Goal: Task Accomplishment & Management: Manage account settings

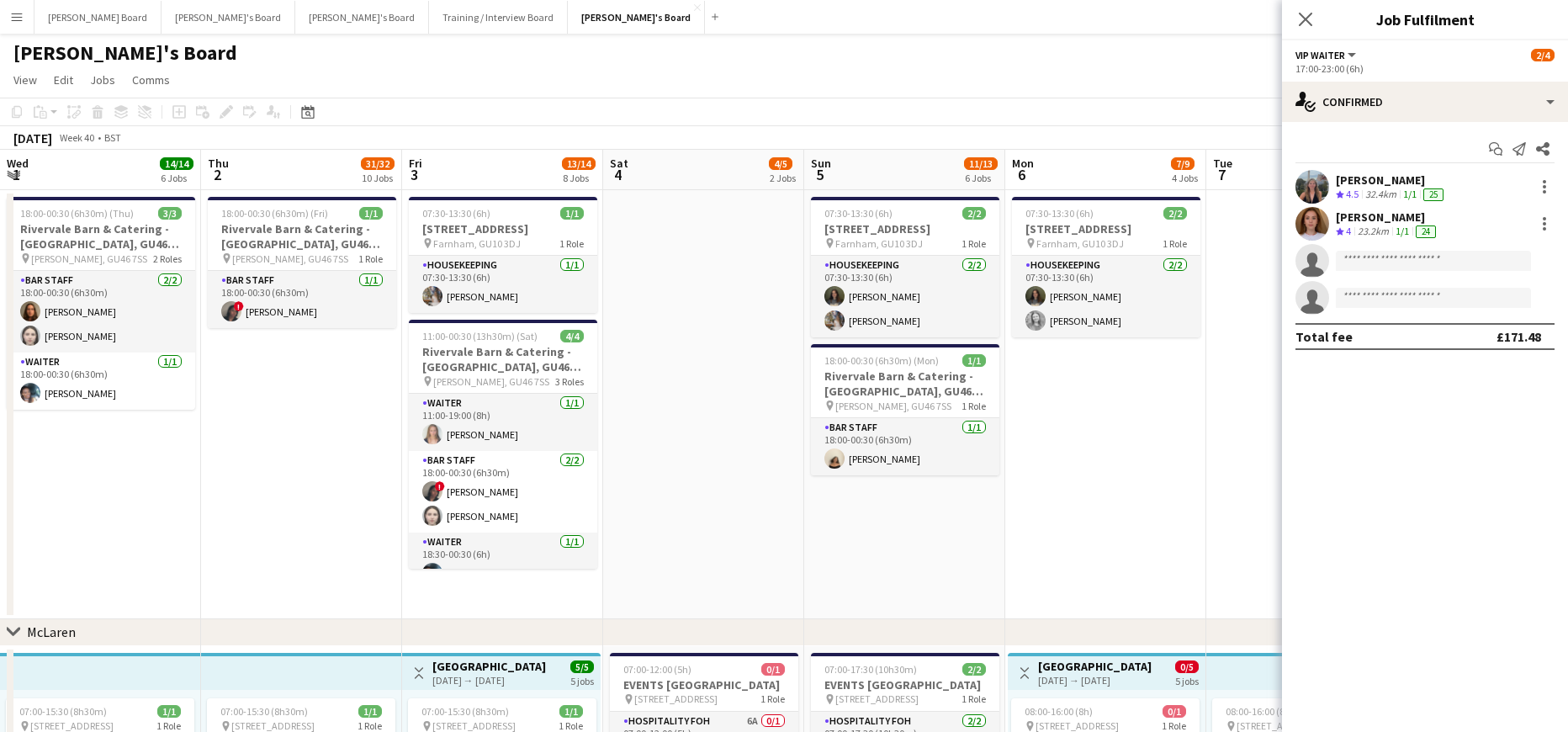
scroll to position [0, 578]
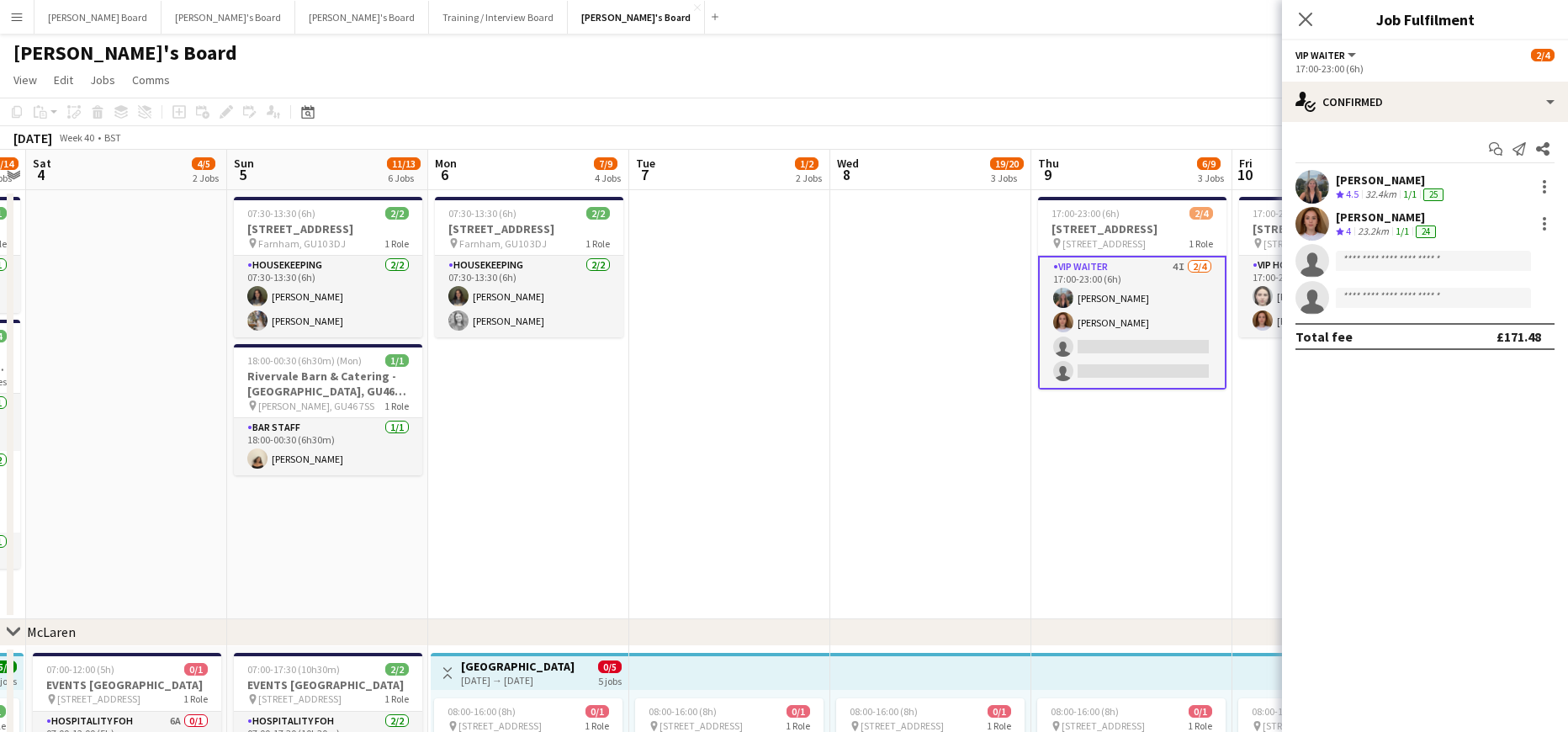
click at [936, 392] on app-date-cell at bounding box center [931, 404] width 201 height 429
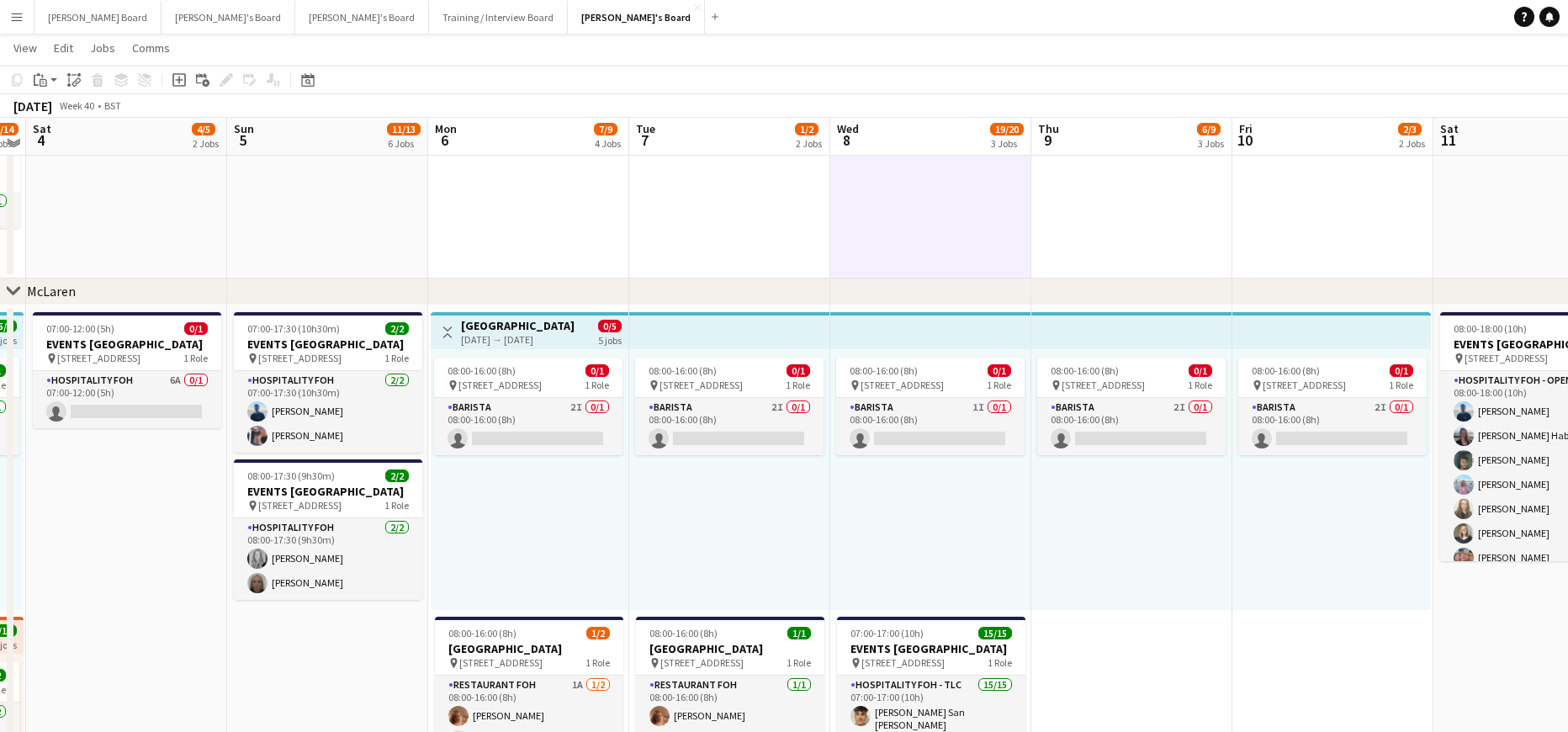
scroll to position [337, 0]
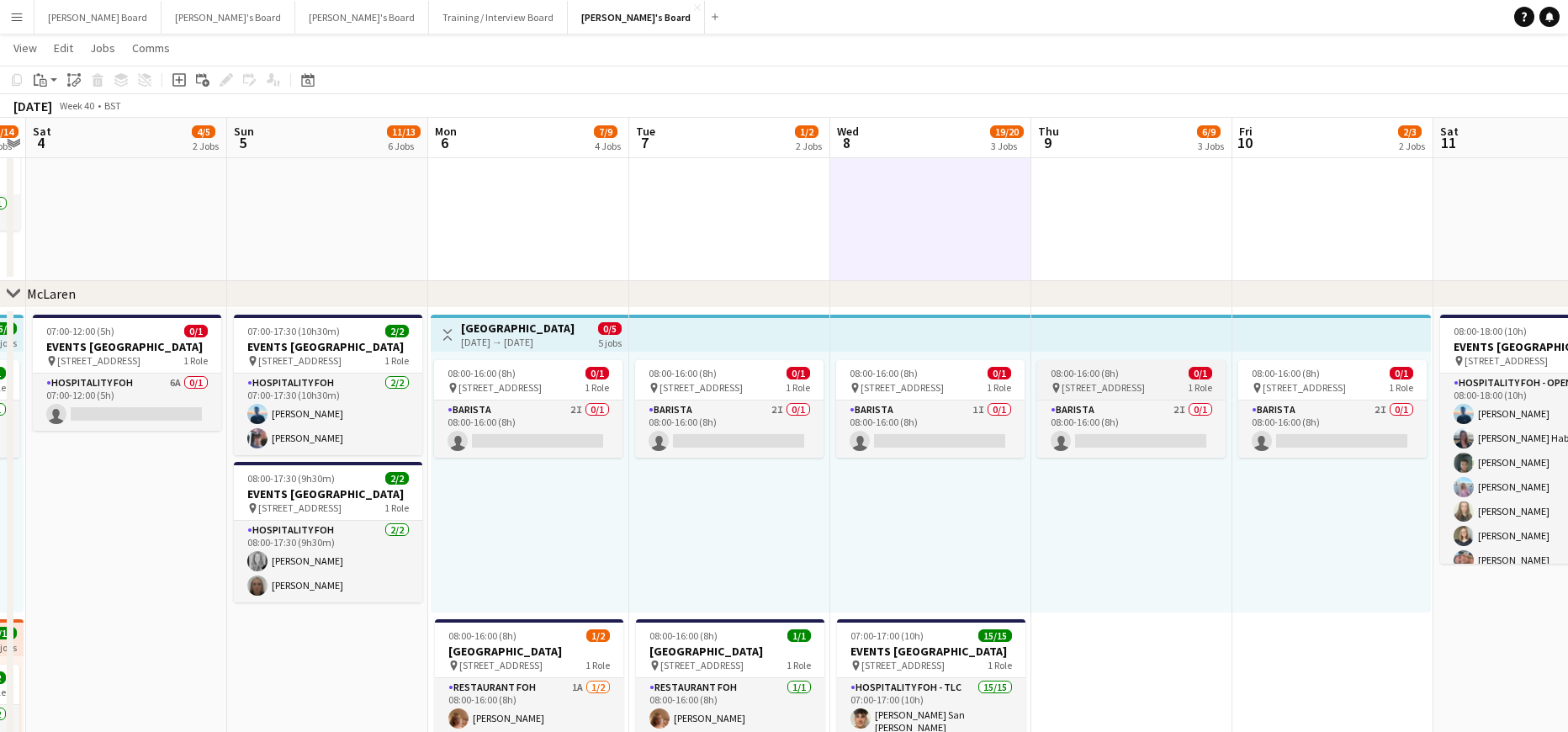
click at [1056, 374] on span "08:00-16:00 (8h)" at bounding box center [1085, 373] width 68 height 13
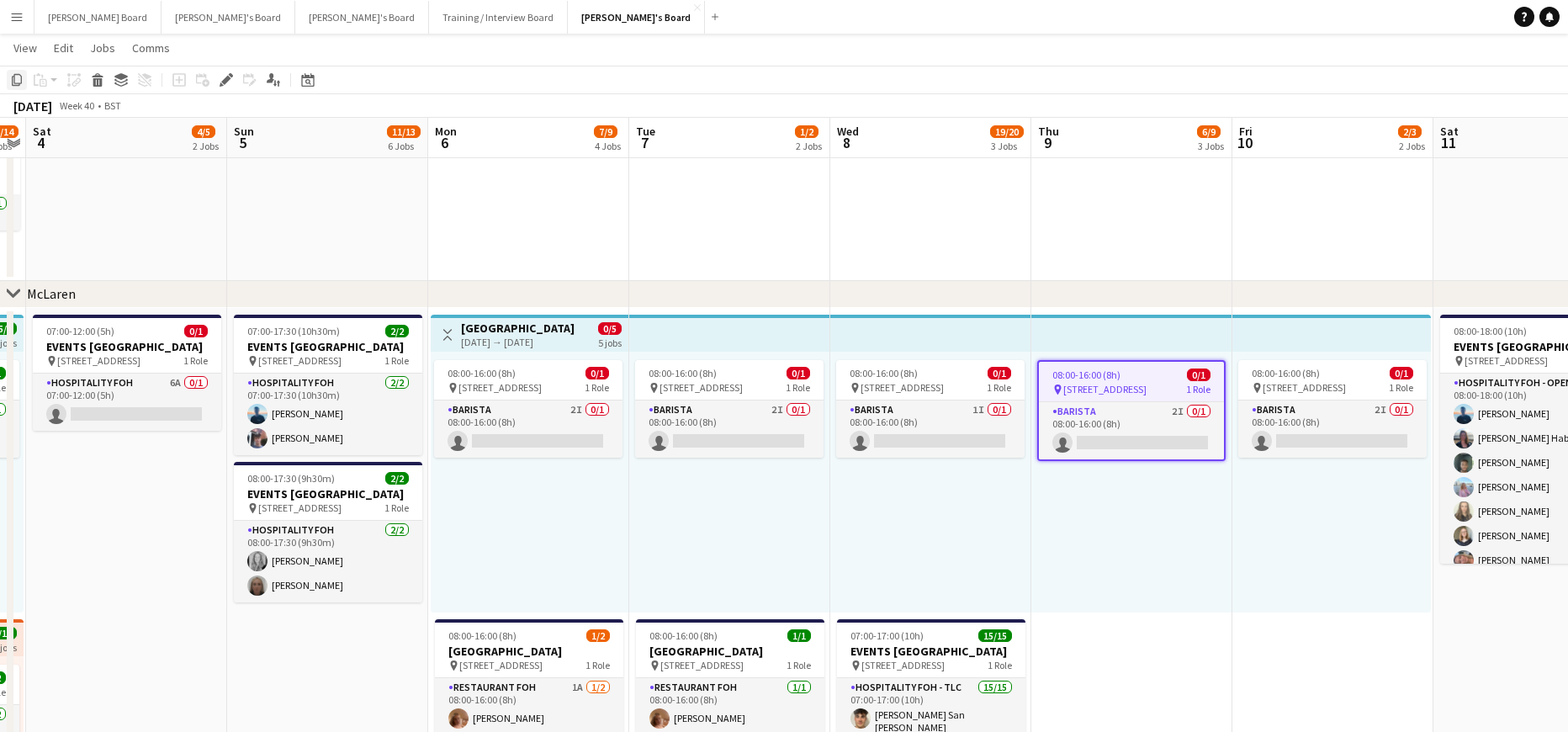
click at [16, 78] on icon "Copy" at bounding box center [17, 80] width 14 height 14
click at [1097, 584] on div "08:00-16:00 (8h) 0/1 pin Woking, GU21 4YH 1 Role Barista 2I 0/1 08:00-16:00 (8h…" at bounding box center [1132, 482] width 201 height 261
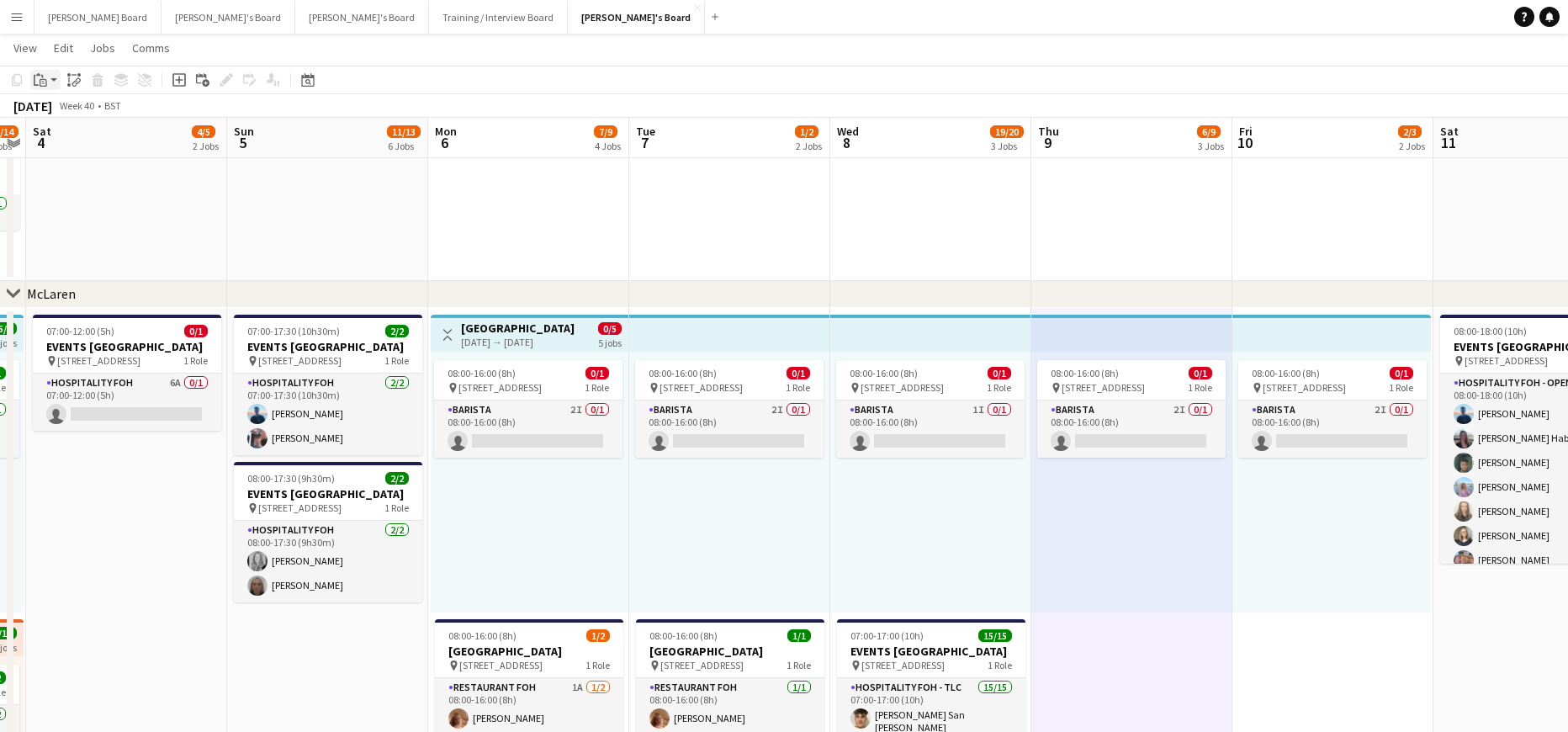
click at [34, 76] on icon at bounding box center [36, 80] width 5 height 11
click at [60, 108] on link "Paste Ctrl+V" at bounding box center [124, 112] width 158 height 16
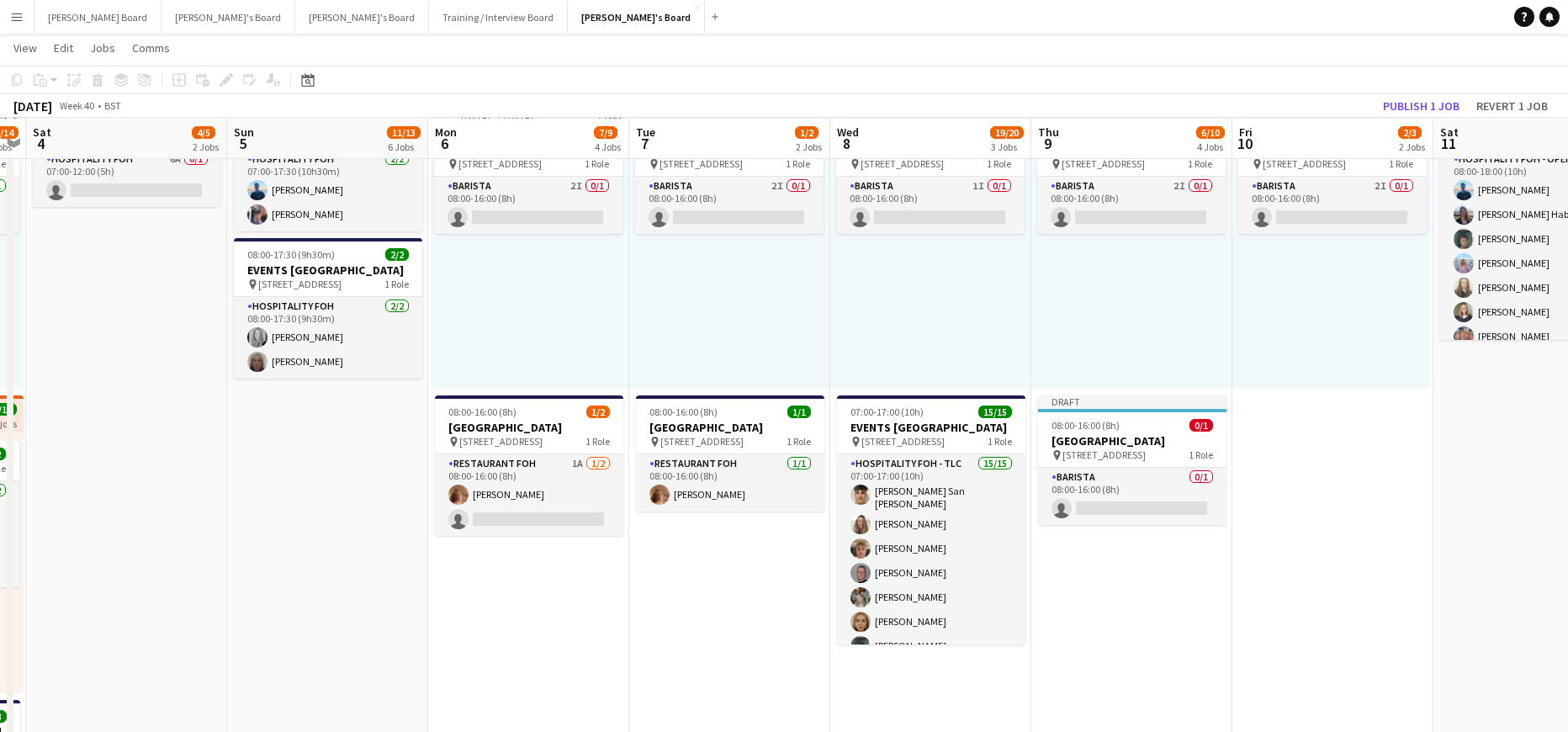
scroll to position [561, 0]
click at [1093, 448] on span "[STREET_ADDRESS]" at bounding box center [1104, 454] width 84 height 13
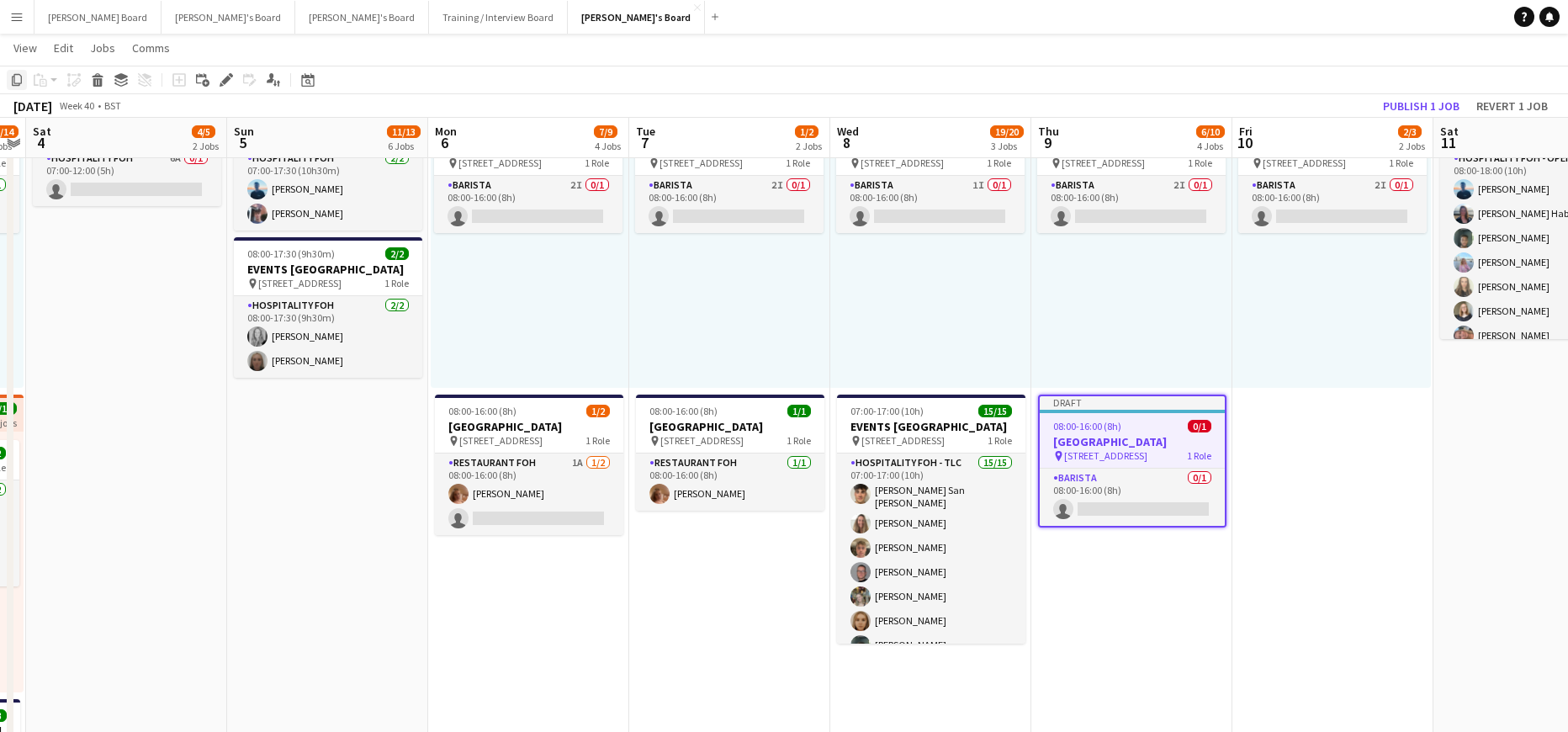
click at [19, 80] on icon "Copy" at bounding box center [17, 80] width 14 height 14
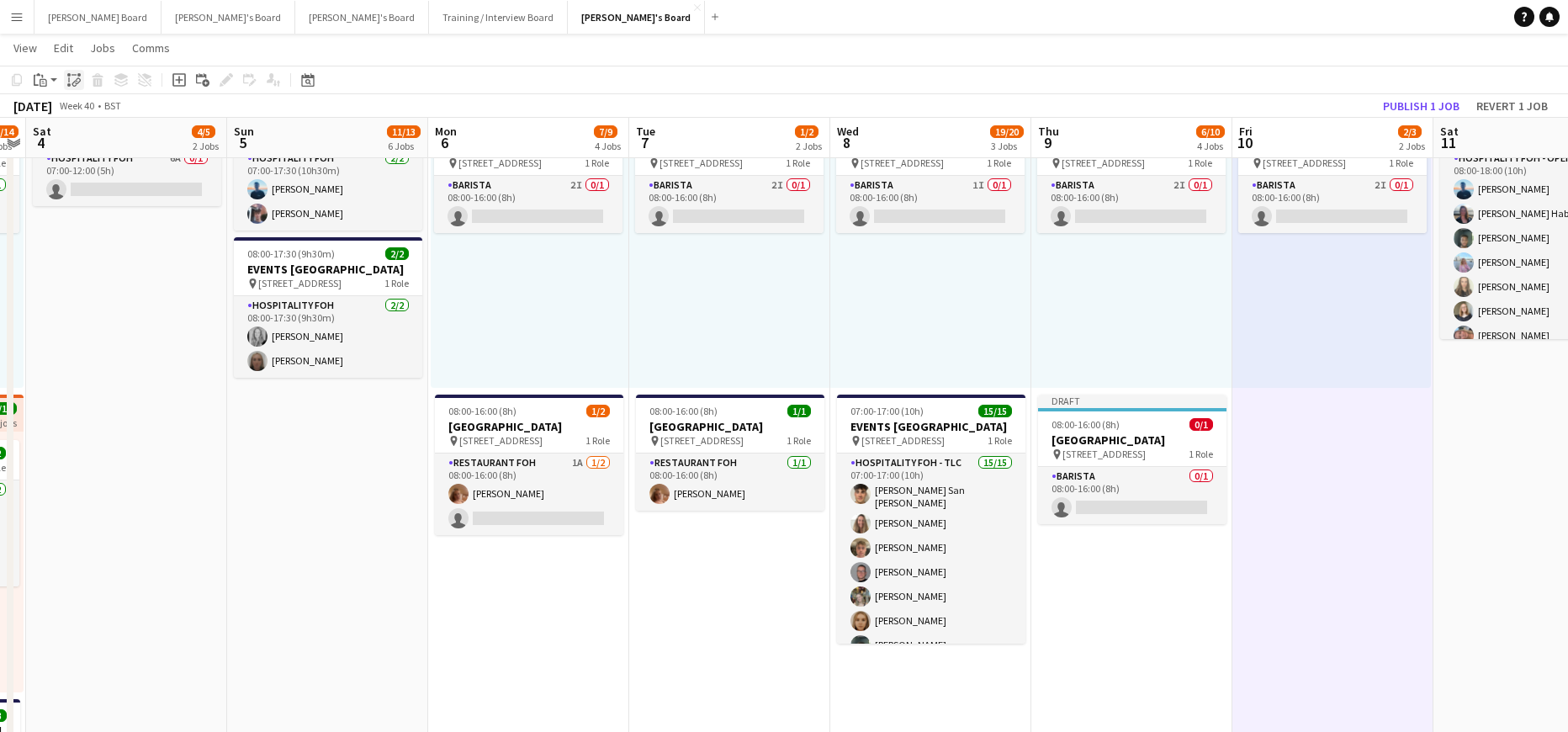
click at [73, 79] on icon "Paste linked Job" at bounding box center [74, 80] width 14 height 14
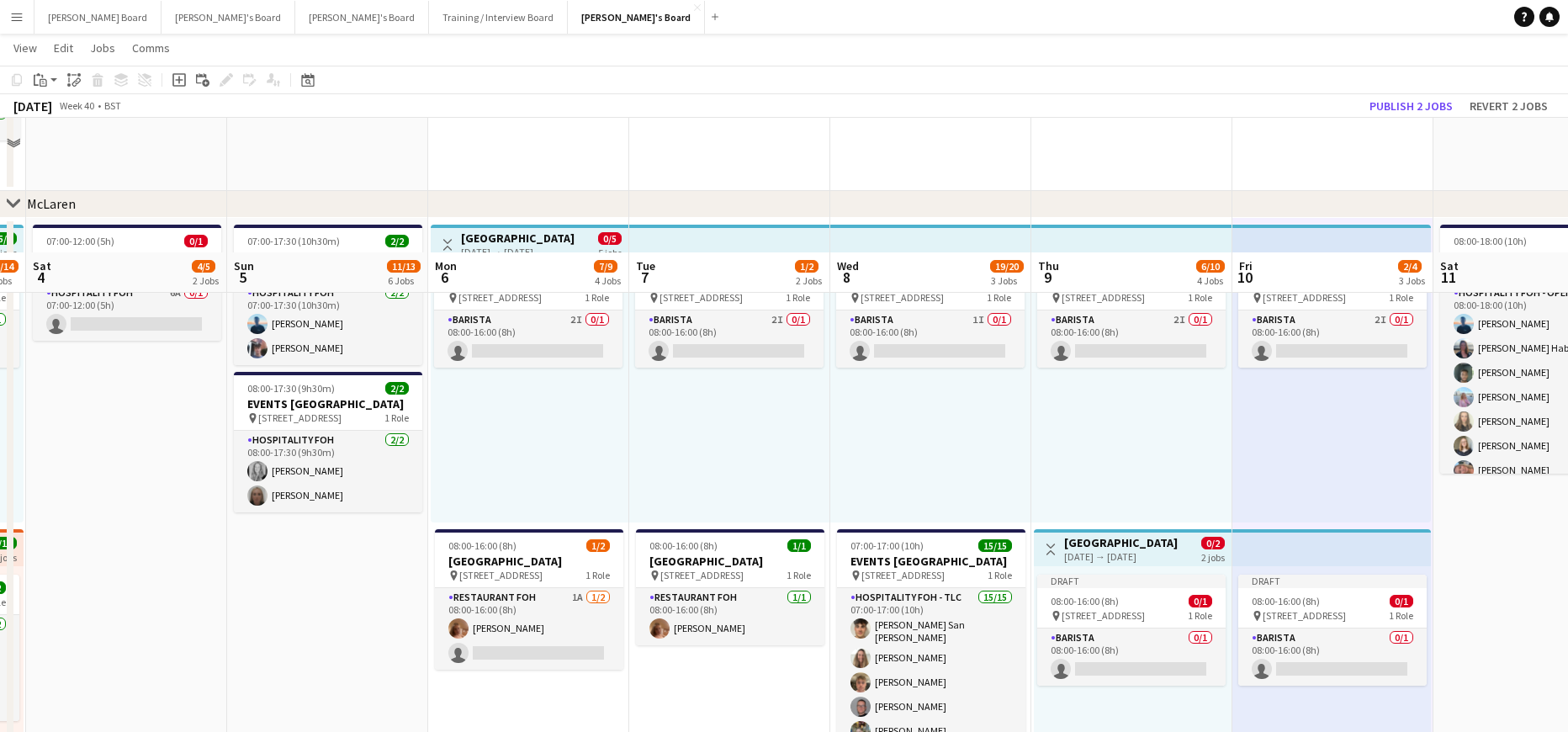
scroll to position [337, 0]
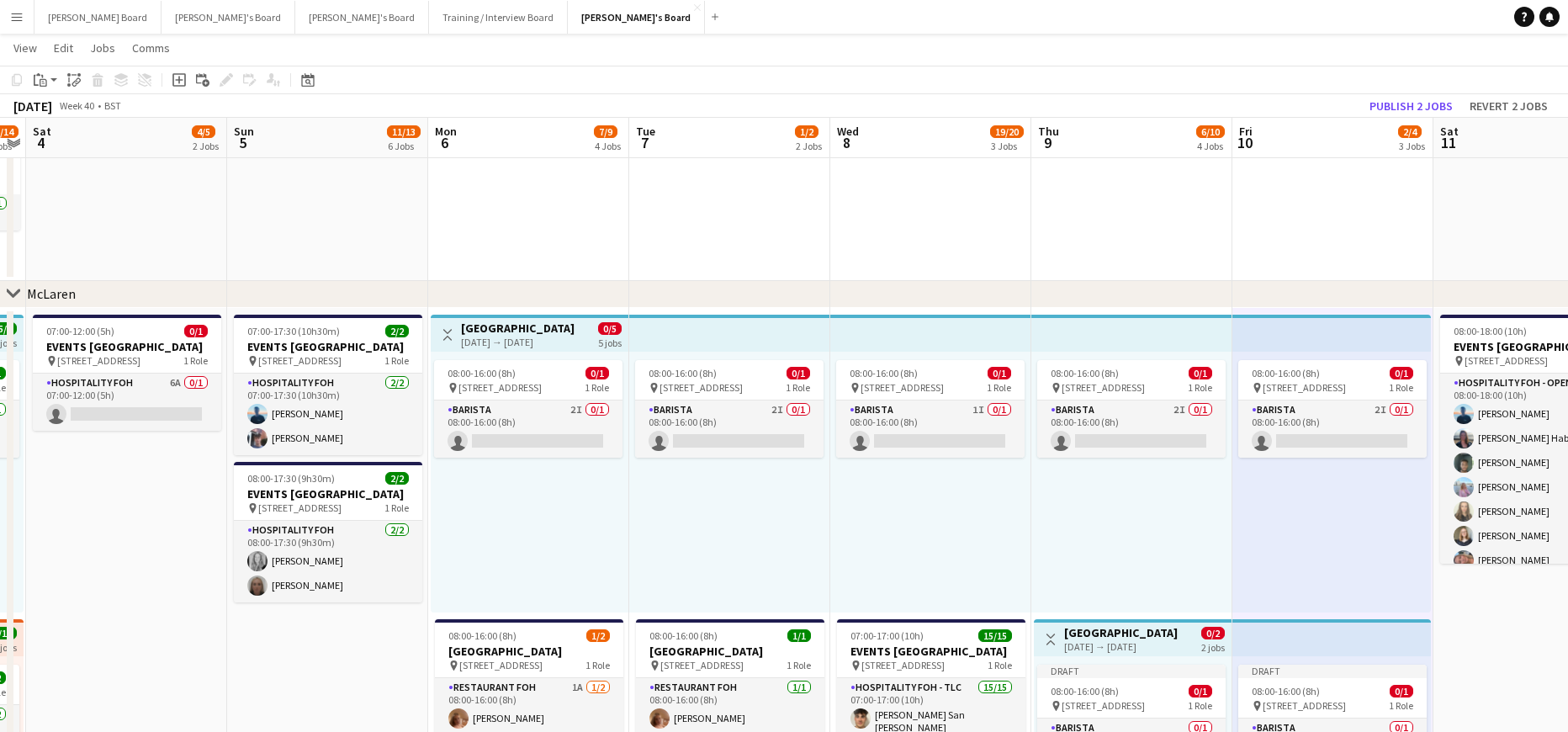
click at [1114, 356] on div "08:00-16:00 (8h) 0/1 pin Woking, GU21 4YH 1 Role Barista 2I 0/1 08:00-16:00 (8h…" at bounding box center [1132, 482] width 201 height 261
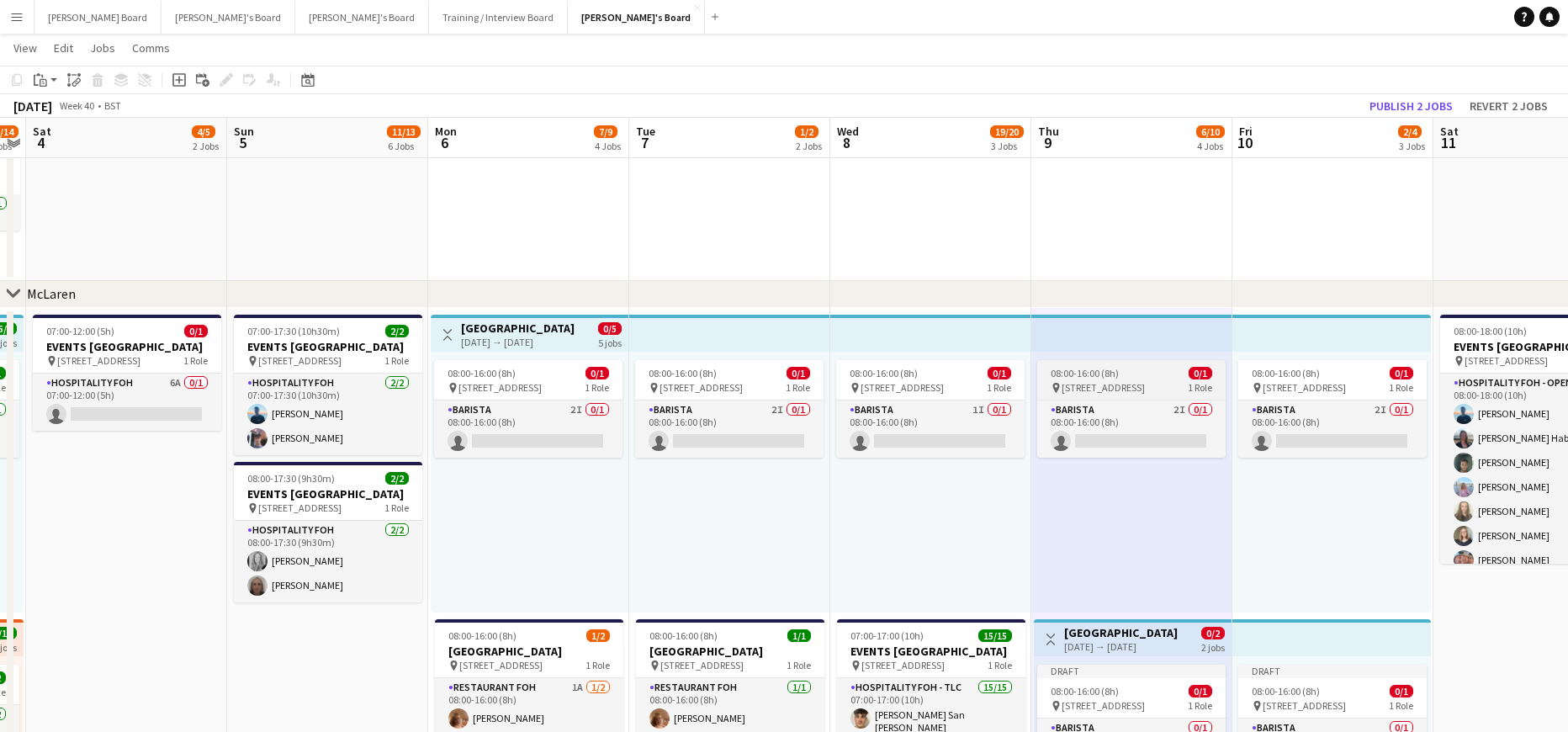
click at [1101, 369] on span "08:00-16:00 (8h)" at bounding box center [1085, 373] width 68 height 13
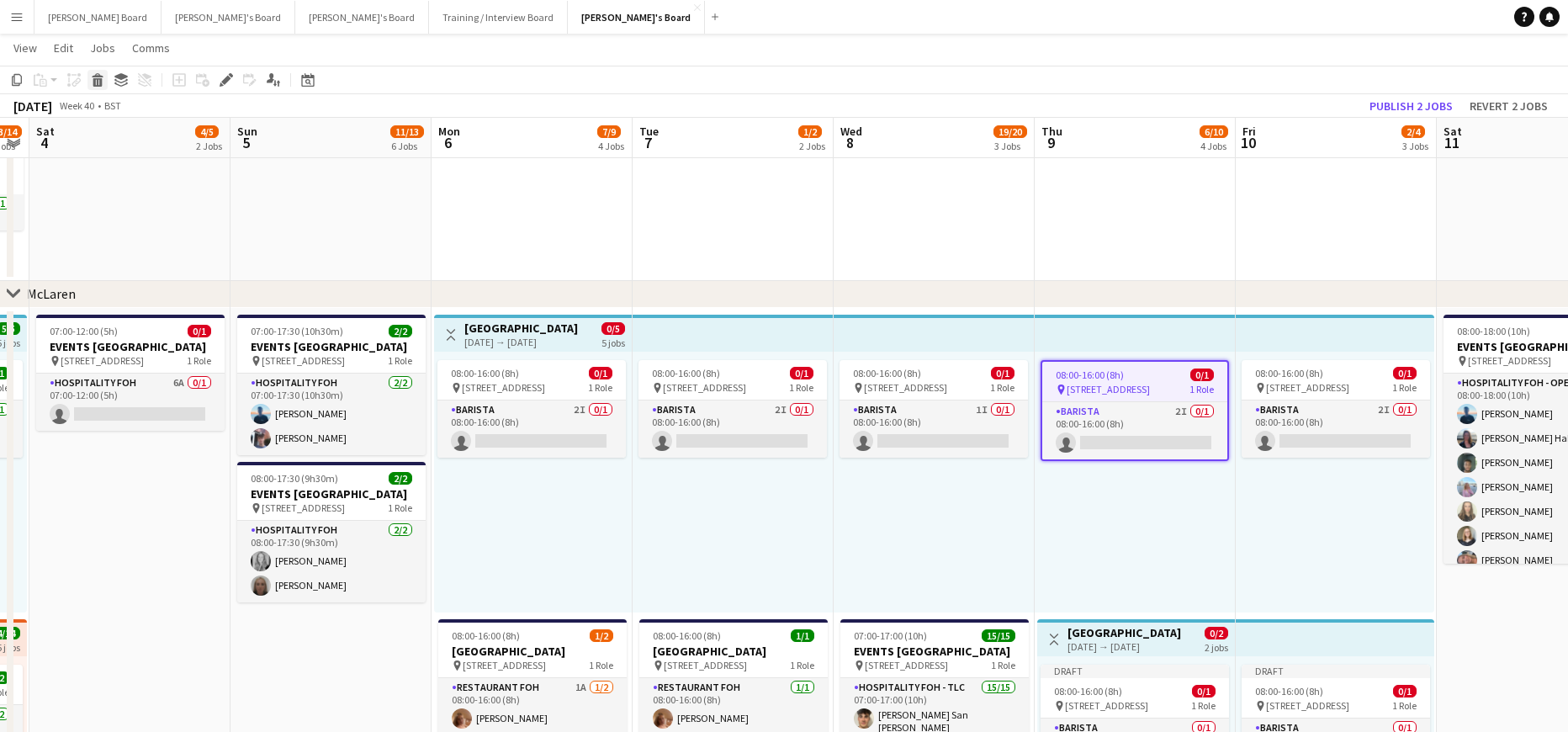
click at [96, 82] on icon at bounding box center [98, 82] width 10 height 9
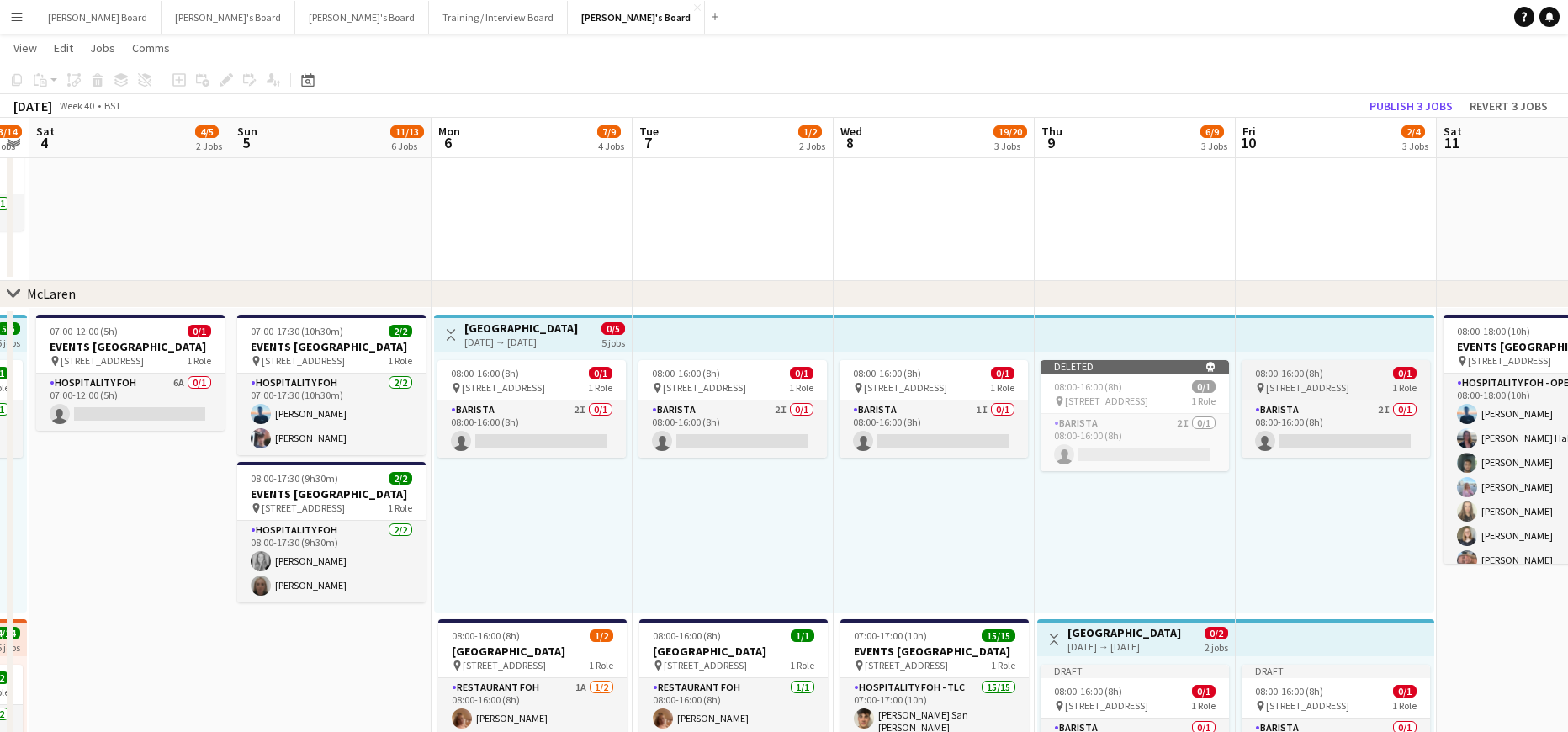
click at [1314, 384] on span "[STREET_ADDRESS]" at bounding box center [1308, 386] width 84 height 13
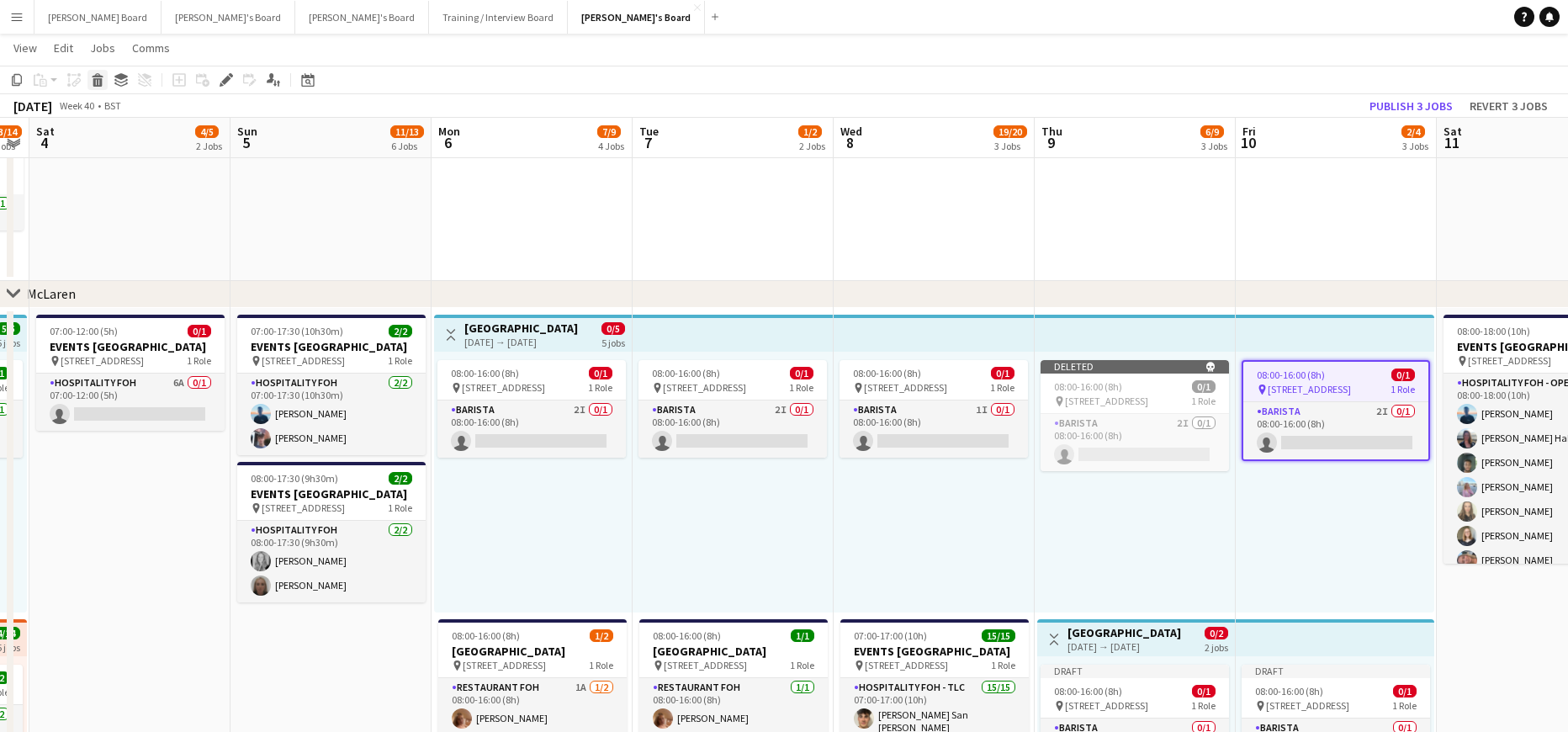
click at [98, 71] on div "Delete" at bounding box center [97, 80] width 20 height 20
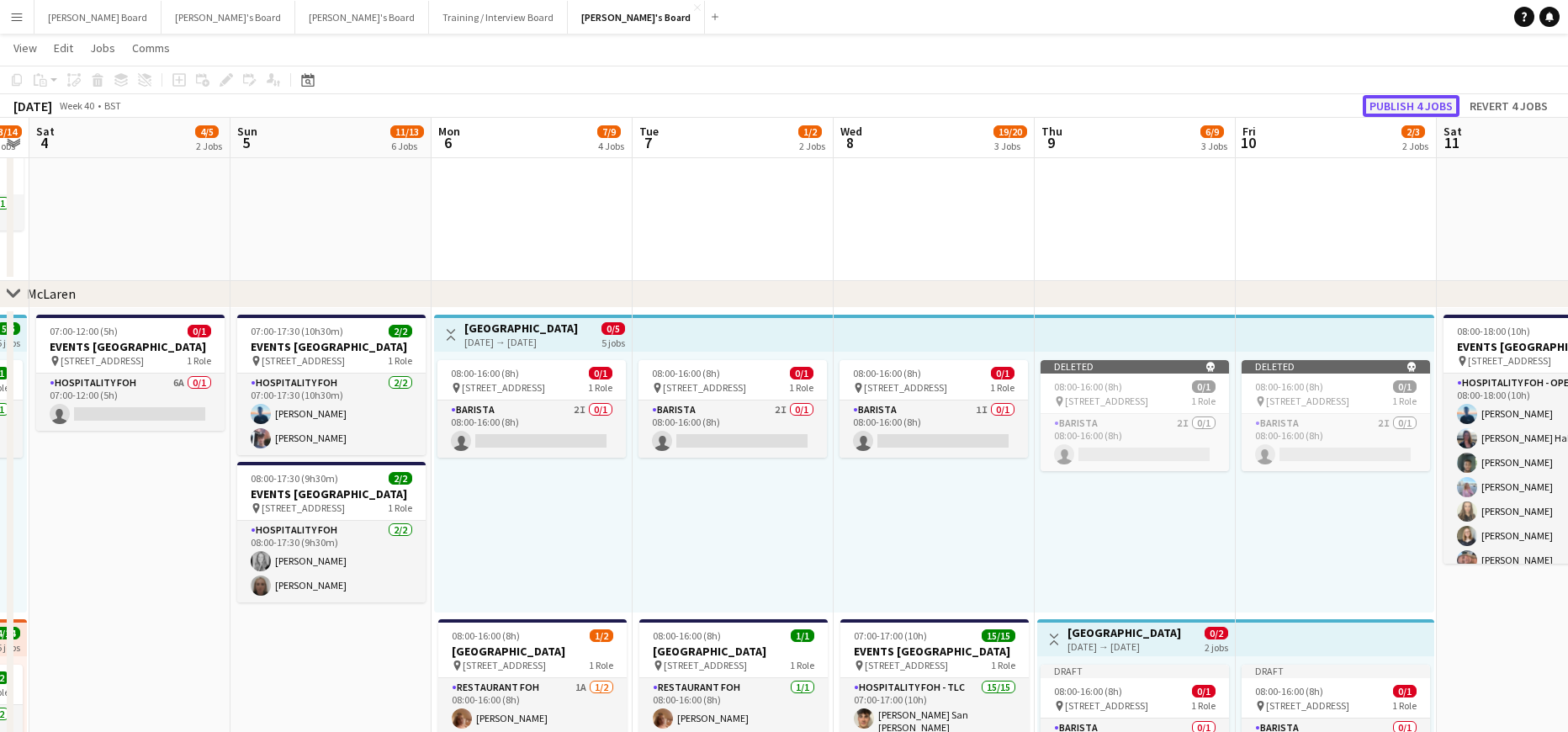
click at [1413, 105] on button "Publish 4 jobs" at bounding box center [1410, 106] width 96 height 21
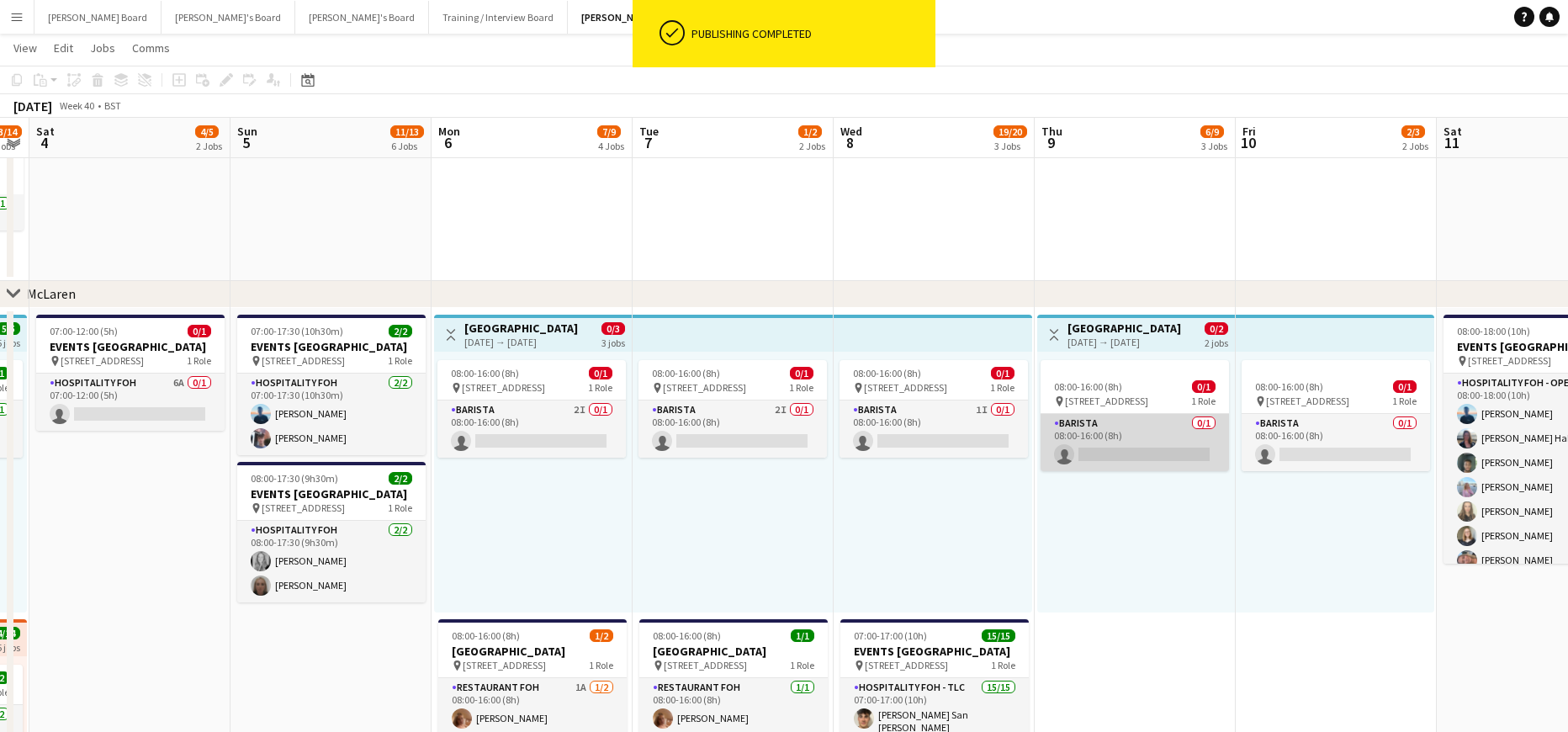
click at [1085, 457] on app-card-role "Barista 0/1 08:00-16:00 (8h) single-neutral-actions" at bounding box center [1136, 442] width 189 height 57
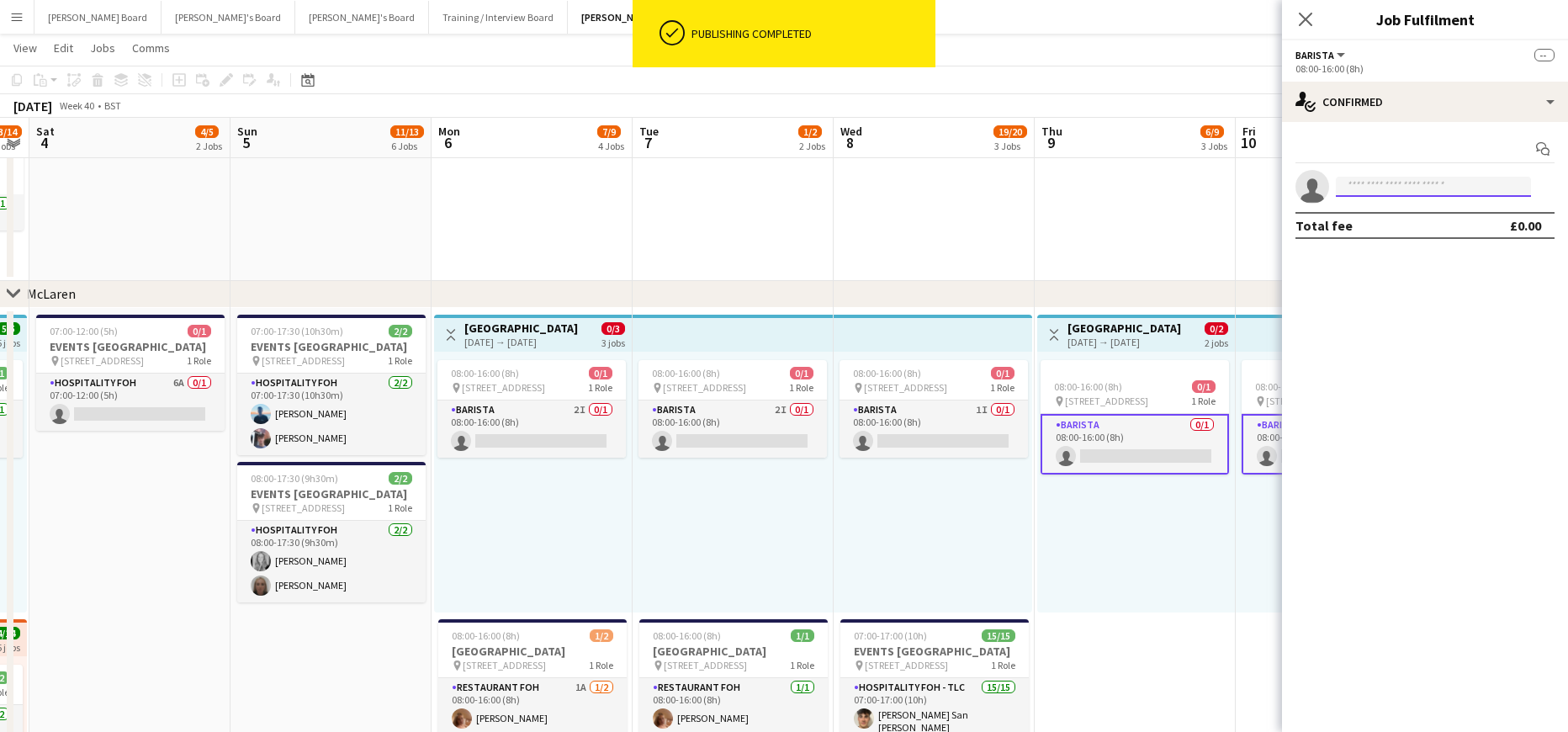
click at [1387, 190] on input at bounding box center [1434, 186] width 195 height 20
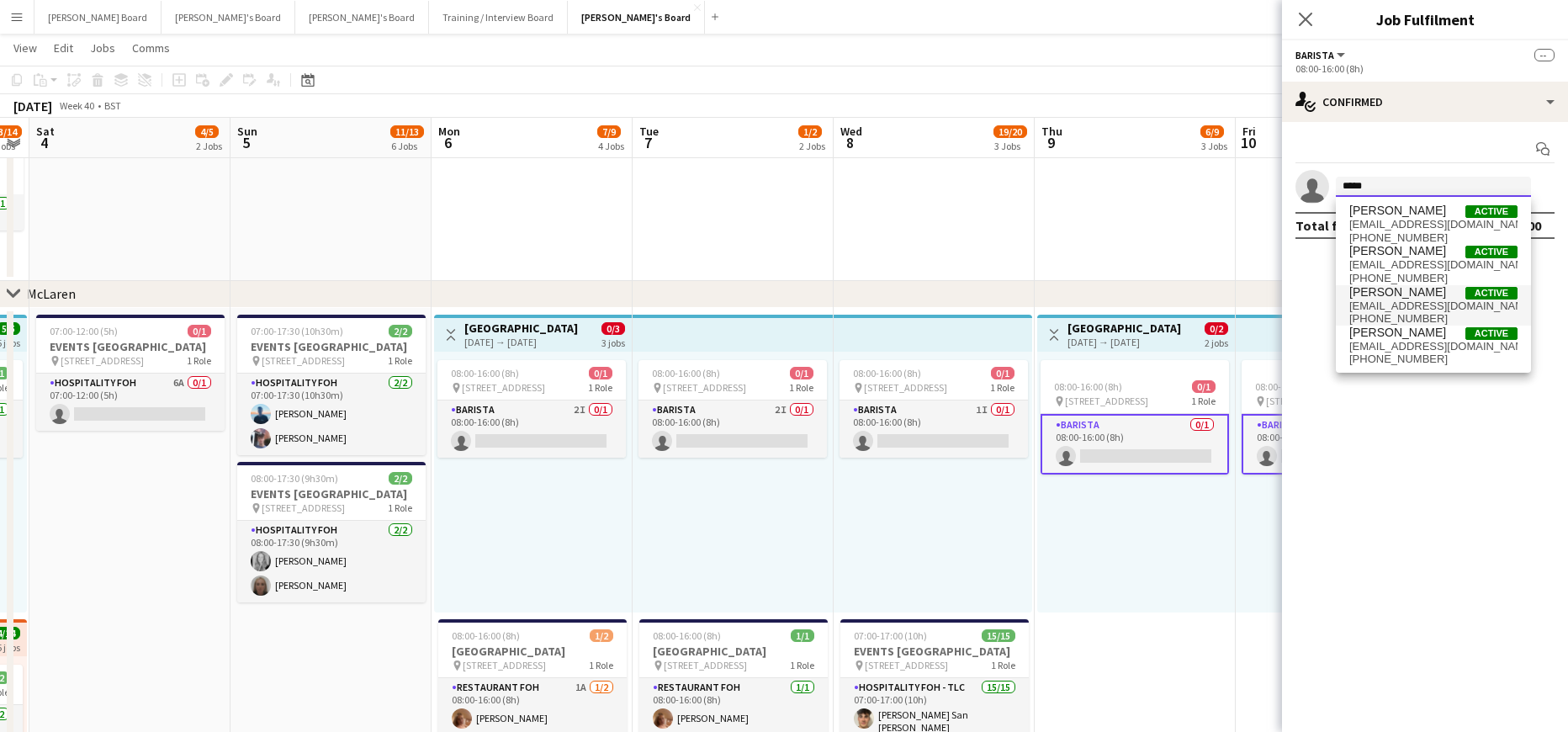
type input "*****"
click at [1416, 307] on span "[EMAIL_ADDRESS][DOMAIN_NAME]" at bounding box center [1434, 307] width 168 height 14
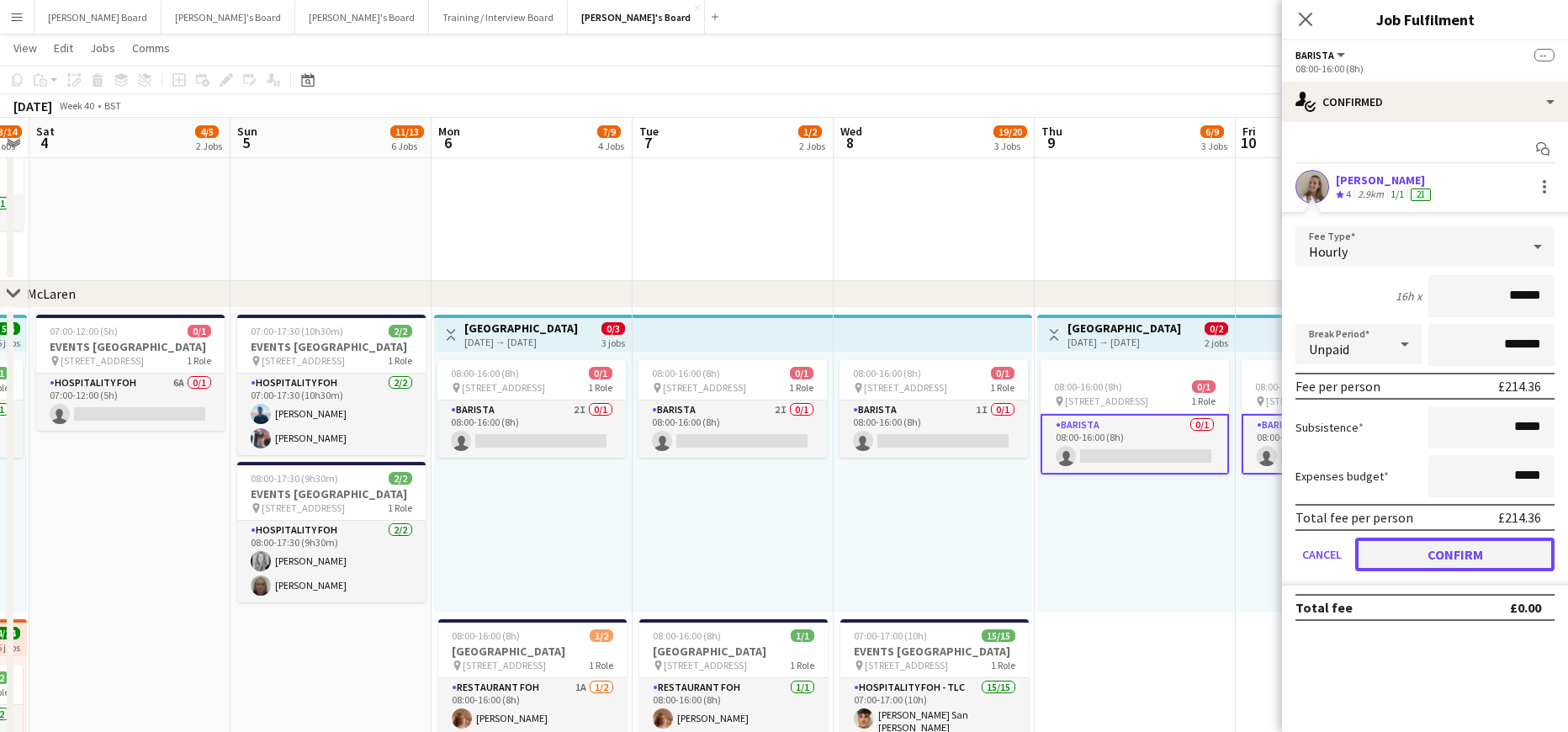
click at [1407, 554] on button "Confirm" at bounding box center [1455, 554] width 200 height 34
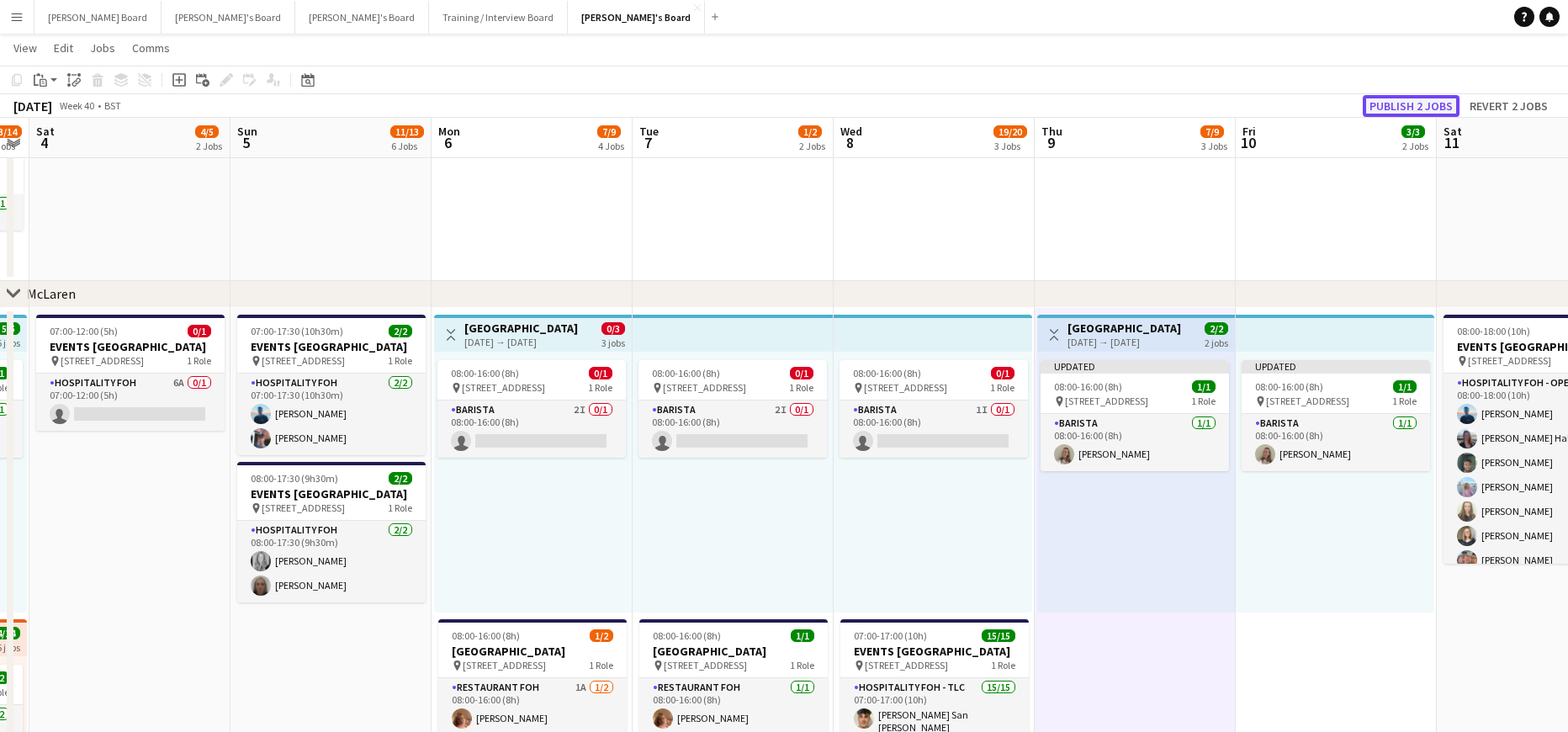
click at [1400, 102] on button "Publish 2 jobs" at bounding box center [1410, 106] width 96 height 21
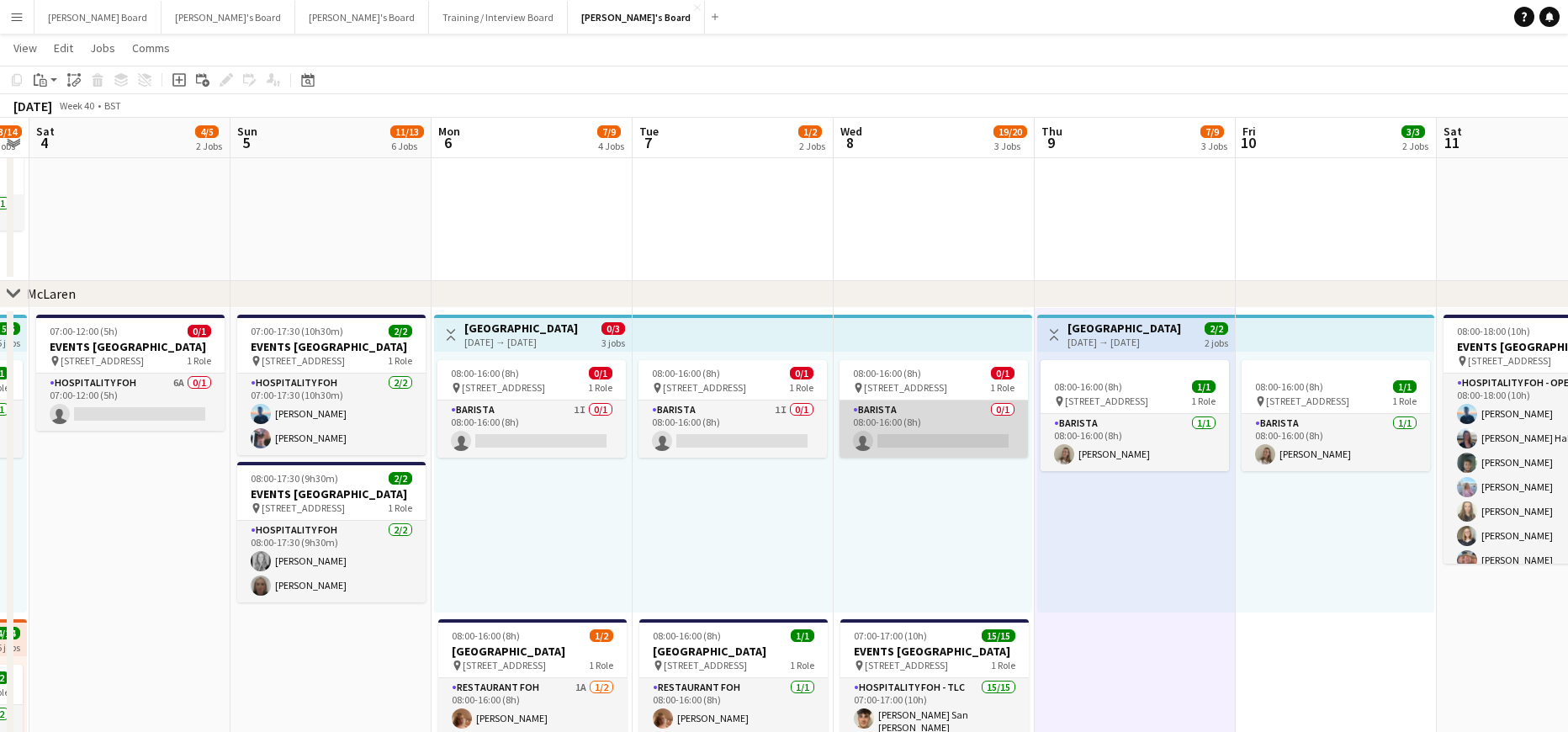
click at [891, 423] on app-card-role "Barista 0/1 08:00-16:00 (8h) single-neutral-actions" at bounding box center [934, 428] width 189 height 57
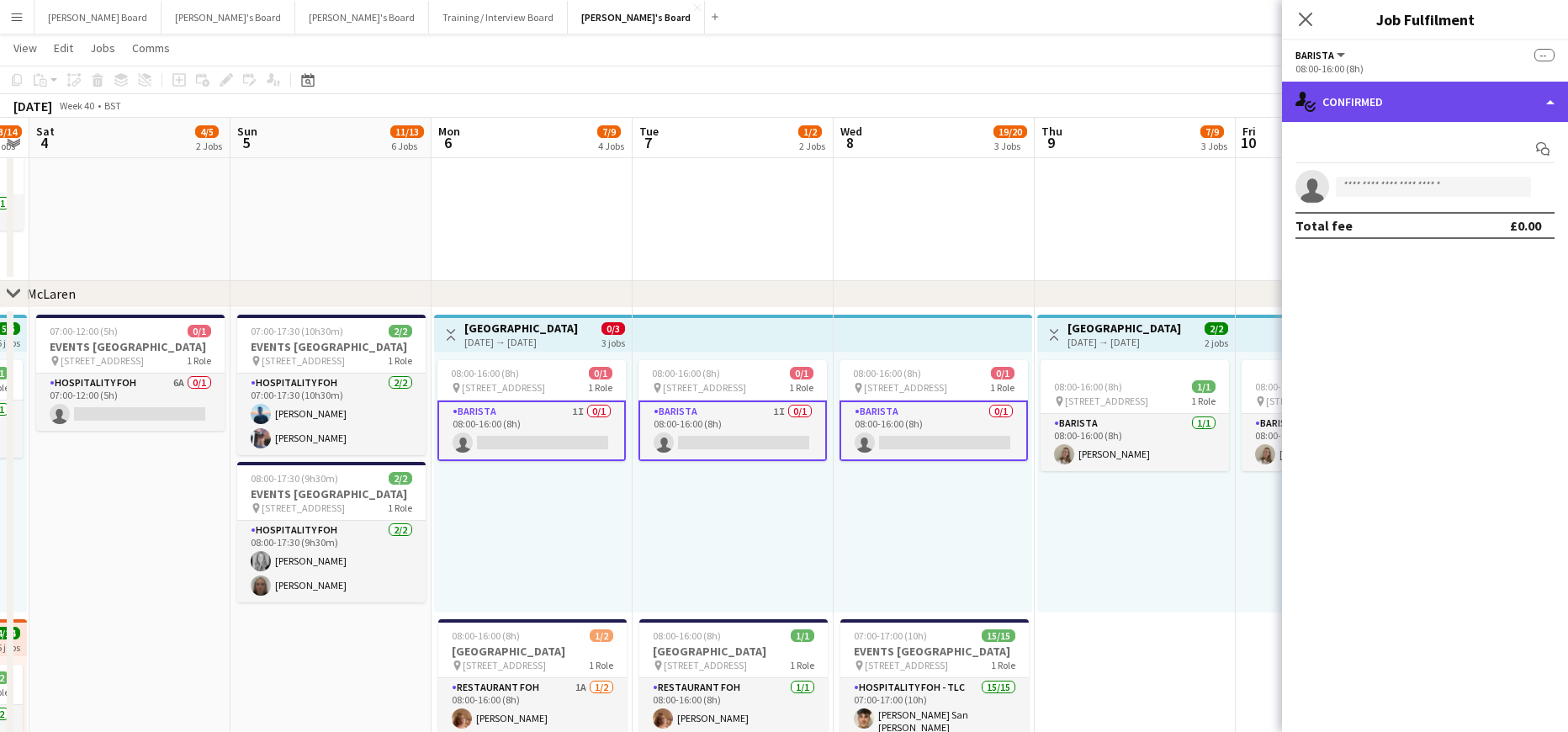
click at [1378, 114] on div "single-neutral-actions-check-2 Confirmed" at bounding box center [1426, 101] width 286 height 40
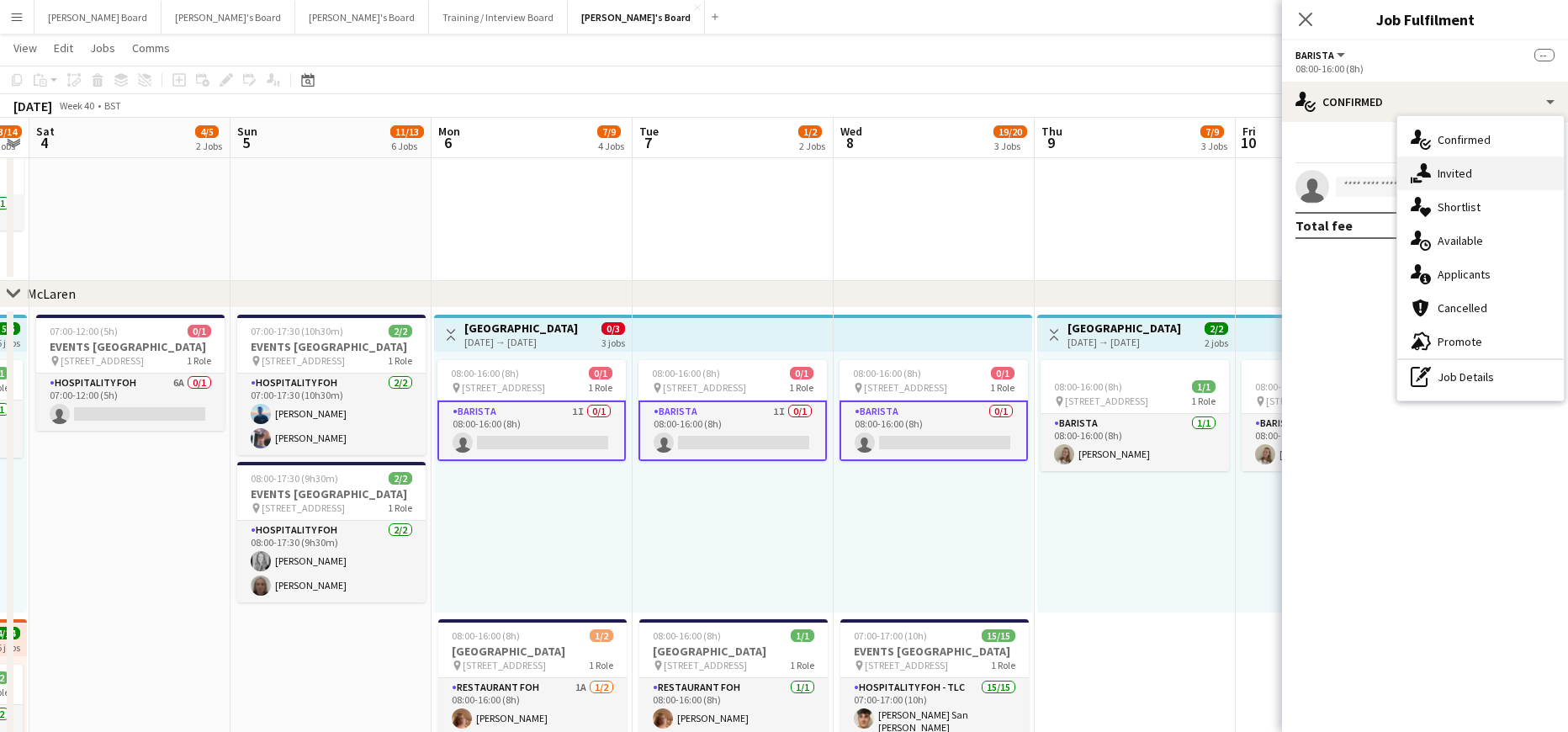
click at [1462, 183] on div "single-neutral-actions-share-1 Invited" at bounding box center [1480, 173] width 167 height 34
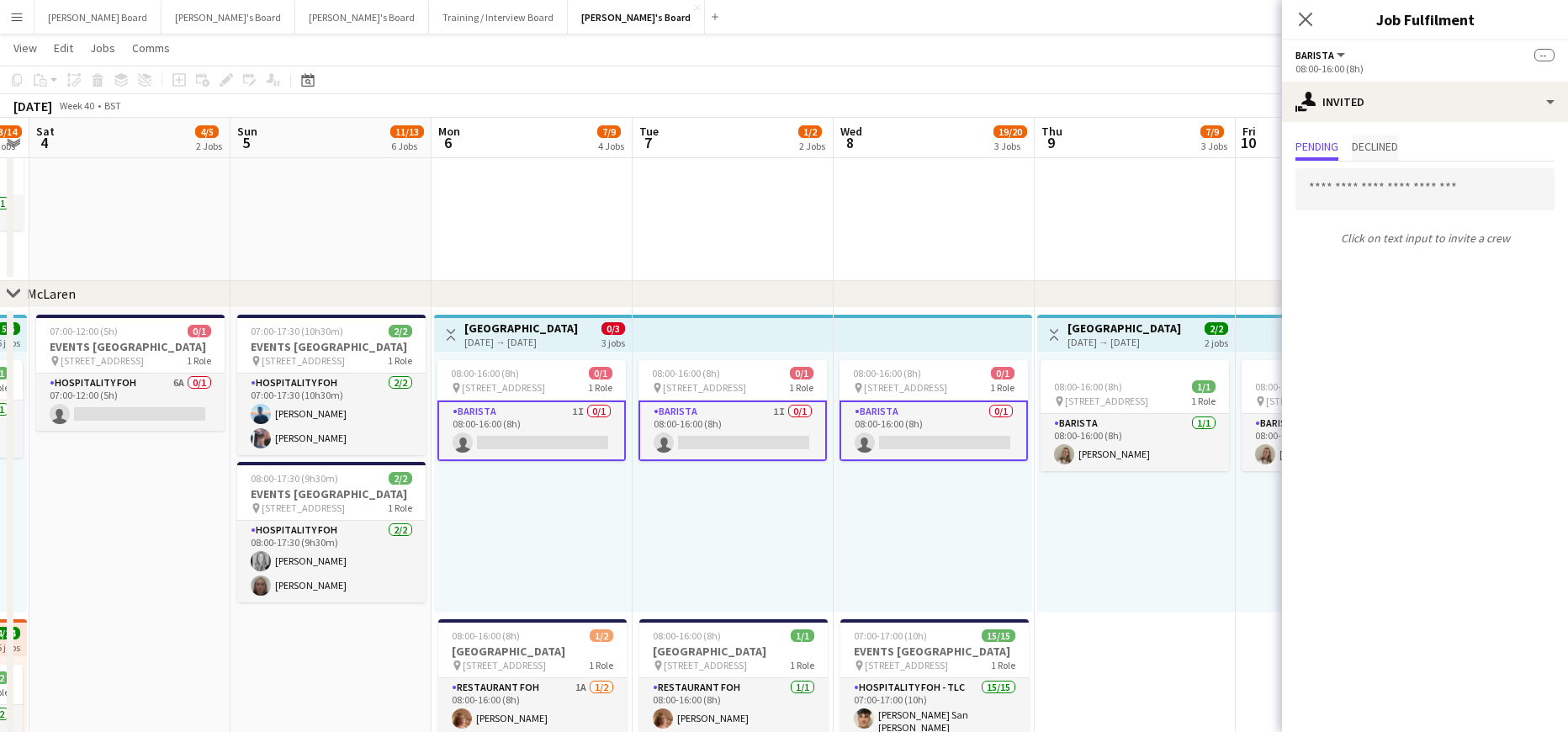
click at [1384, 152] on span "Declined" at bounding box center [1375, 146] width 47 height 12
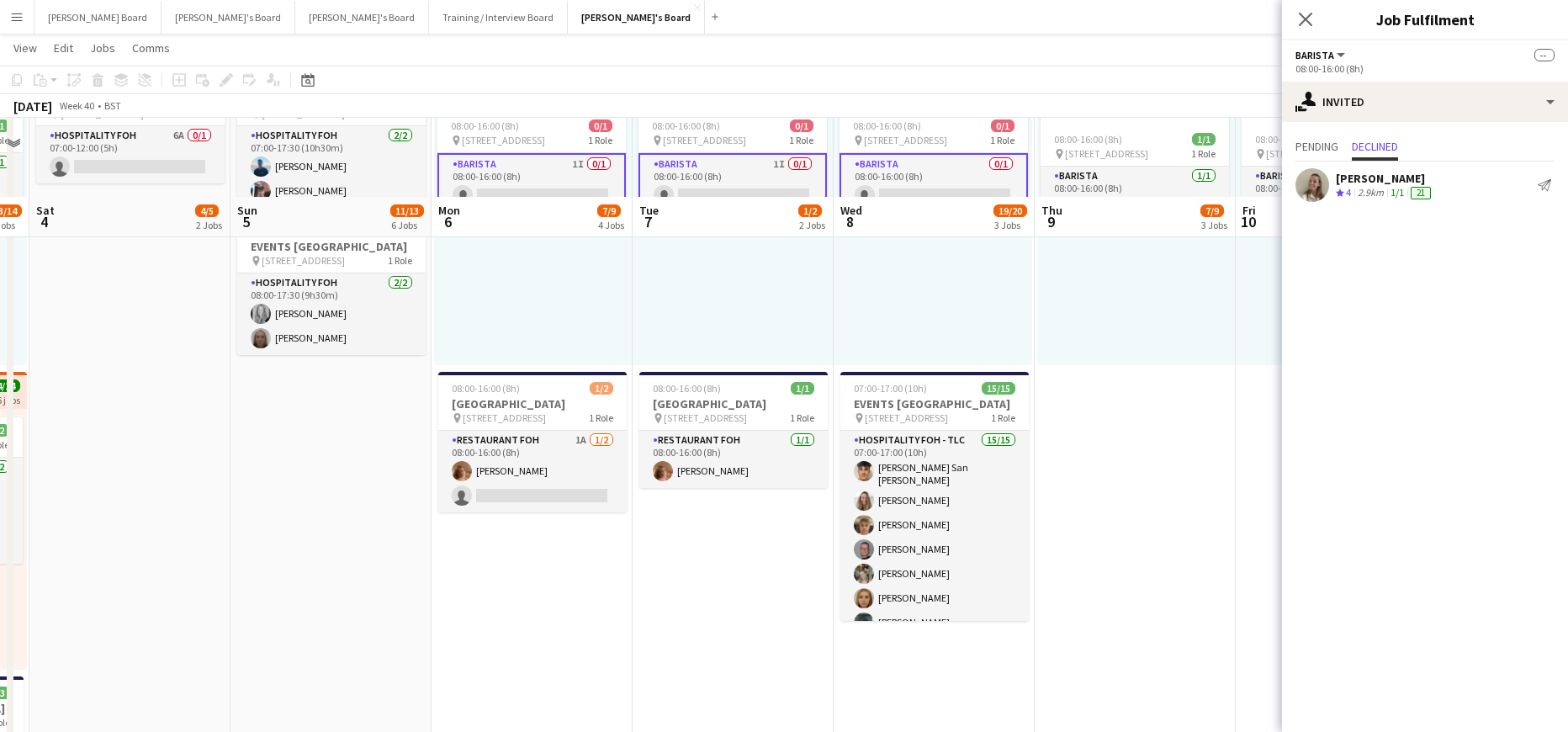
scroll to position [448, 0]
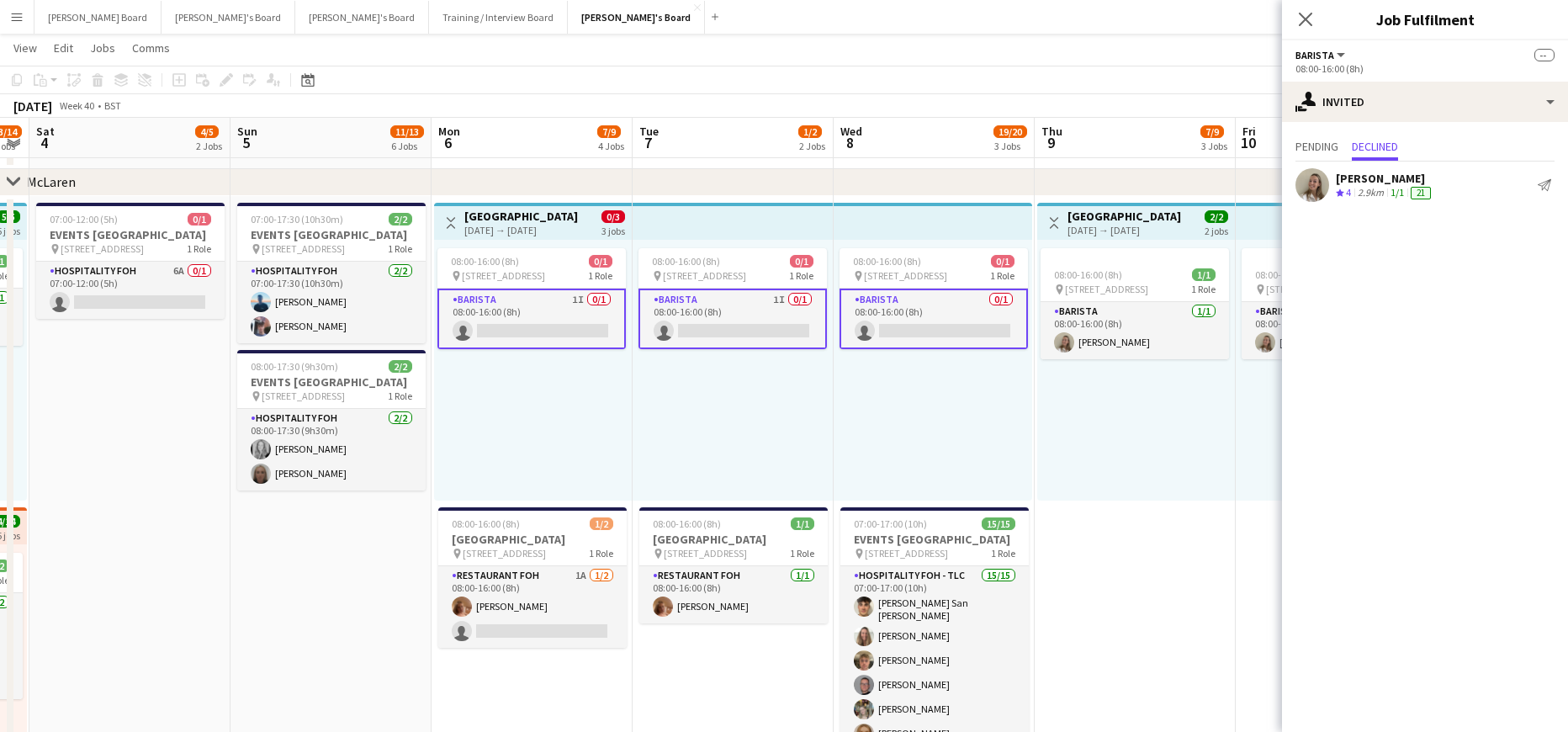
click at [520, 333] on app-card-role "Barista 1I 0/1 08:00-16:00 (8h) single-neutral-actions" at bounding box center [532, 318] width 189 height 60
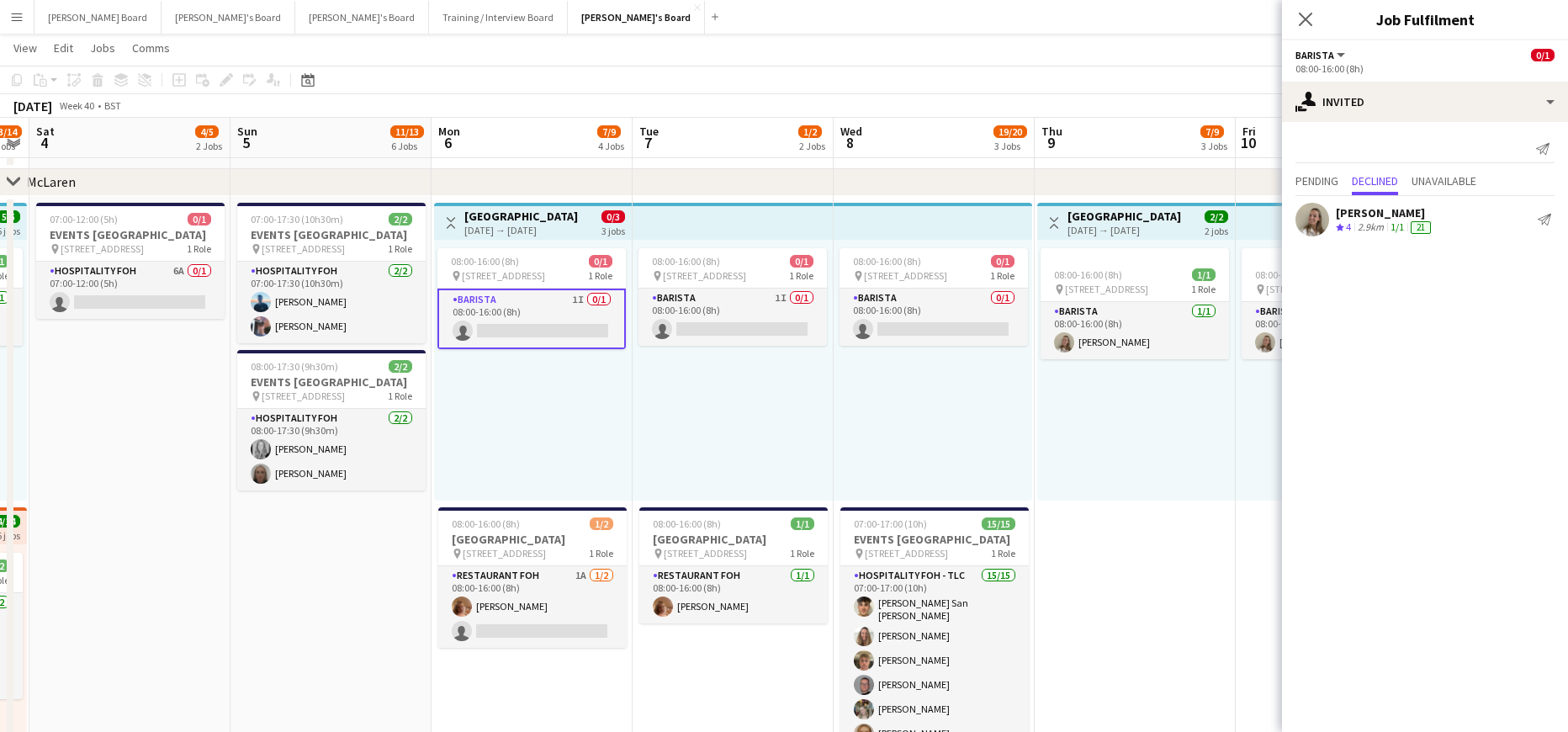
click at [520, 333] on app-card-role "Barista 1I 0/1 08:00-16:00 (8h) single-neutral-actions" at bounding box center [532, 318] width 189 height 60
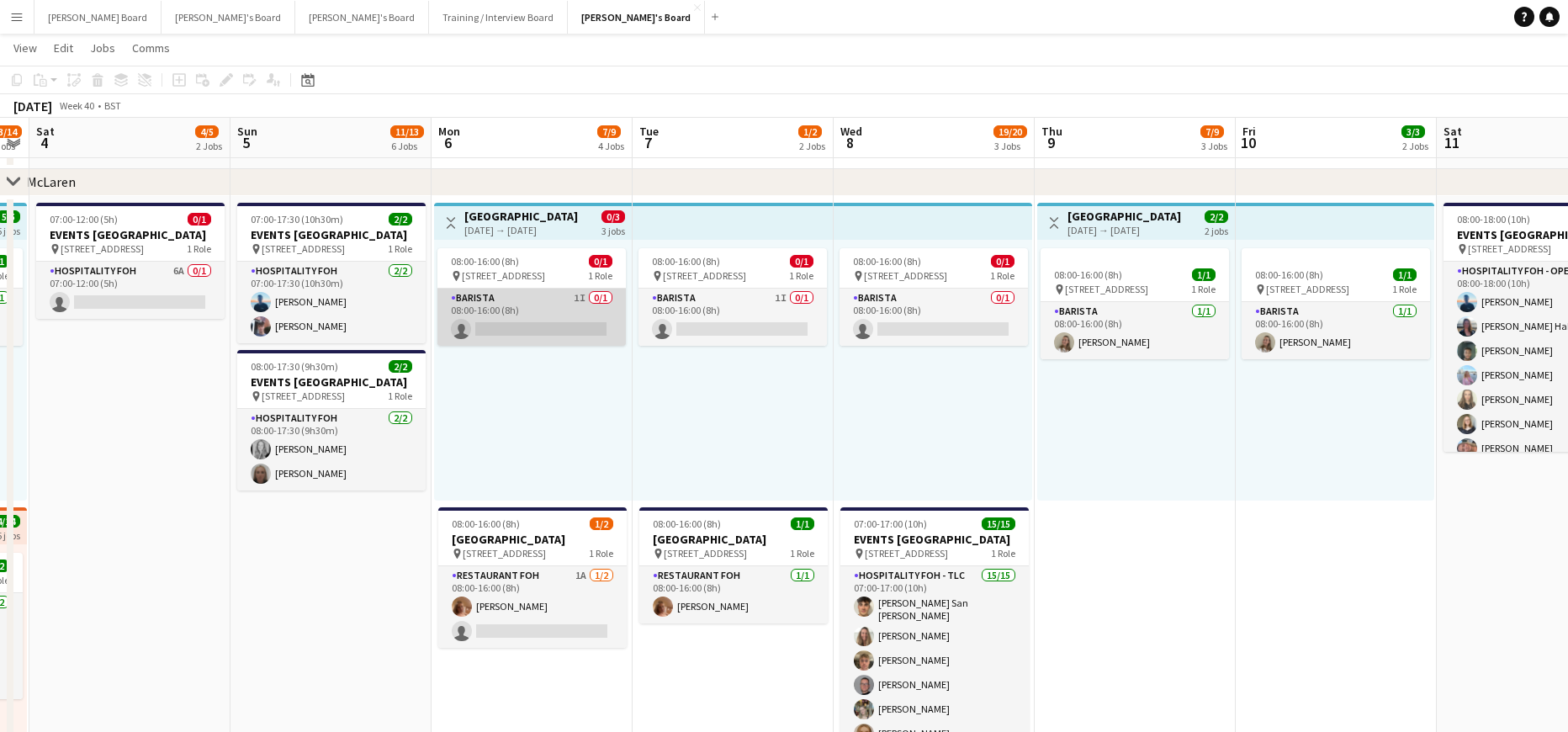
click at [512, 323] on app-card-role "Barista 1I 0/1 08:00-16:00 (8h) single-neutral-actions" at bounding box center [532, 316] width 189 height 57
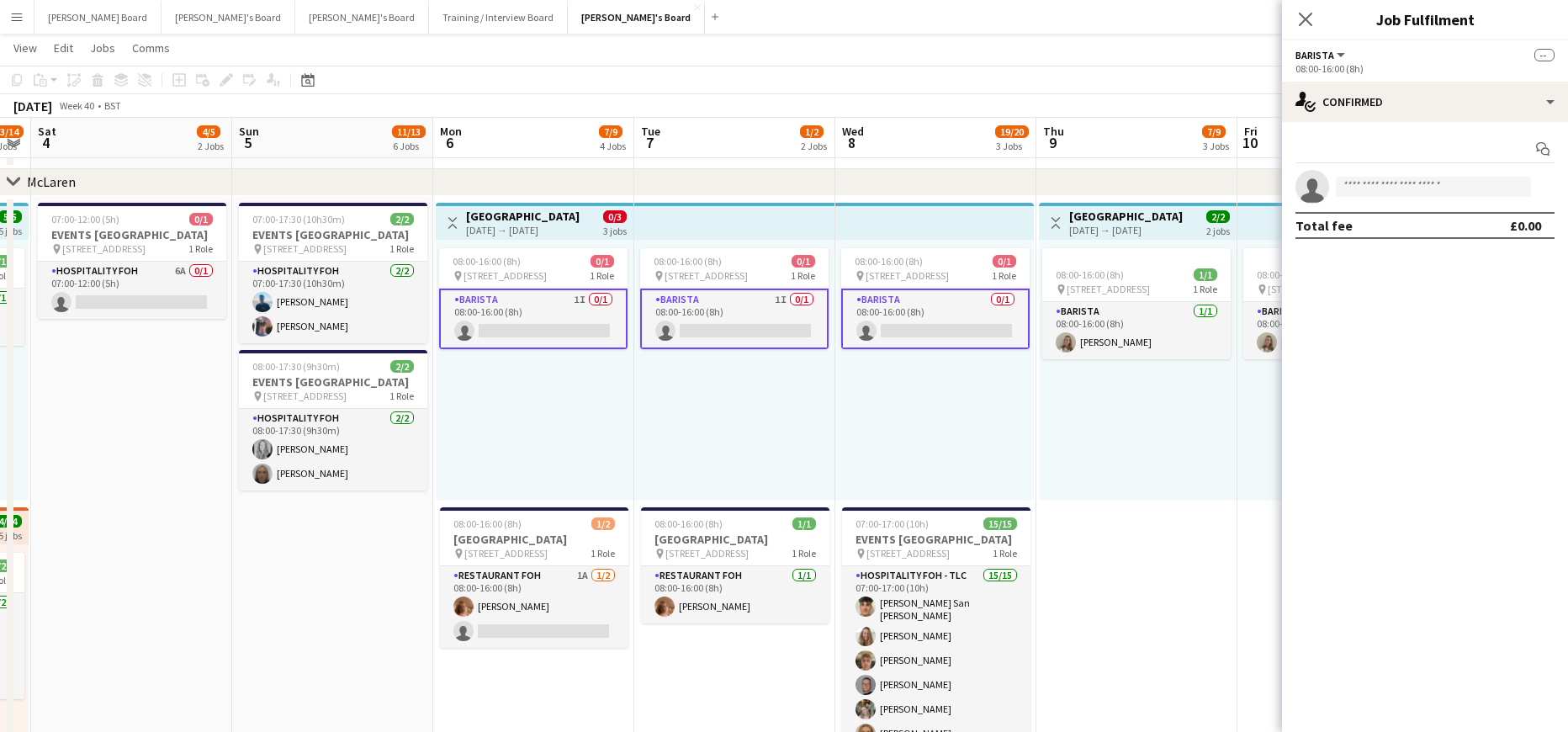
click at [518, 326] on app-card-role "Barista 1I 0/1 08:00-16:00 (8h) single-neutral-actions" at bounding box center [534, 318] width 189 height 60
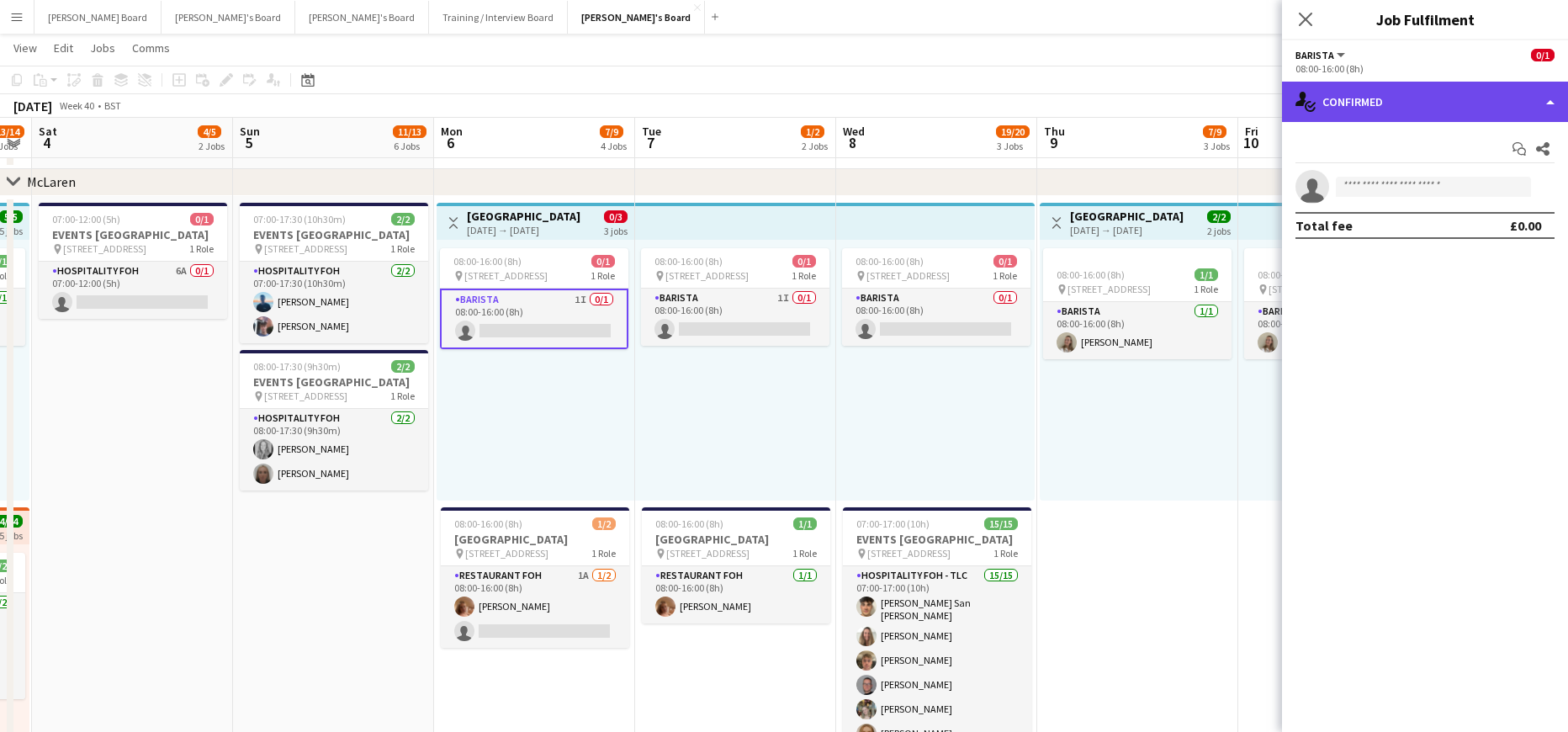
click at [1442, 98] on div "single-neutral-actions-check-2 Confirmed" at bounding box center [1426, 101] width 286 height 40
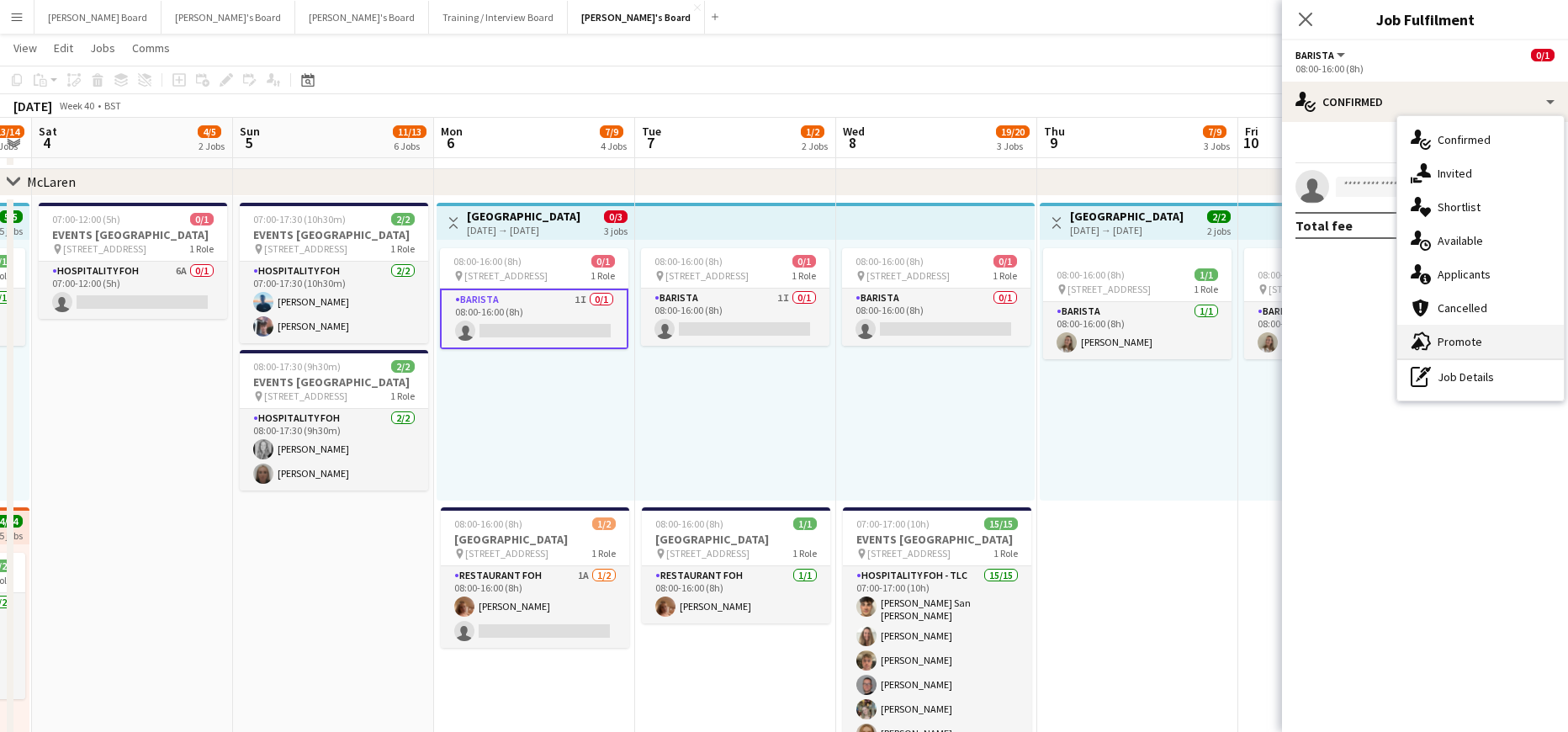
click at [1484, 342] on div "advertising-megaphone Promote" at bounding box center [1480, 341] width 167 height 34
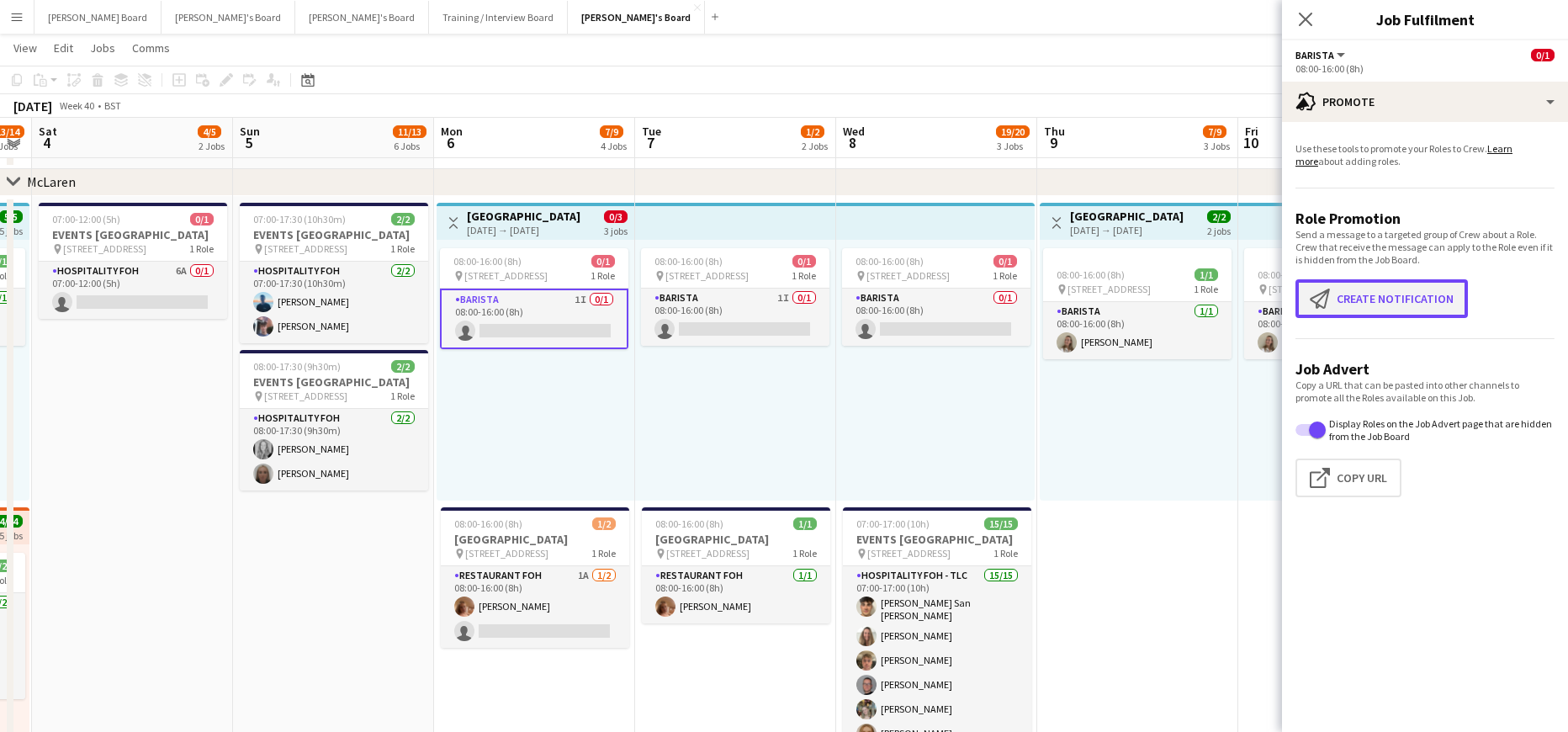
click at [1370, 289] on button "Create notification Create notification" at bounding box center [1381, 299] width 172 height 39
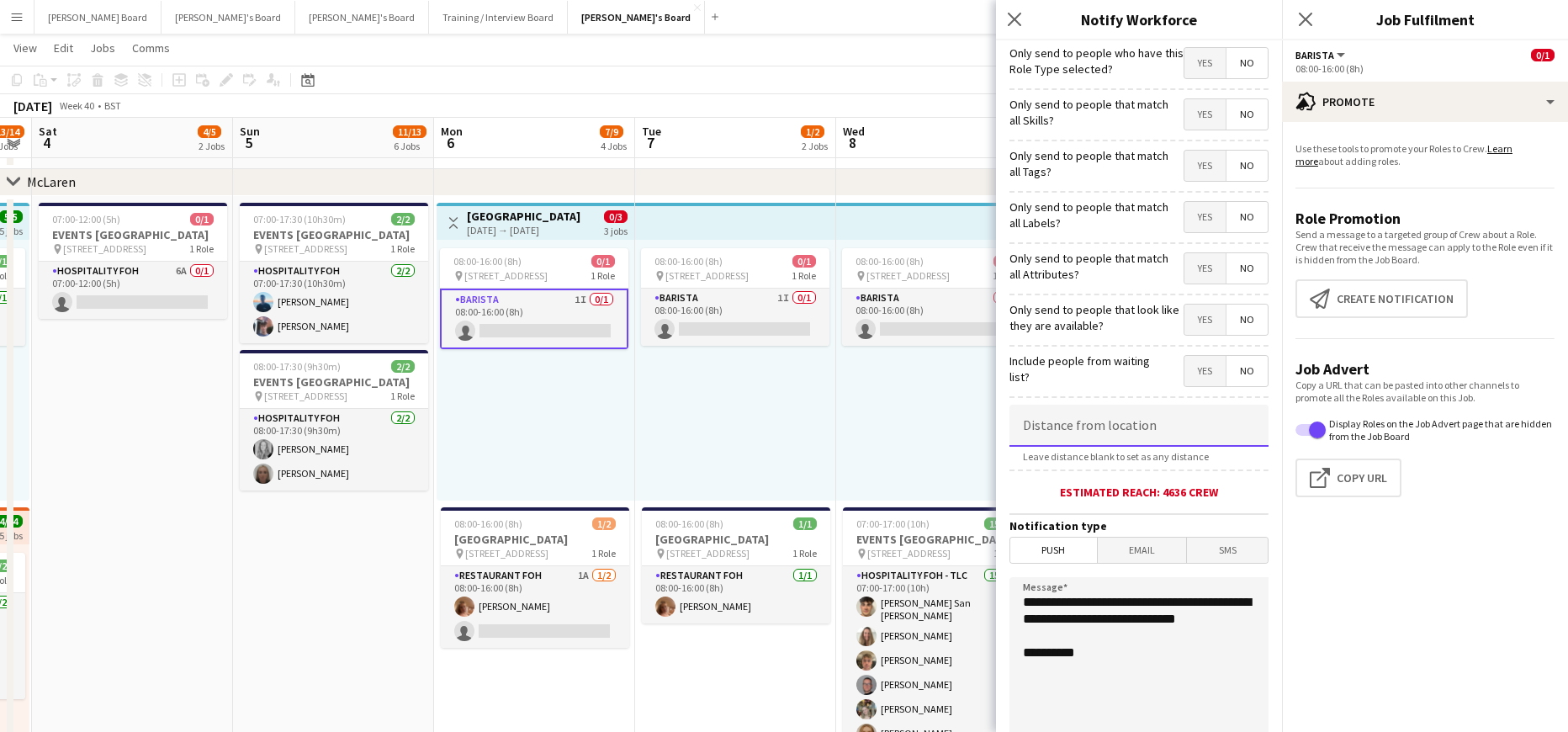
click at [1161, 429] on input at bounding box center [1139, 425] width 259 height 42
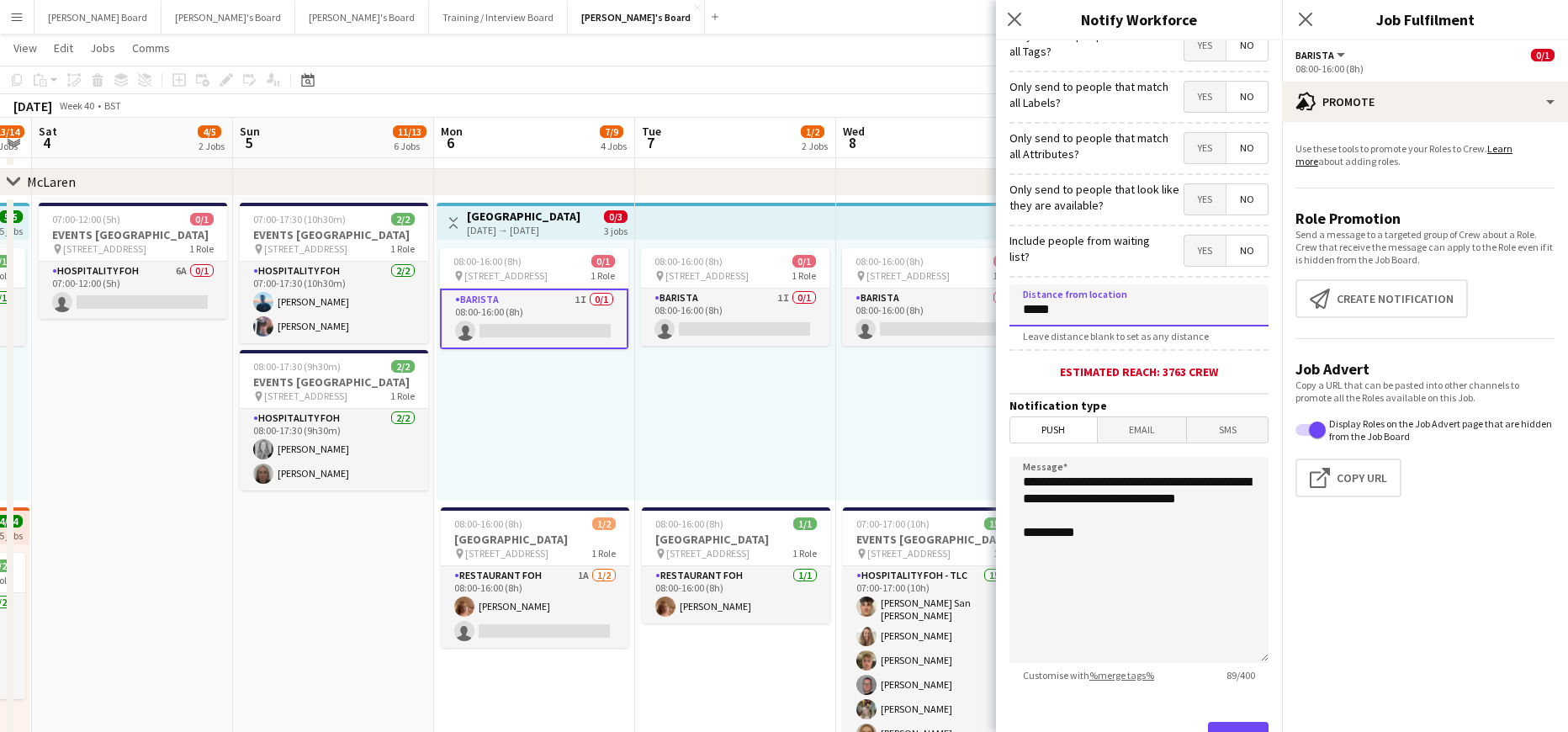
scroll to position [195, 0]
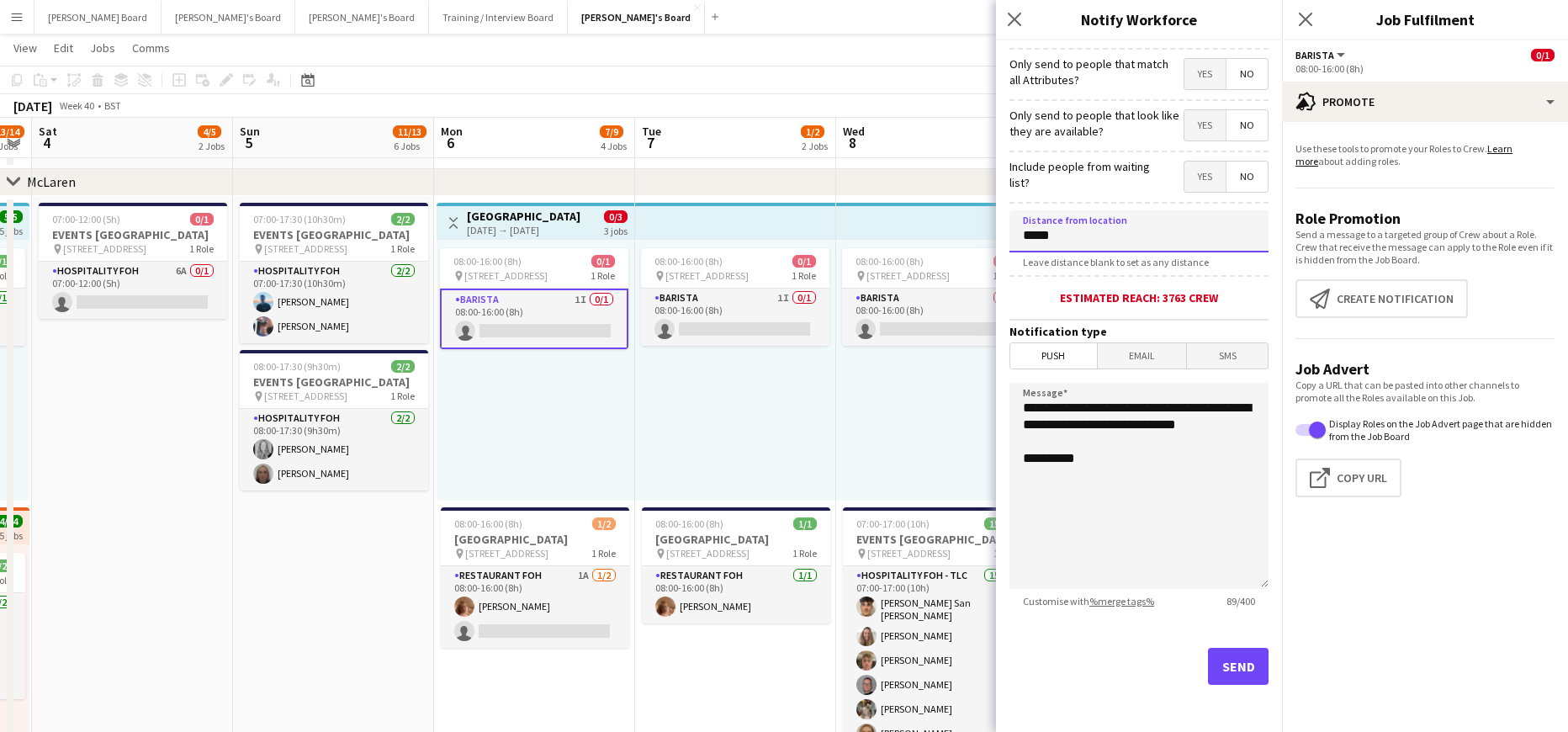
type input "*****"
click at [1235, 660] on button "Send" at bounding box center [1238, 666] width 60 height 37
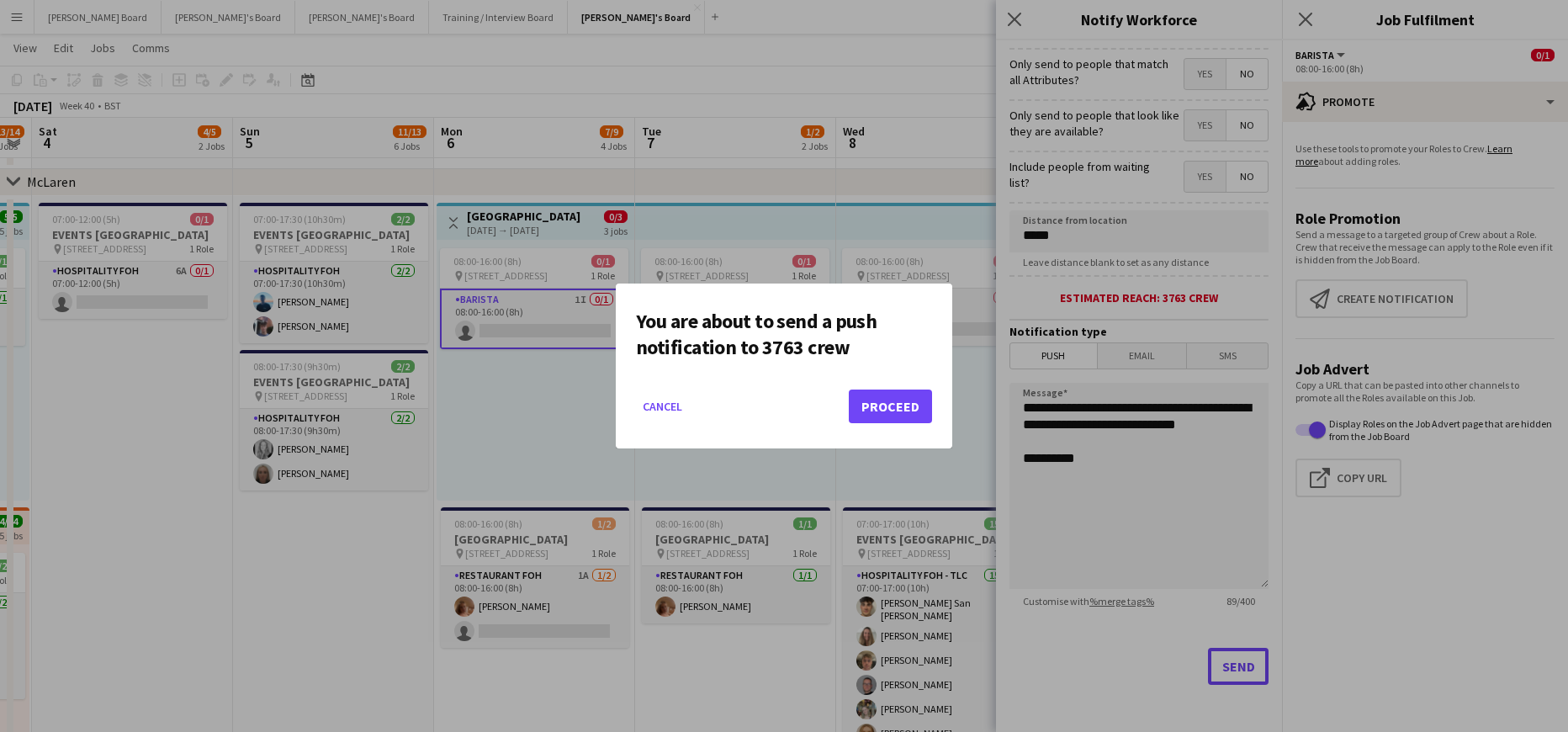
scroll to position [0, 0]
click at [880, 386] on mat-dialog-actions "Cancel Proceed" at bounding box center [784, 412] width 296 height 71
click at [884, 394] on button "Proceed" at bounding box center [891, 406] width 84 height 34
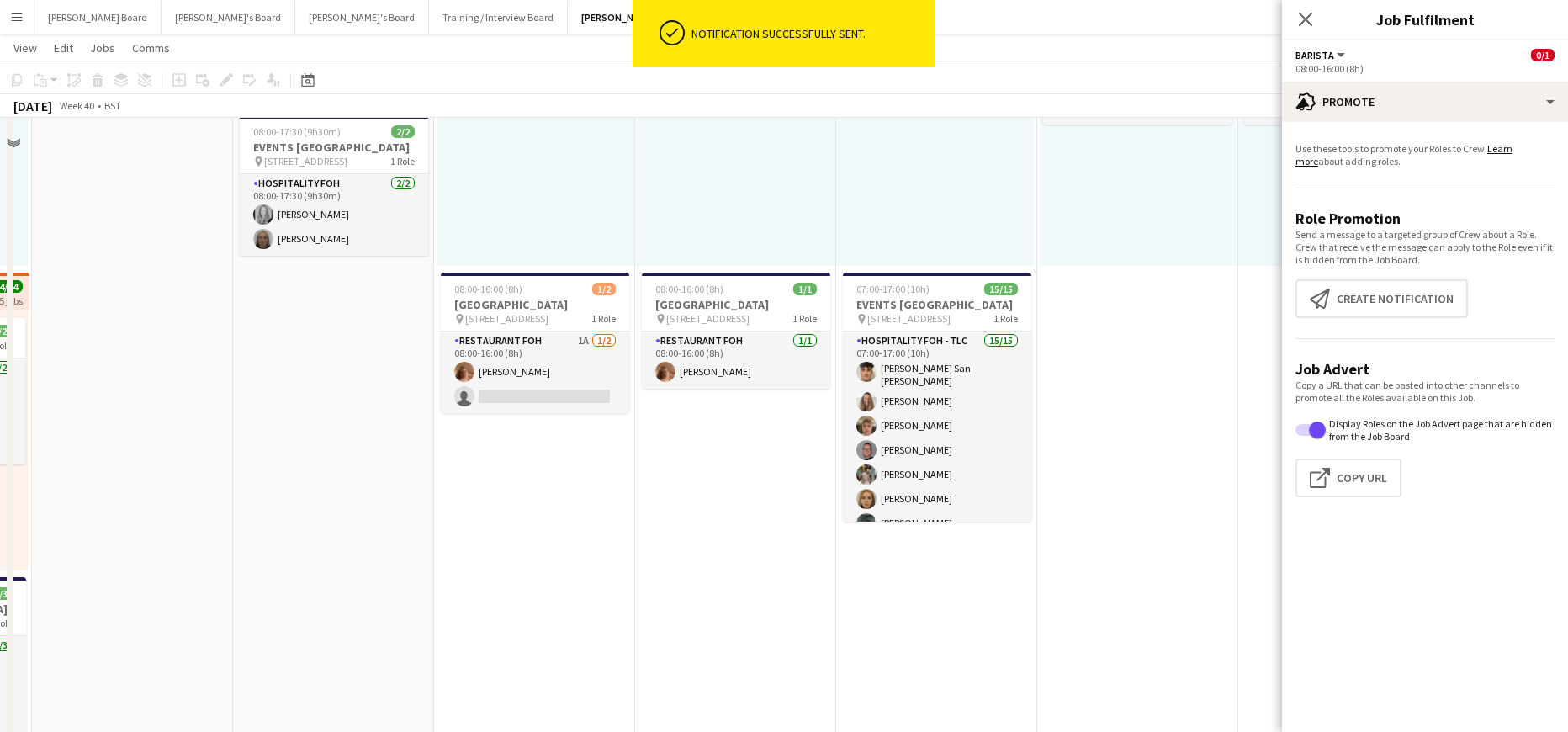
scroll to position [560, 0]
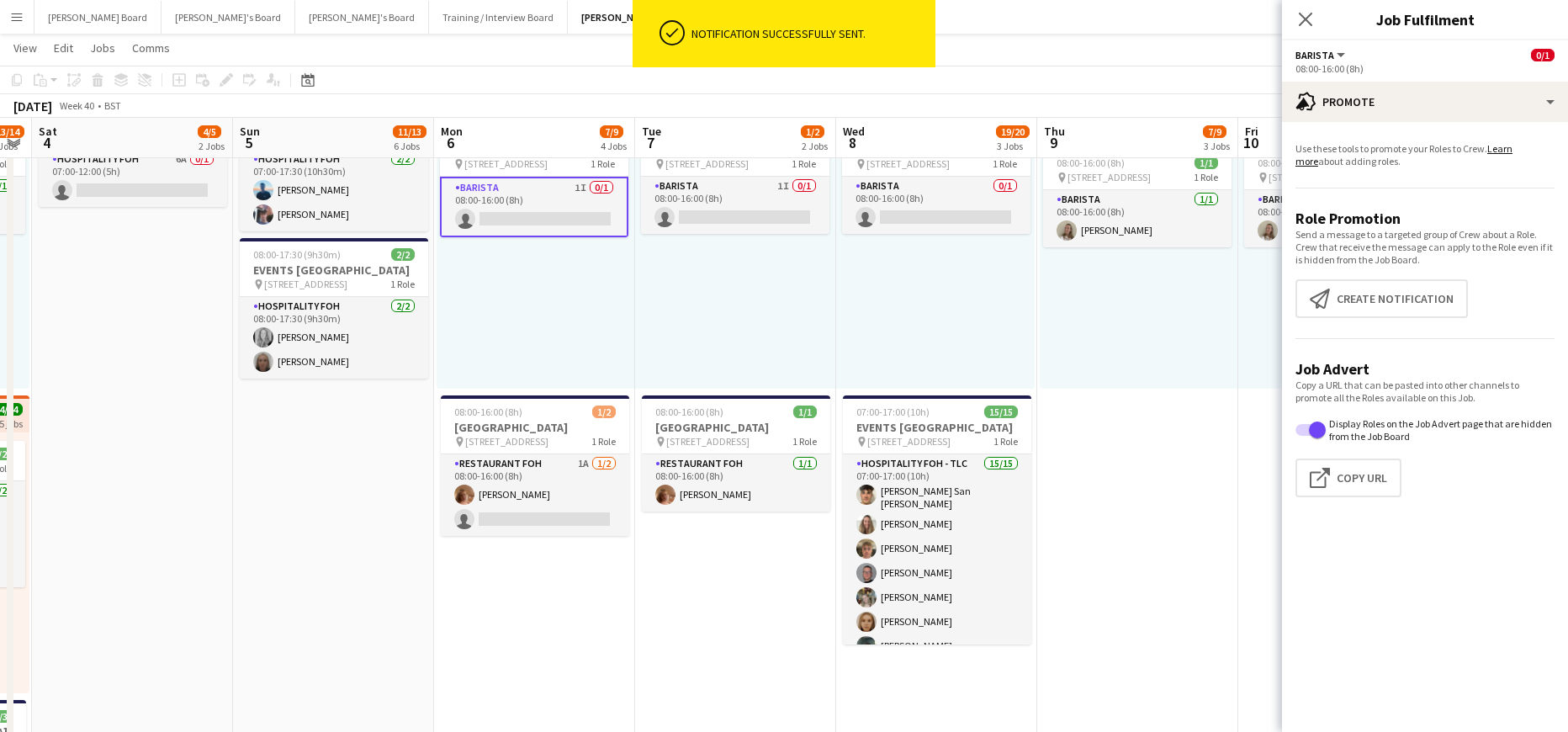
drag, startPoint x: 627, startPoint y: 479, endPoint x: 613, endPoint y: 483, distance: 14.6
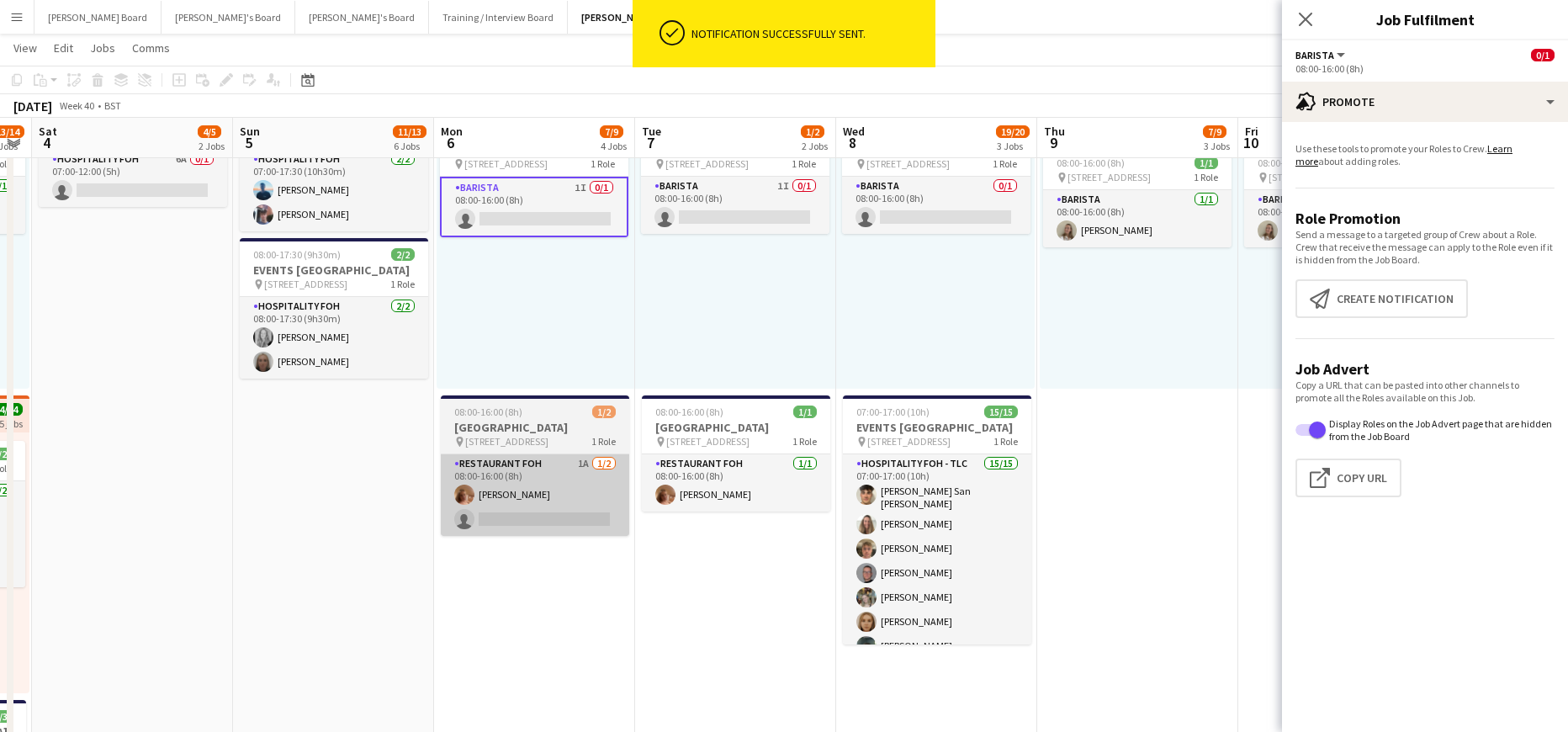
scroll to position [0, 587]
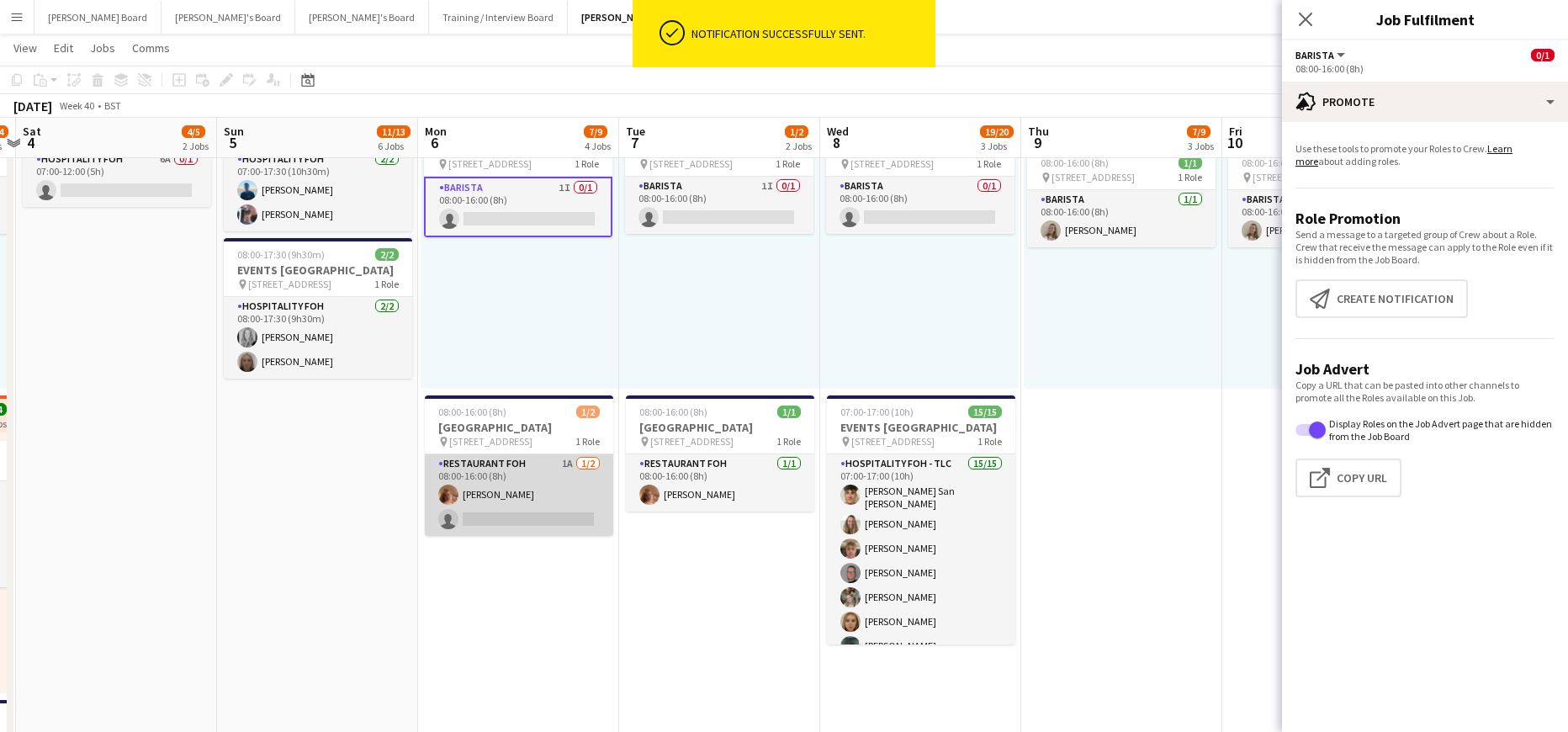
click at [586, 483] on app-card-role "Restaurant FOH 1A [DATE] 08:00-16:00 (8h) [PERSON_NAME] single-neutral-actions" at bounding box center [519, 494] width 189 height 82
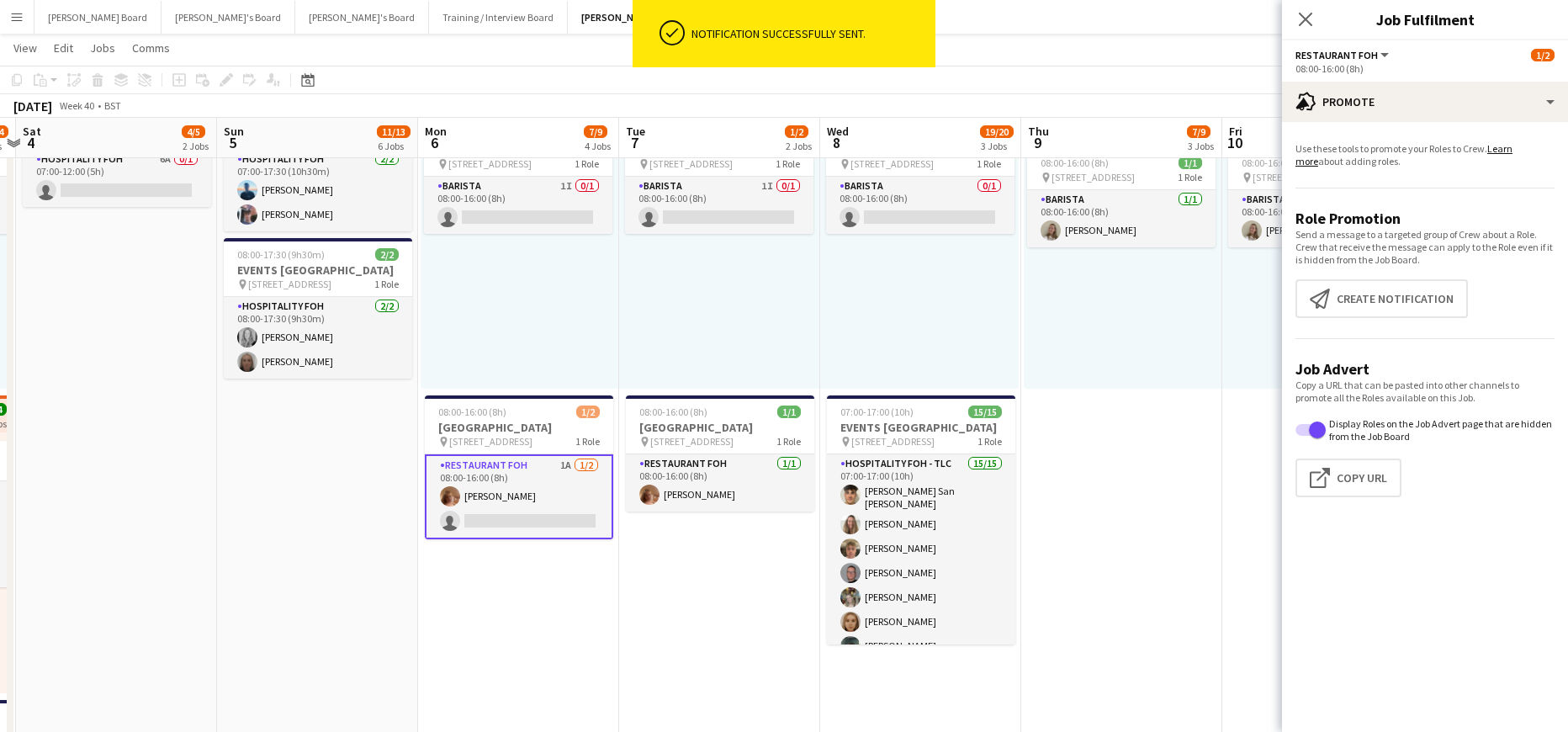
click at [1426, 79] on app-options-switcher "Restaurant FOH All roles Restaurant FOH [DATE] 08:00-16:00 (8h)" at bounding box center [1426, 60] width 286 height 41
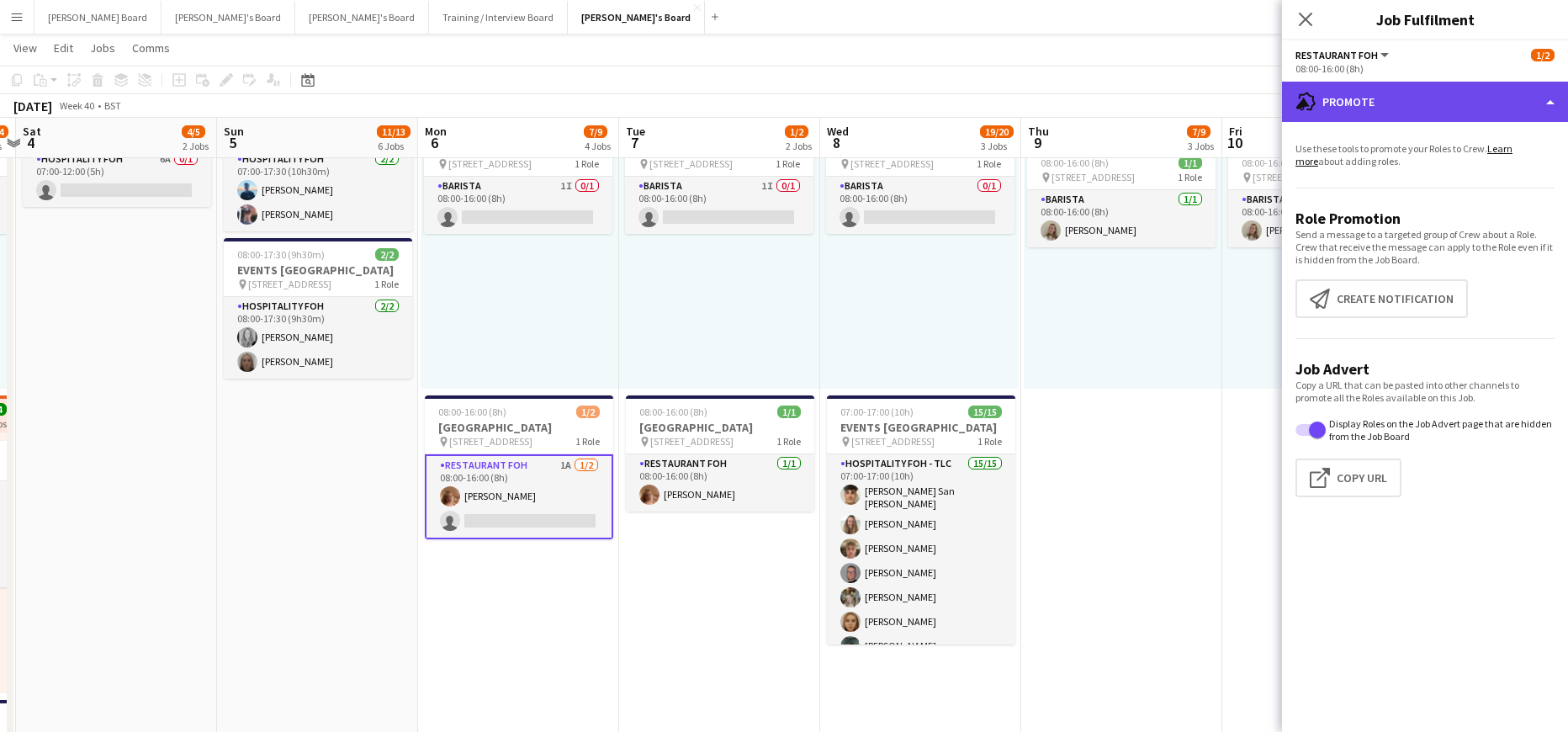
drag, startPoint x: 1436, startPoint y: 95, endPoint x: 1448, endPoint y: 128, distance: 35.1
click at [1436, 95] on div "advertising-megaphone Promote" at bounding box center [1426, 101] width 286 height 40
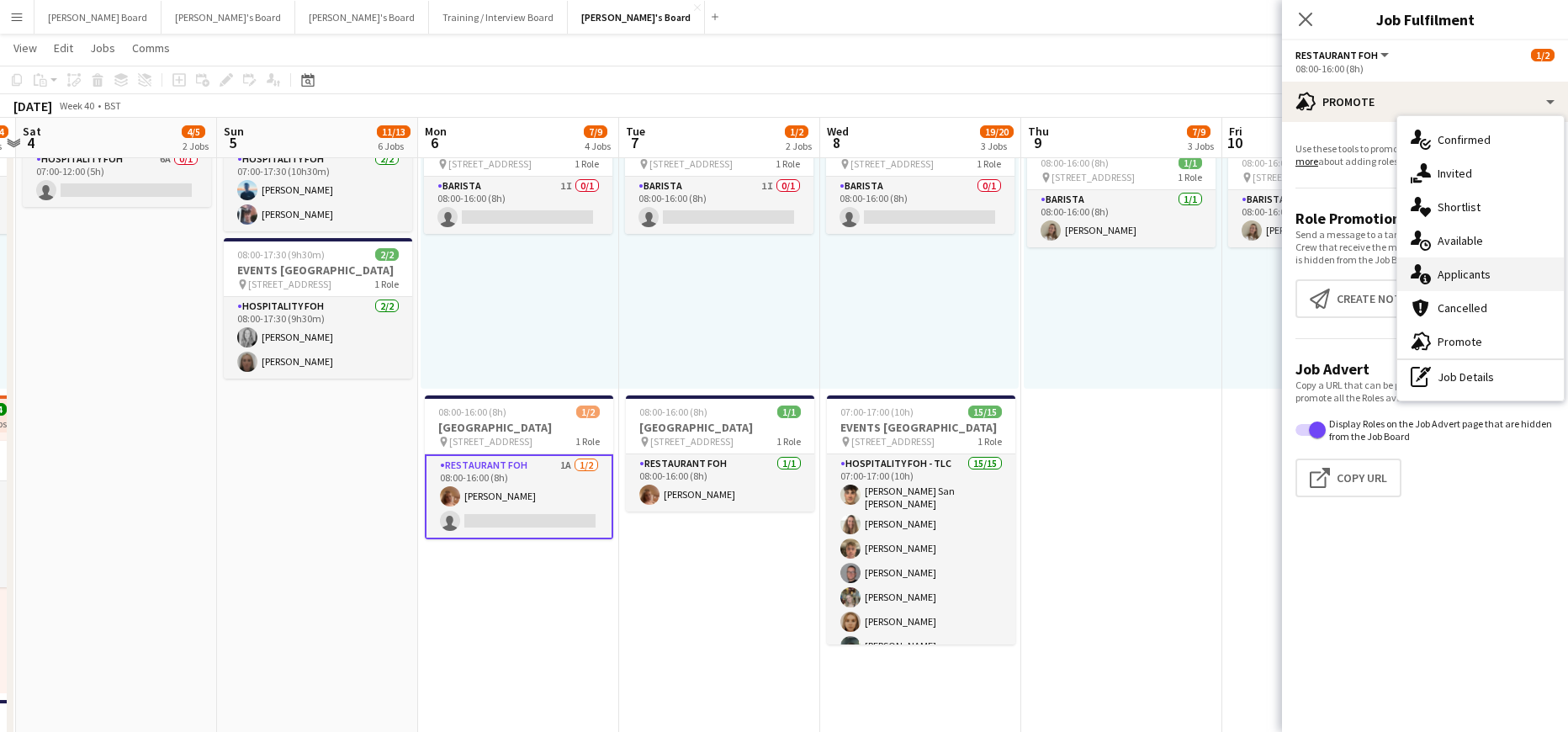
click at [1509, 274] on div "single-neutral-actions-information Applicants" at bounding box center [1480, 274] width 167 height 34
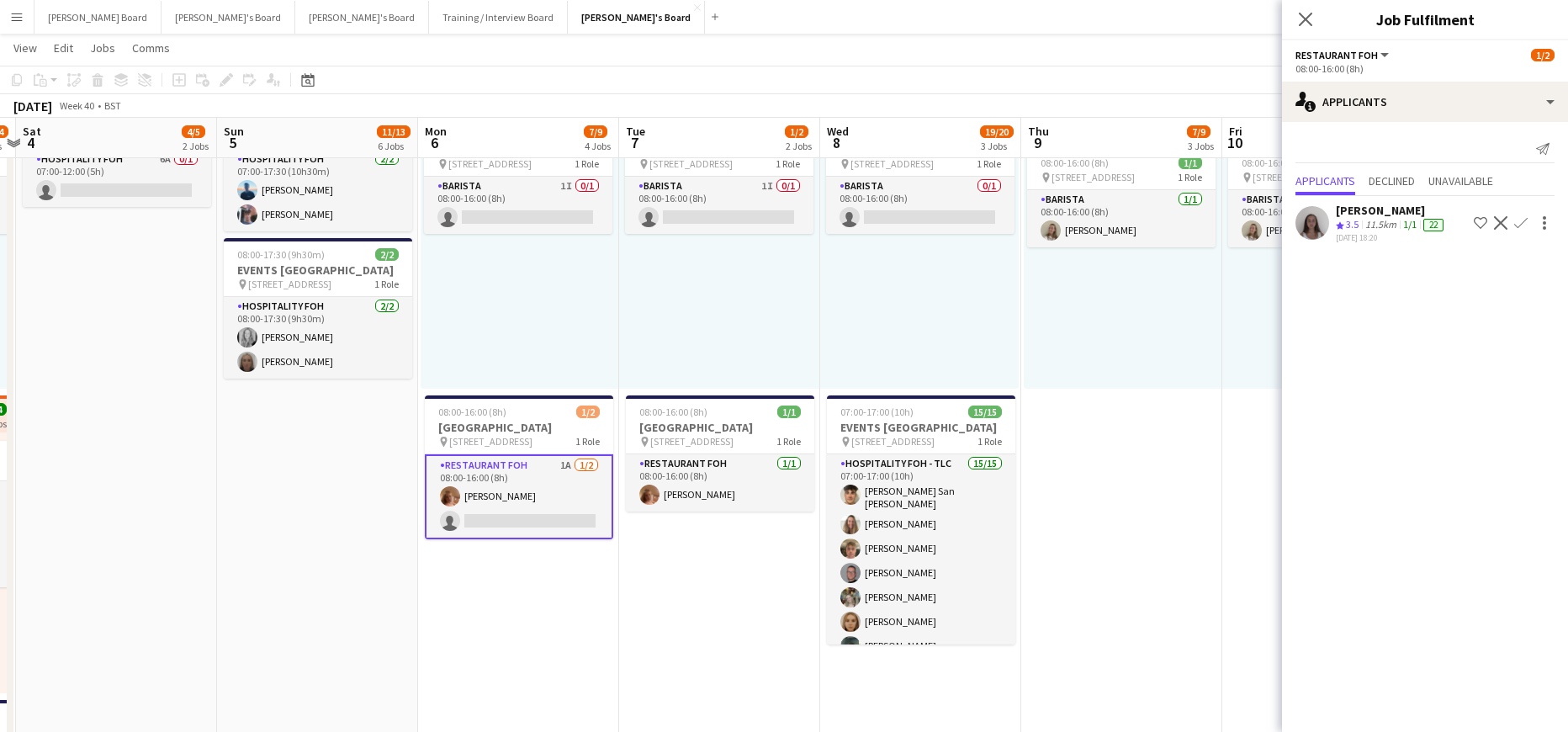
click at [1404, 219] on div "1/1" at bounding box center [1409, 225] width 20 height 15
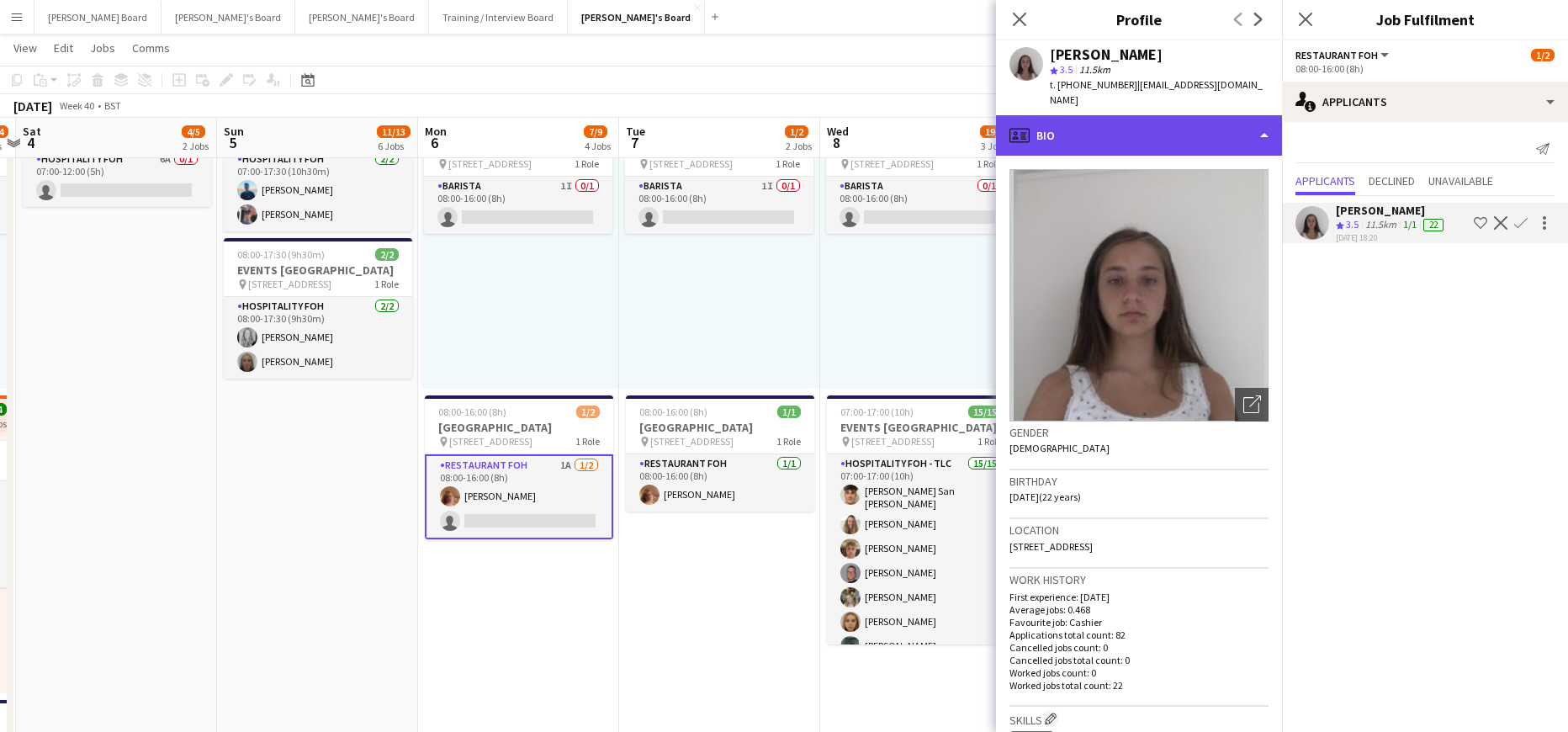
click at [1140, 132] on div "profile Bio" at bounding box center [1139, 134] width 286 height 40
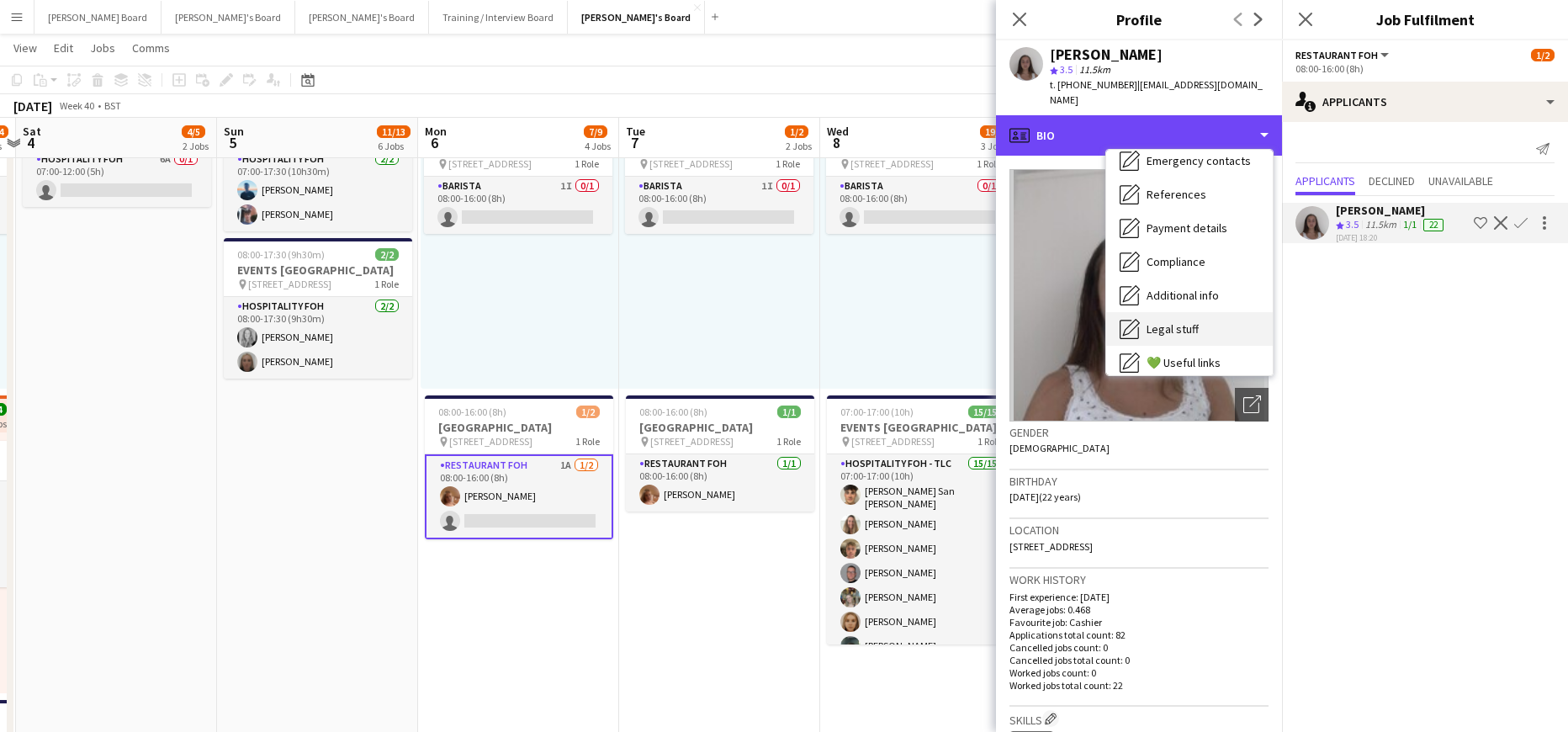
scroll to position [259, 0]
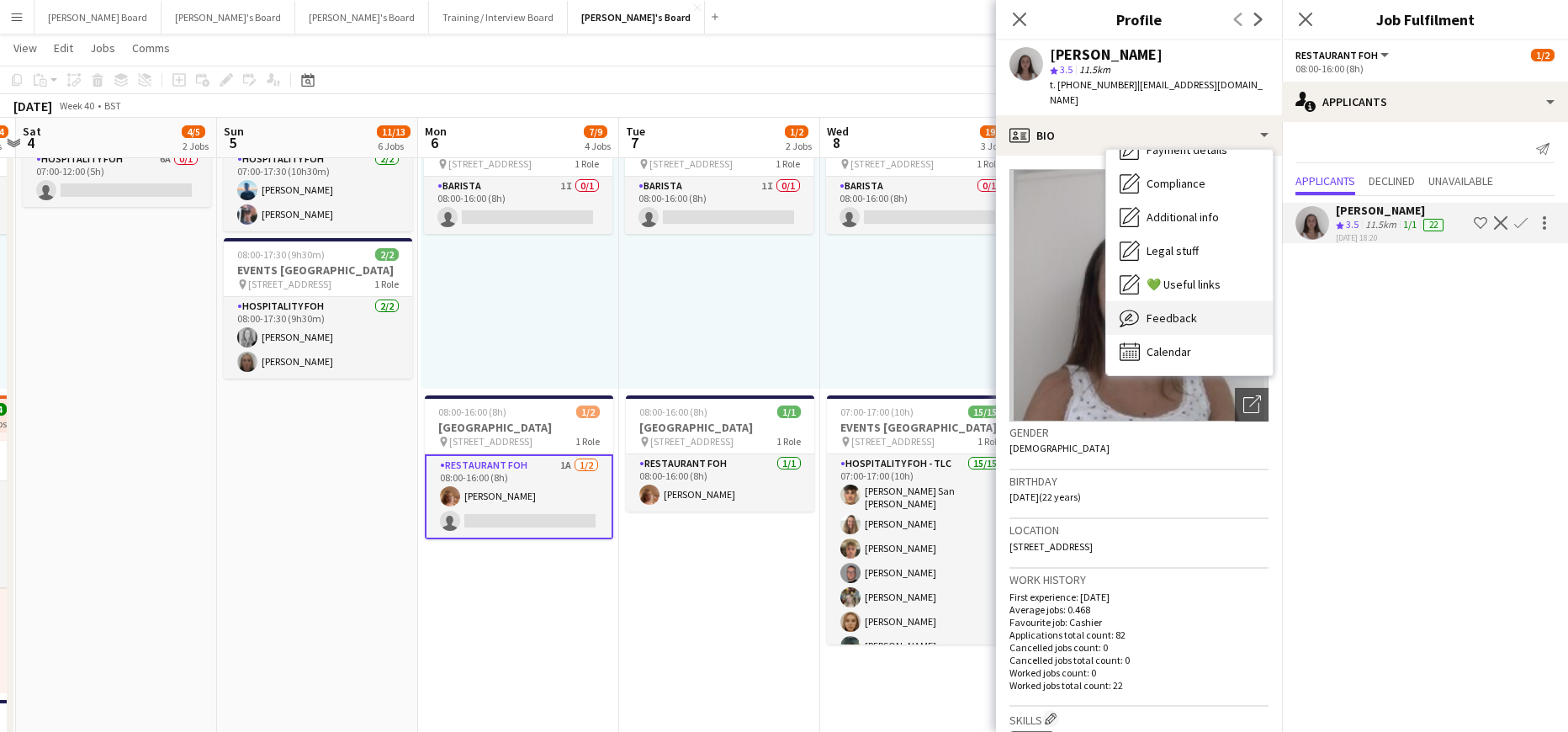
click at [1202, 301] on div "Feedback Feedback" at bounding box center [1189, 317] width 167 height 34
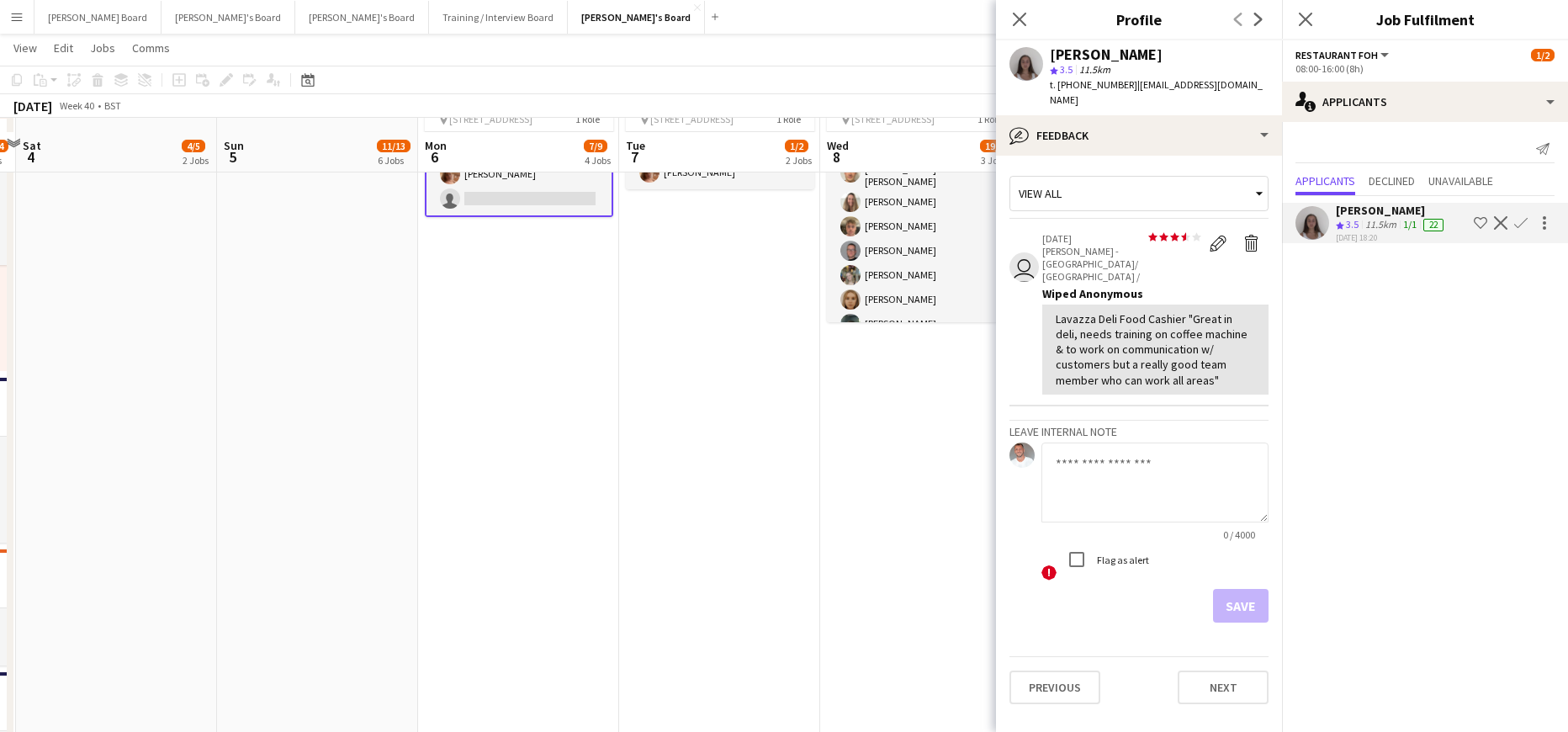
scroll to position [897, 0]
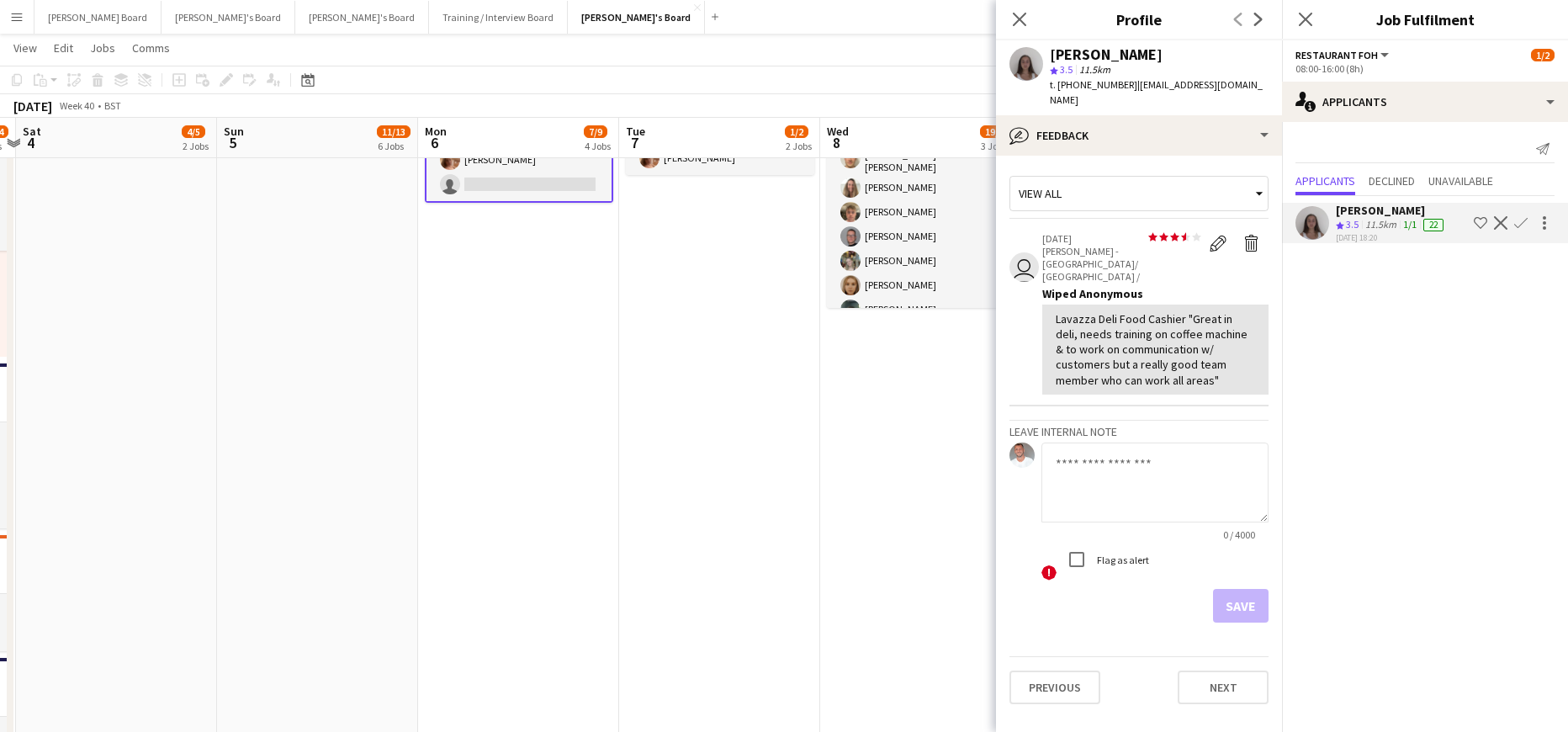
click at [1523, 223] on app-icon "Confirm" at bounding box center [1521, 223] width 14 height 14
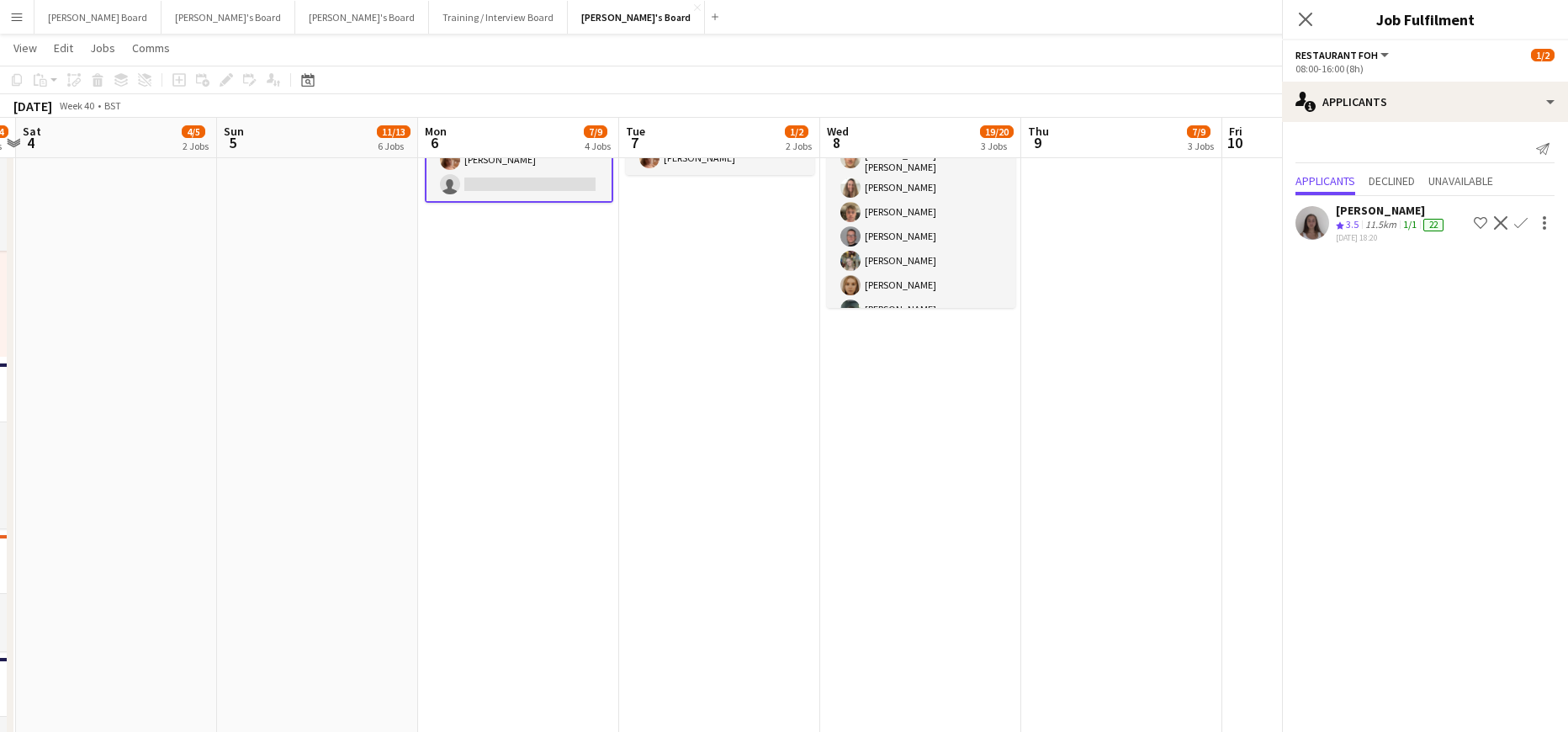
click at [1523, 223] on app-icon "Confirm" at bounding box center [1521, 223] width 14 height 14
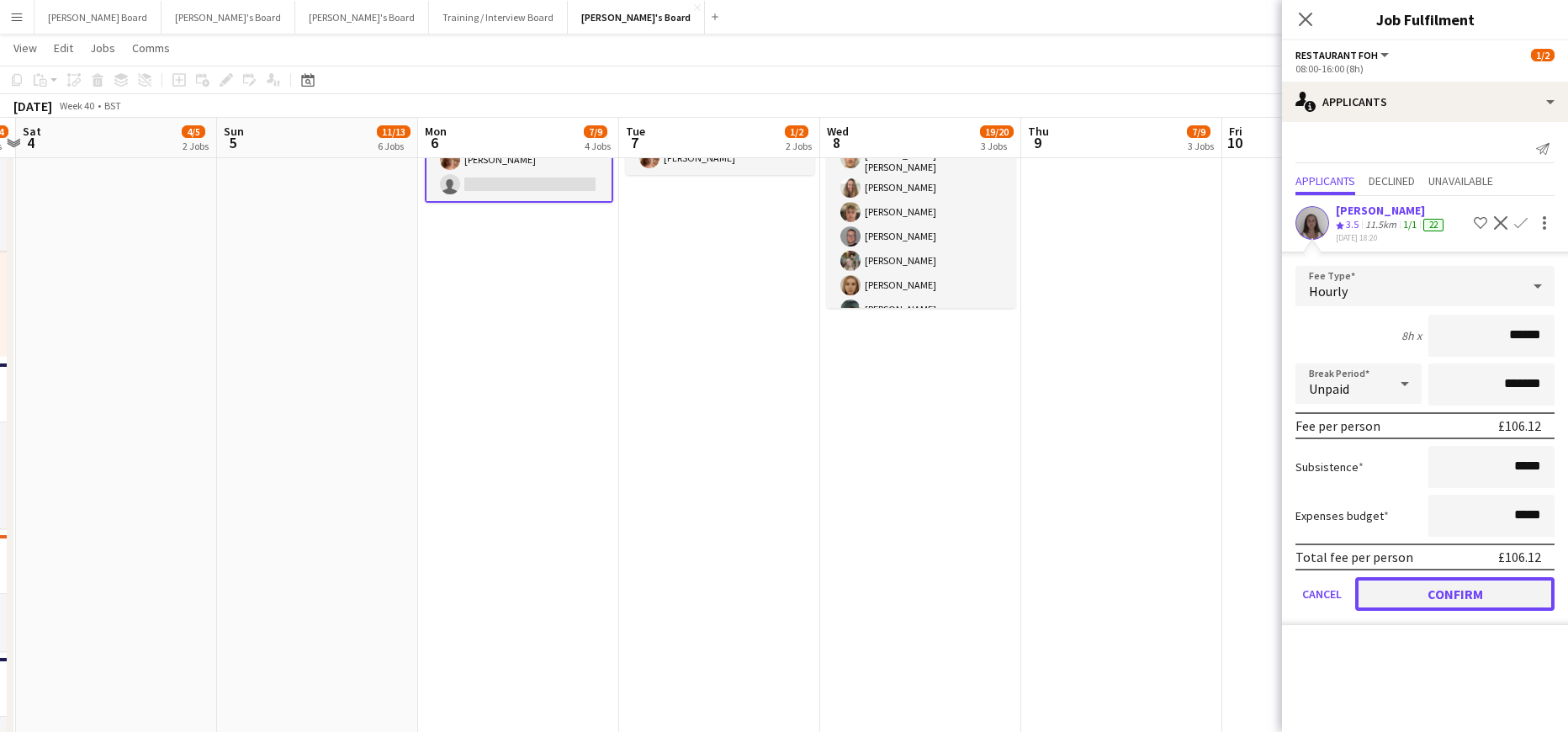
click at [1415, 600] on button "Confirm" at bounding box center [1455, 594] width 200 height 34
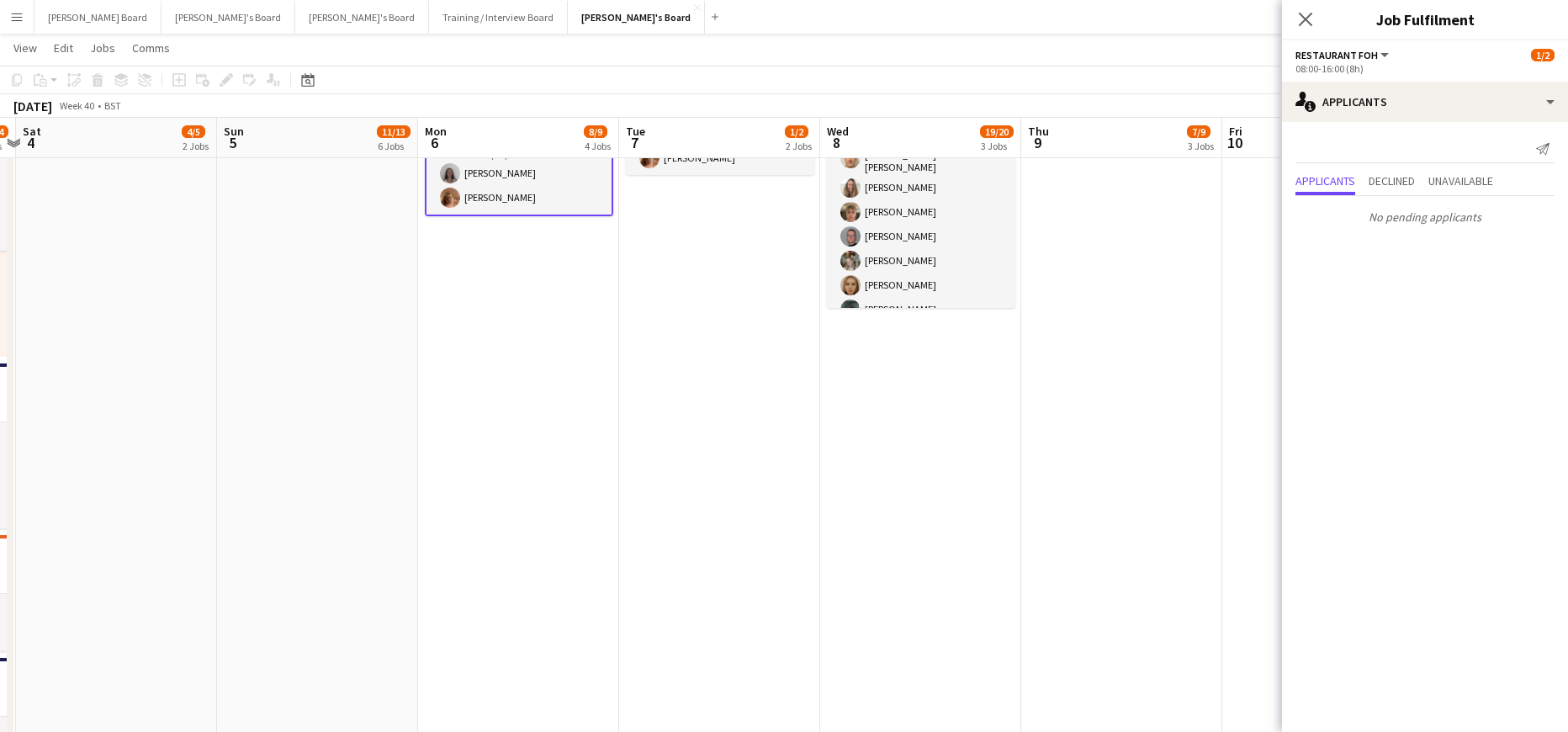
click at [1072, 486] on app-date-cell "Toggle View [GEOGRAPHIC_DATA] [DATE] → [DATE] 2/2 2 jobs 08:00-16:00 (8h) 1/1 p…" at bounding box center [1122, 663] width 201 height 1831
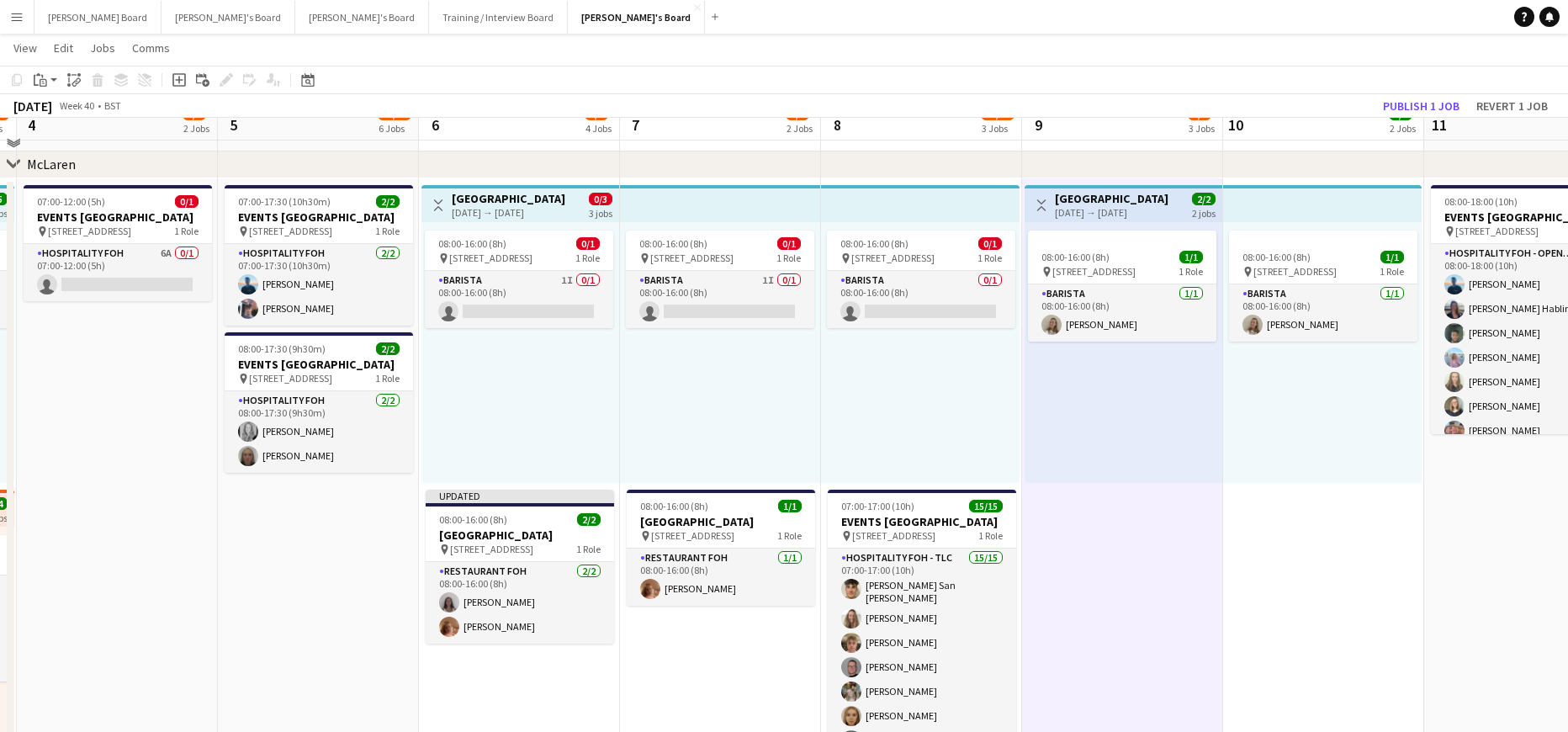
scroll to position [448, 0]
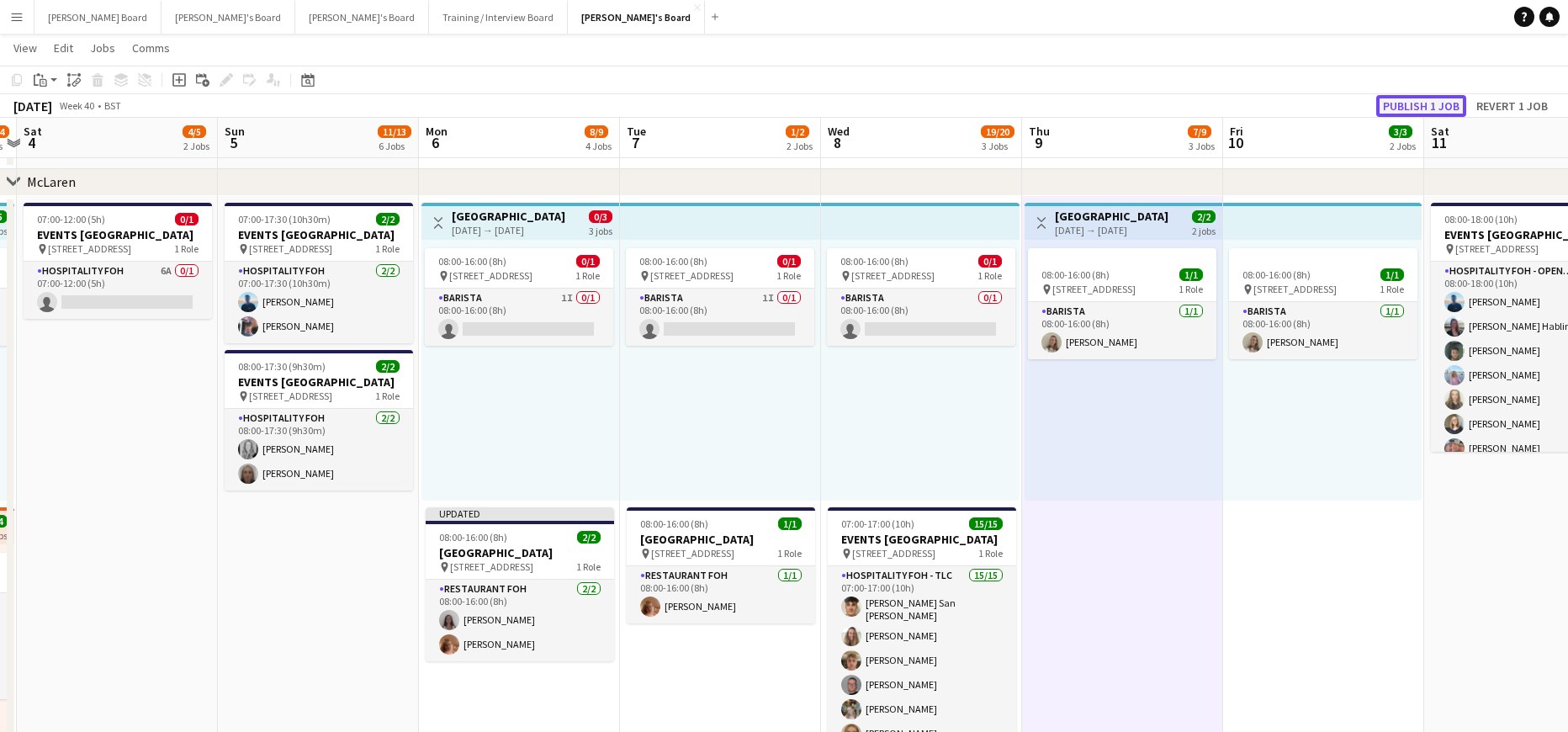
click at [1413, 104] on button "Publish 1 job" at bounding box center [1421, 106] width 90 height 21
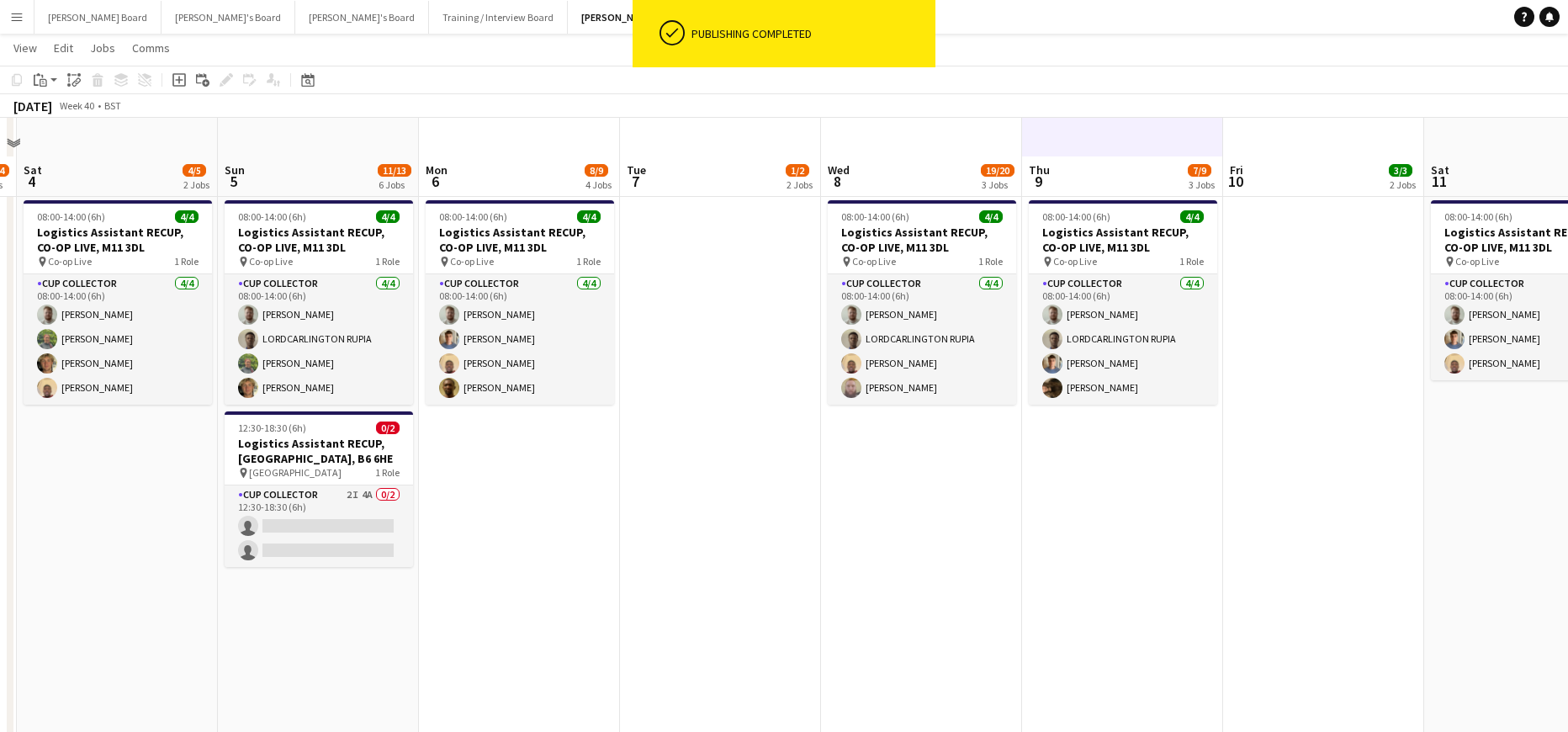
scroll to position [2355, 0]
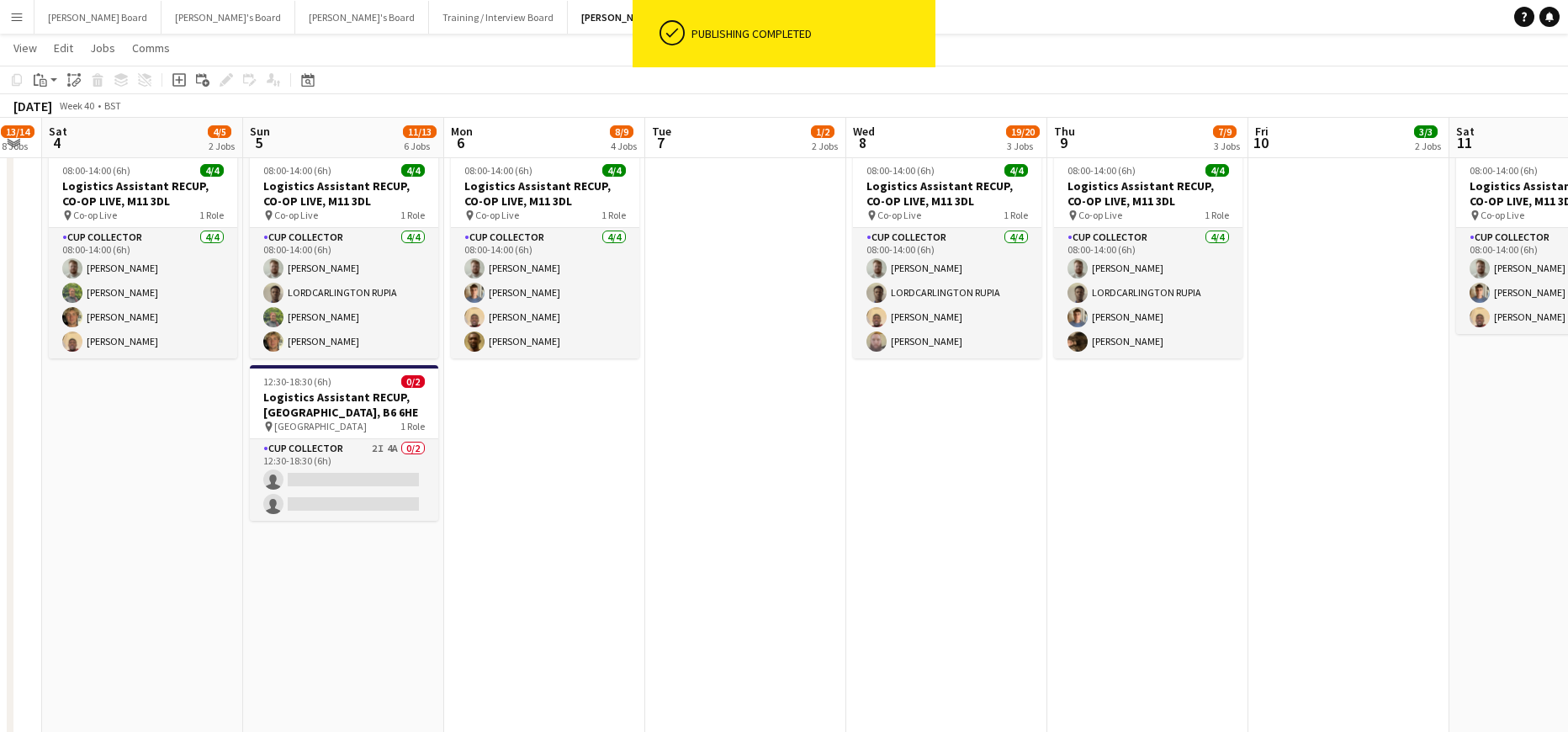
drag, startPoint x: 1038, startPoint y: 490, endPoint x: 1176, endPoint y: 505, distance: 138.8
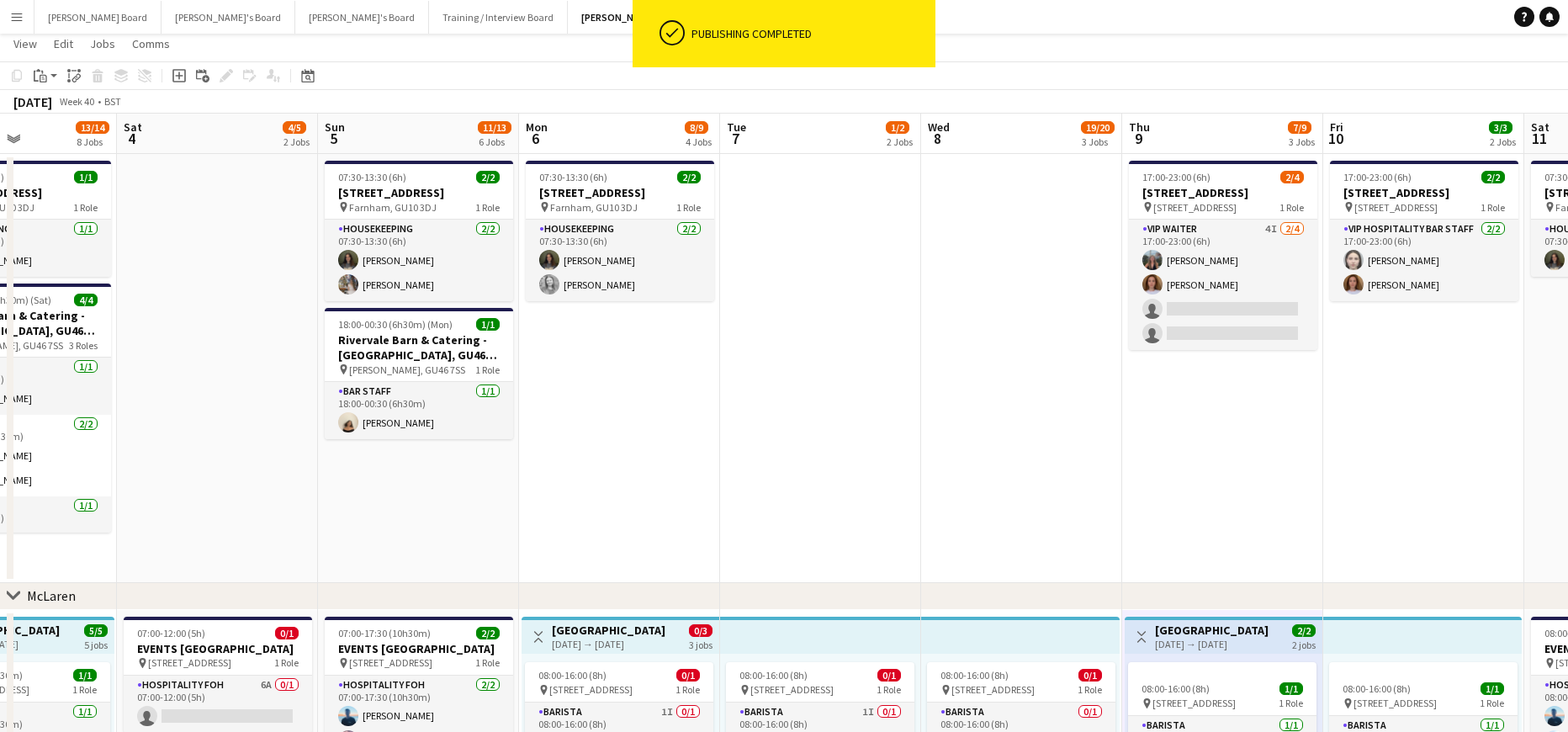
scroll to position [0, 0]
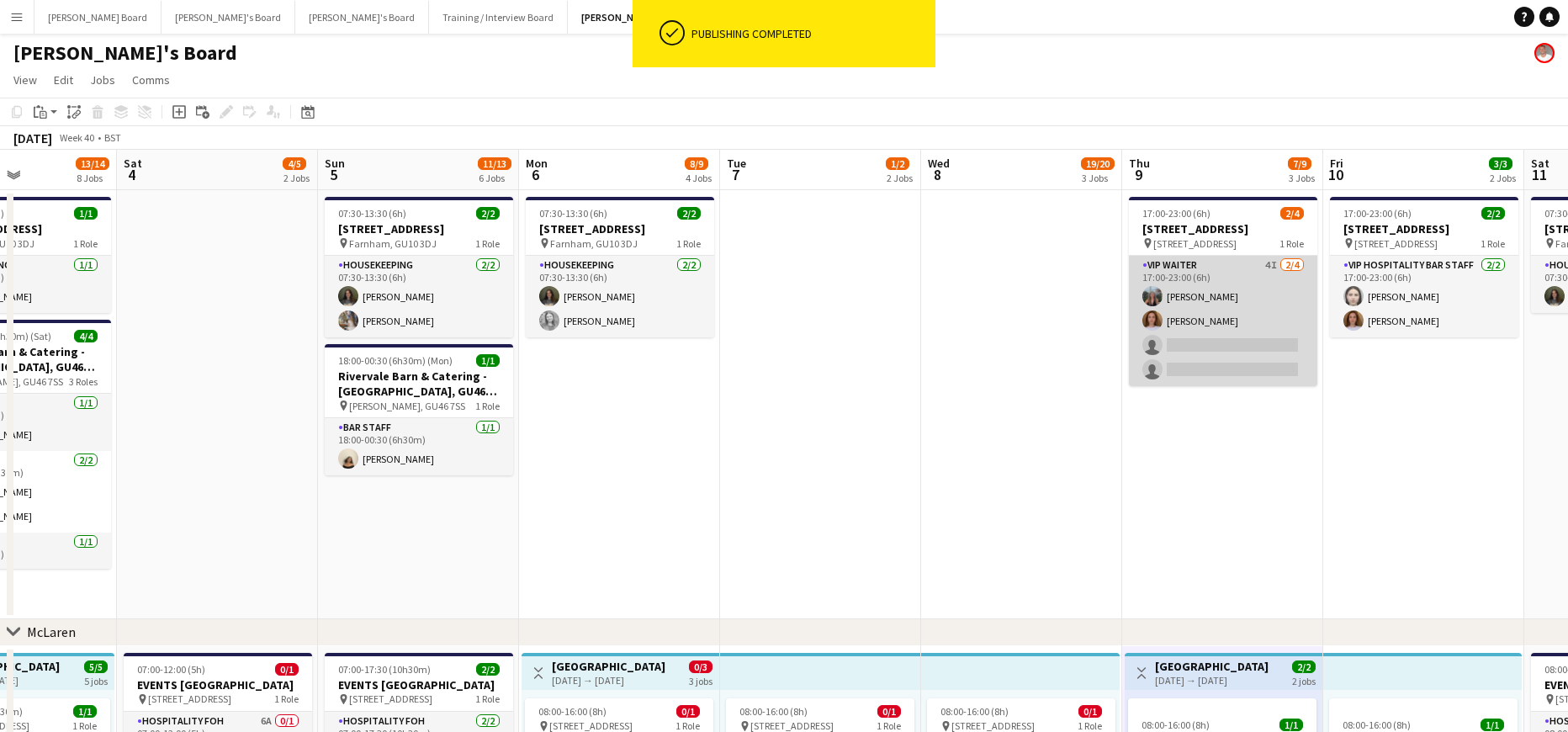
drag, startPoint x: 1238, startPoint y: 355, endPoint x: 1212, endPoint y: 368, distance: 29.1
click at [1238, 355] on app-card-role "VIP Waiter 4I [DATE] 17:00-23:00 (6h) [PERSON_NAME] [PERSON_NAME] single-neutra…" at bounding box center [1223, 321] width 189 height 130
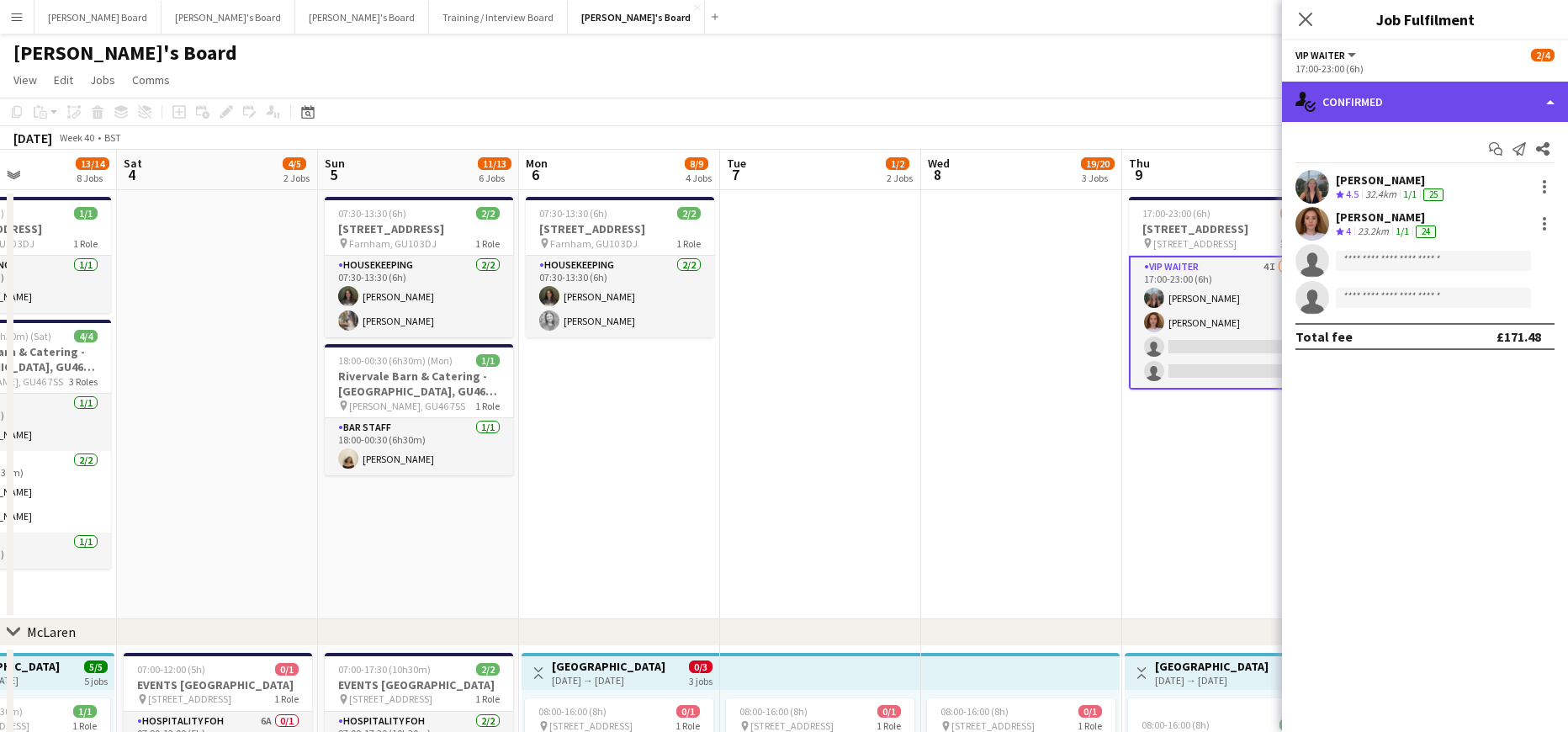
click at [1400, 108] on div "single-neutral-actions-check-2 Confirmed" at bounding box center [1426, 101] width 286 height 40
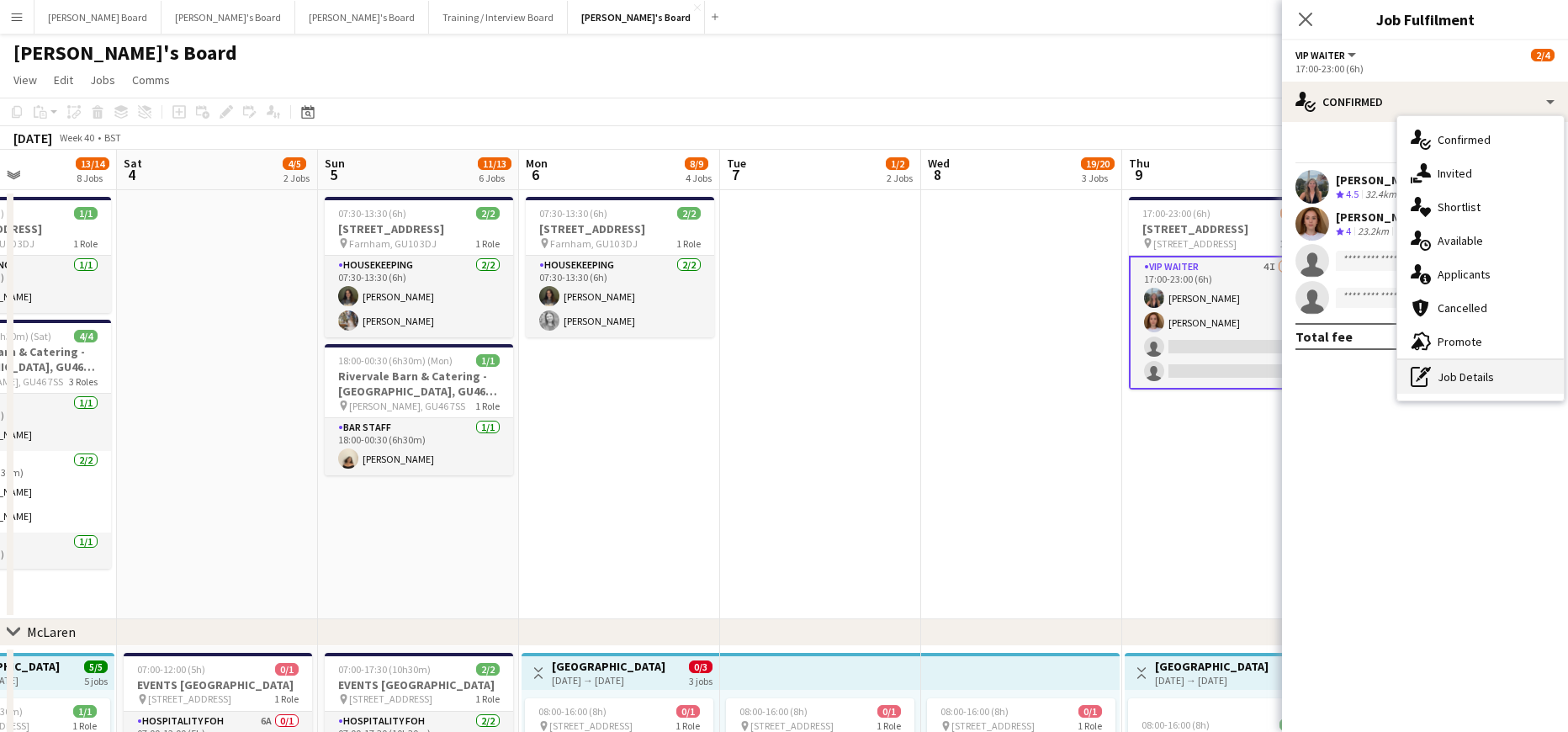
drag, startPoint x: 1457, startPoint y: 366, endPoint x: 1462, endPoint y: 358, distance: 9.4
click at [1458, 364] on div "pen-write Job Details" at bounding box center [1480, 377] width 167 height 34
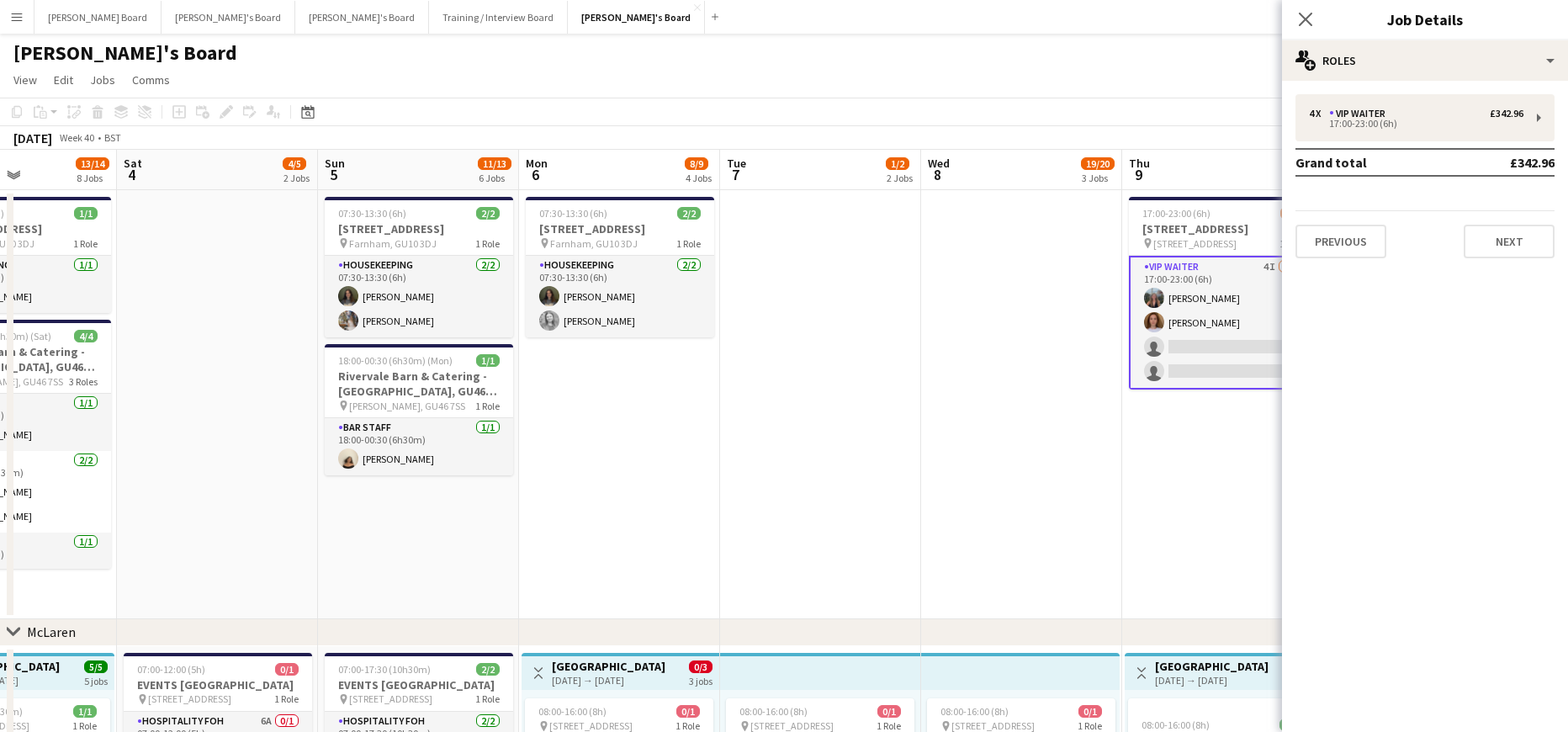
click at [1389, 86] on div "4 x VIP Waiter £342.96 17:00-23:00 (6h) Grand total £342.96 Previous Next" at bounding box center [1426, 176] width 286 height 191
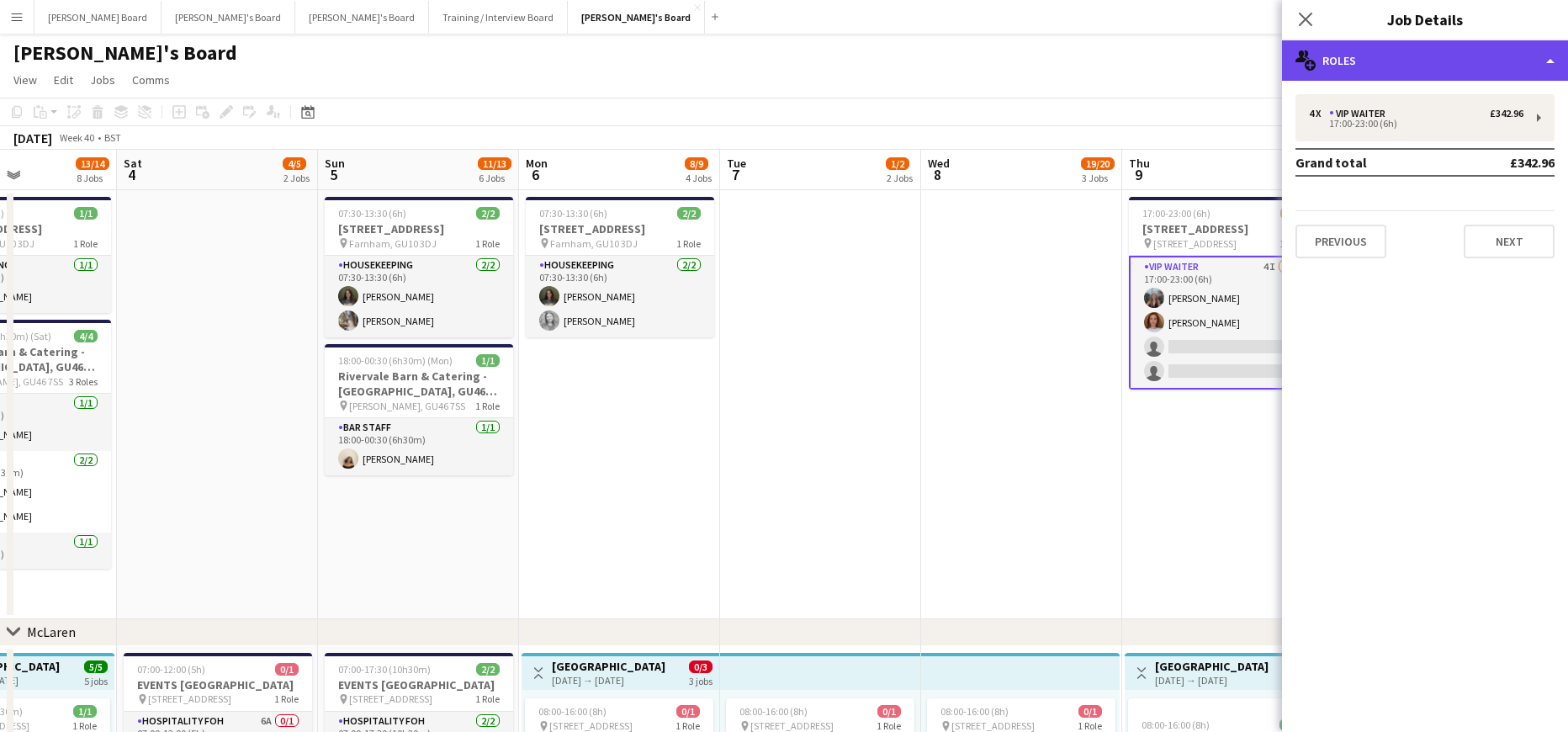
click at [1389, 70] on div "multiple-users-add Roles" at bounding box center [1426, 59] width 286 height 40
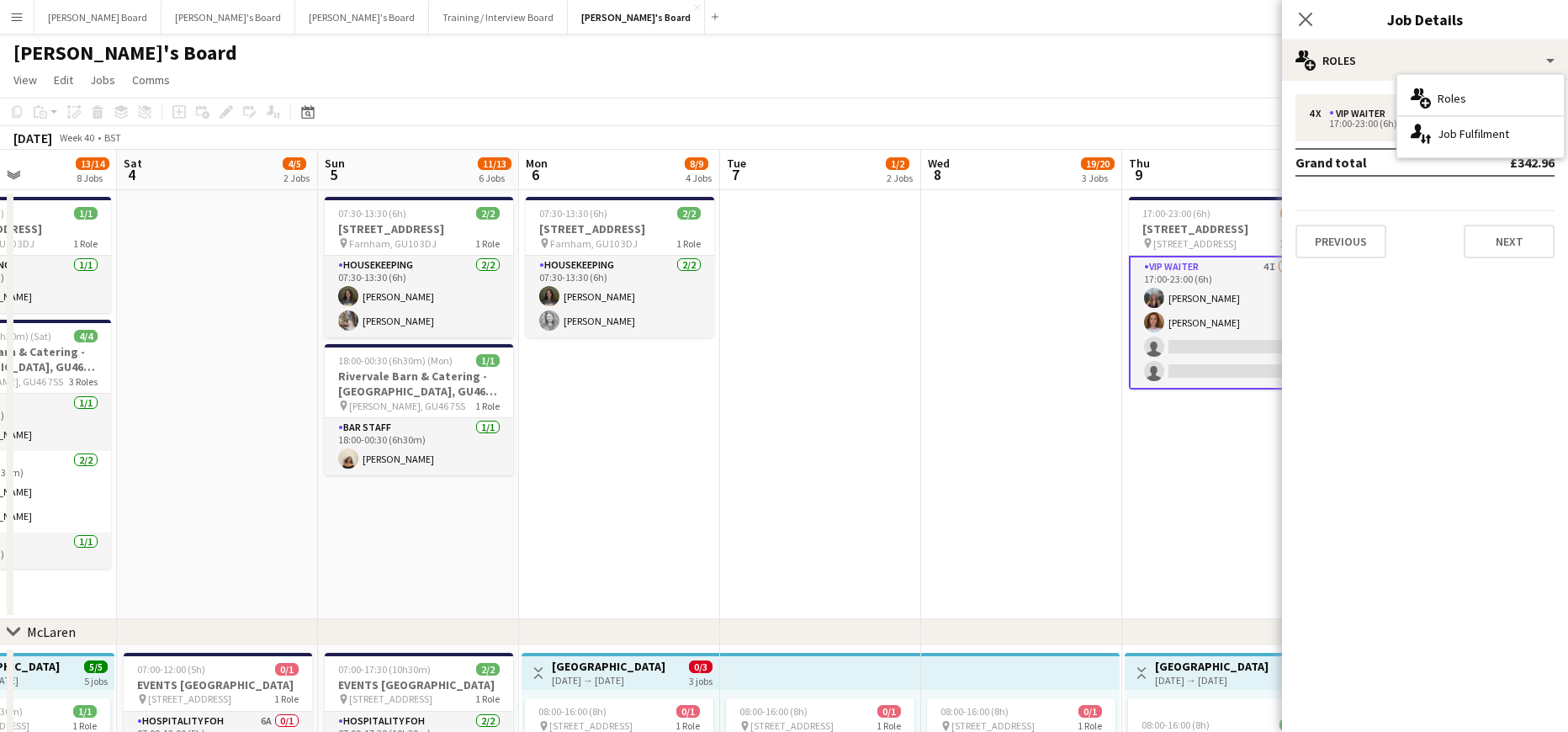
click at [1233, 370] on app-card-role "VIP Waiter 4I [DATE] 17:00-23:00 (6h) [PERSON_NAME] [PERSON_NAME] single-neutra…" at bounding box center [1223, 322] width 189 height 133
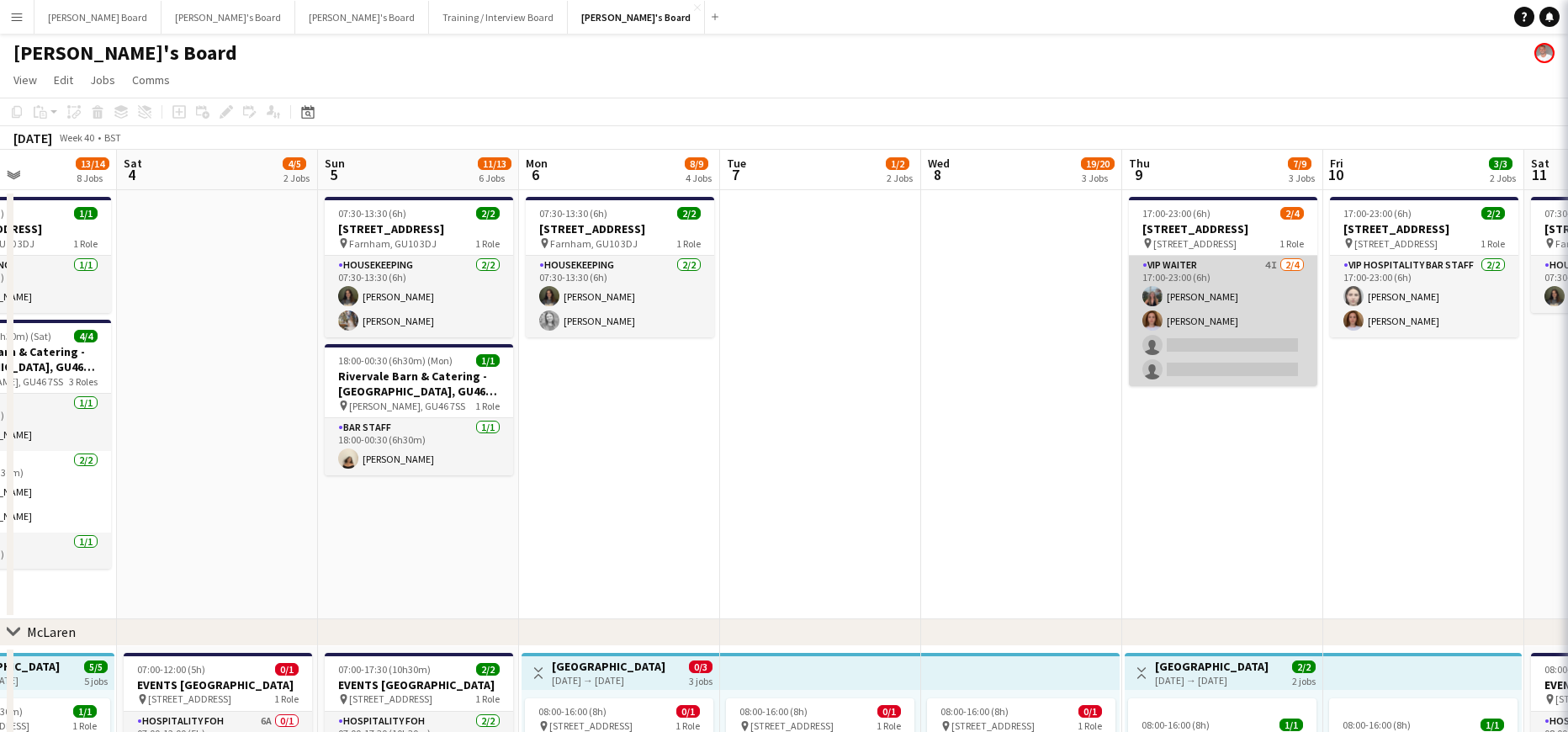
click at [1233, 367] on app-card-role "VIP Waiter 4I [DATE] 17:00-23:00 (6h) [PERSON_NAME] [PERSON_NAME] single-neutra…" at bounding box center [1223, 321] width 189 height 130
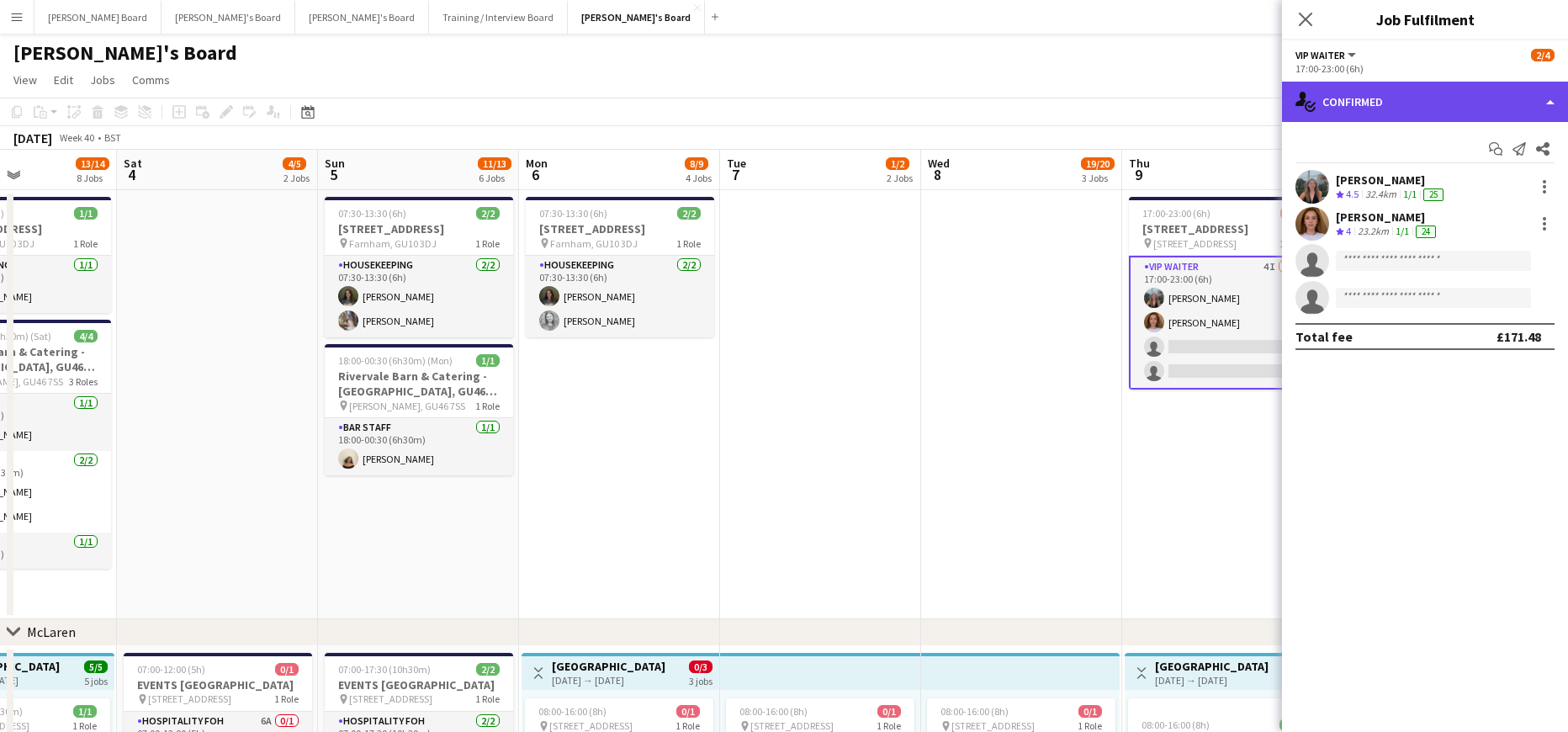
click at [1394, 92] on div "single-neutral-actions-check-2 Confirmed" at bounding box center [1426, 101] width 286 height 40
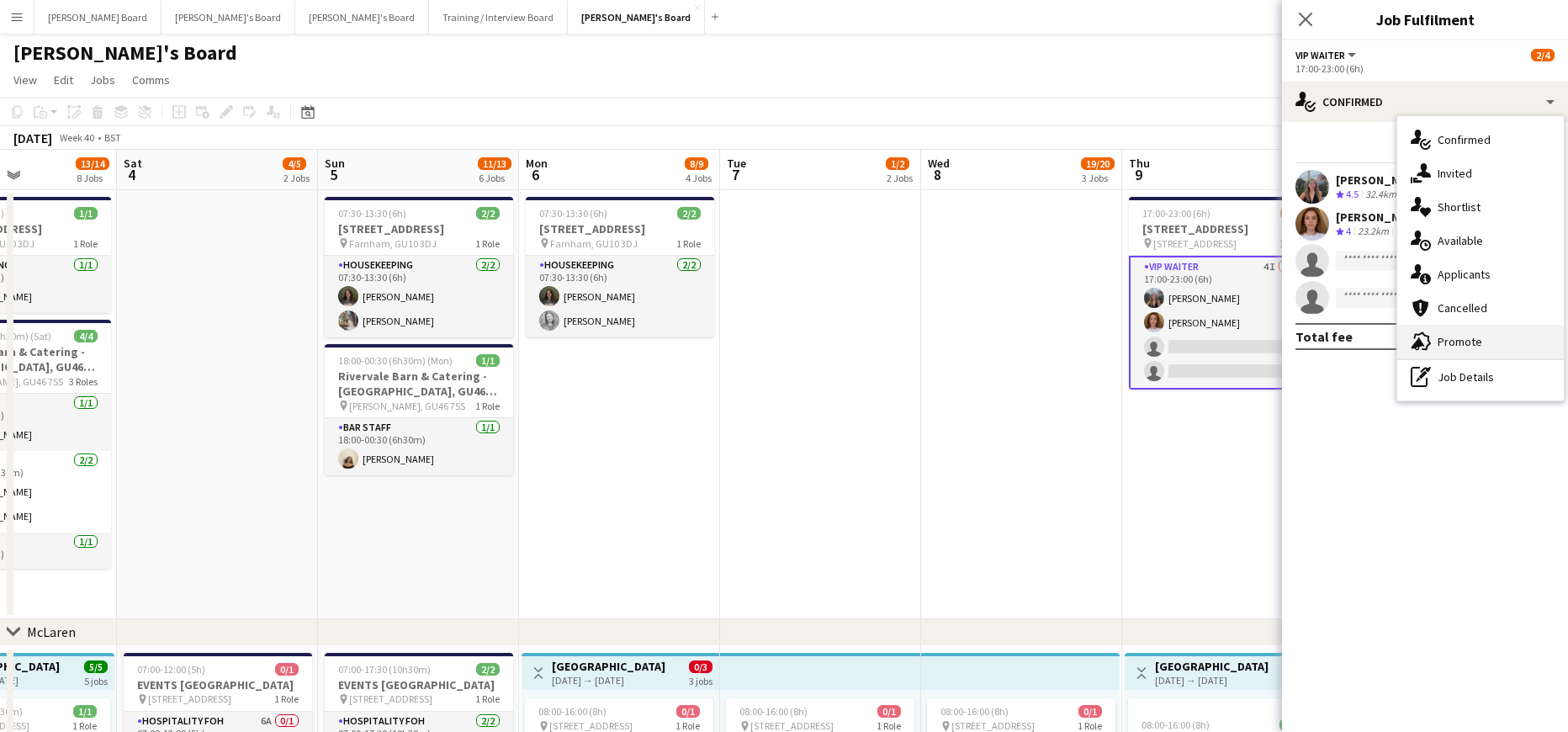
click at [1470, 337] on span "Promote" at bounding box center [1460, 342] width 45 height 16
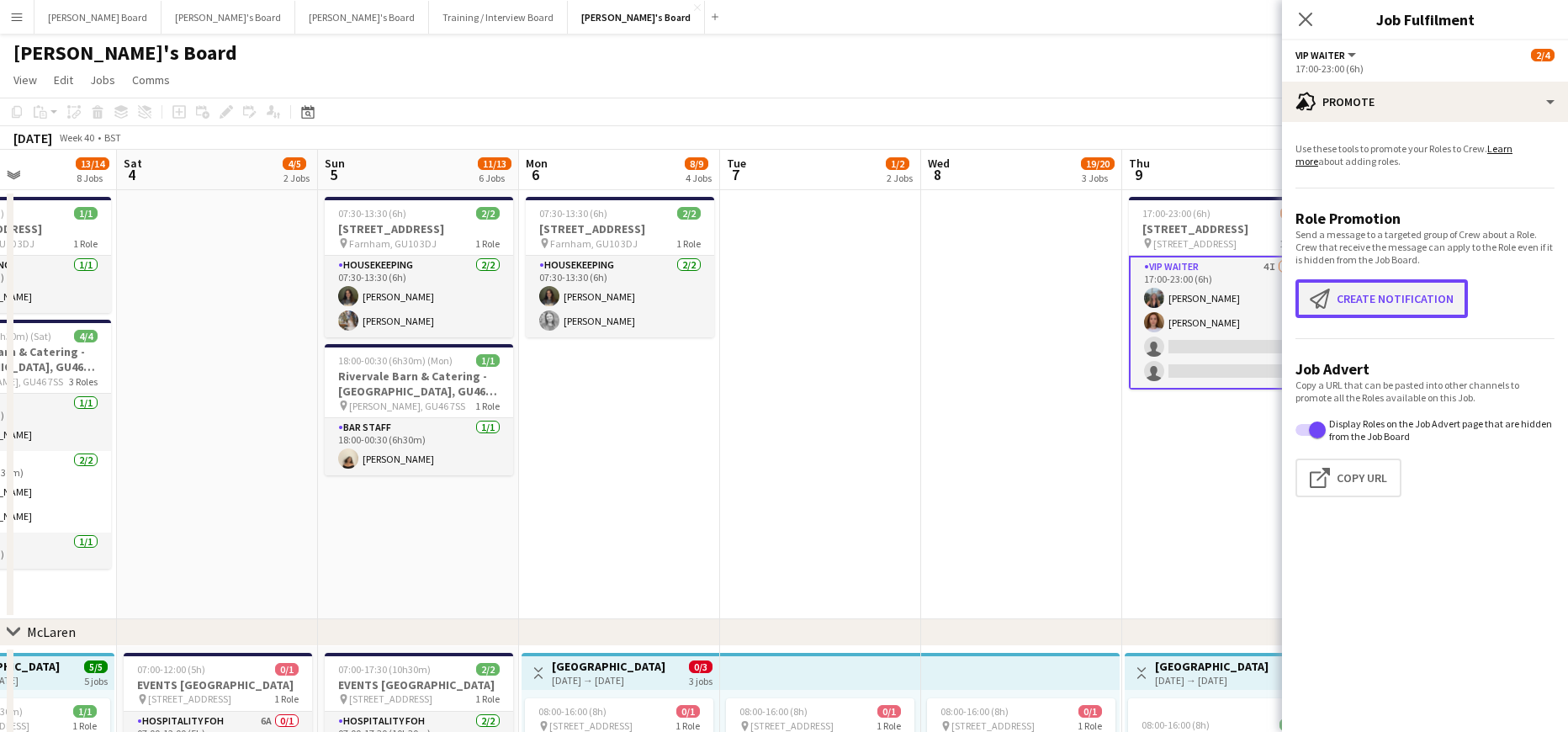
click at [1393, 291] on button "Create notification Create notification" at bounding box center [1381, 299] width 172 height 39
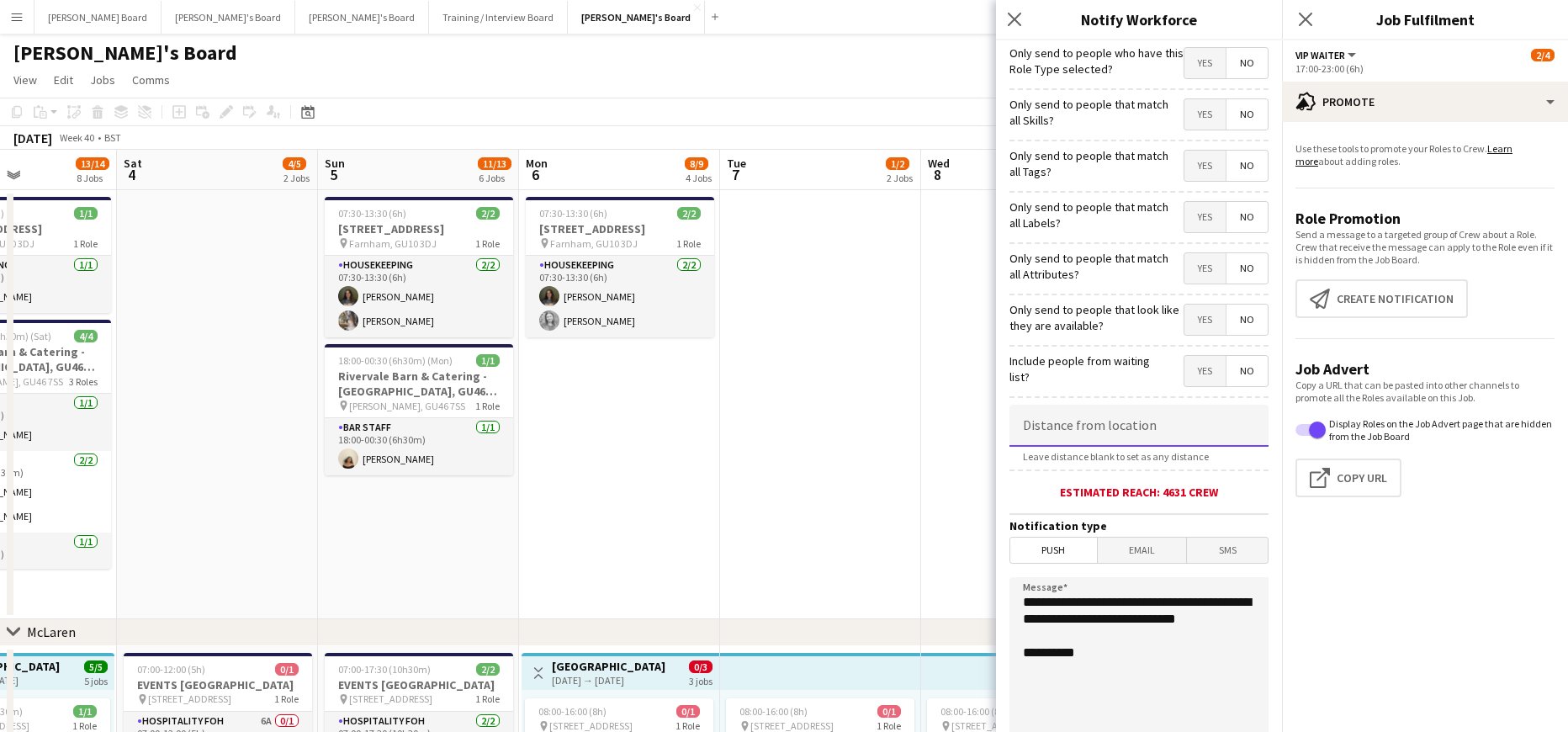
click at [1126, 435] on input at bounding box center [1139, 425] width 259 height 42
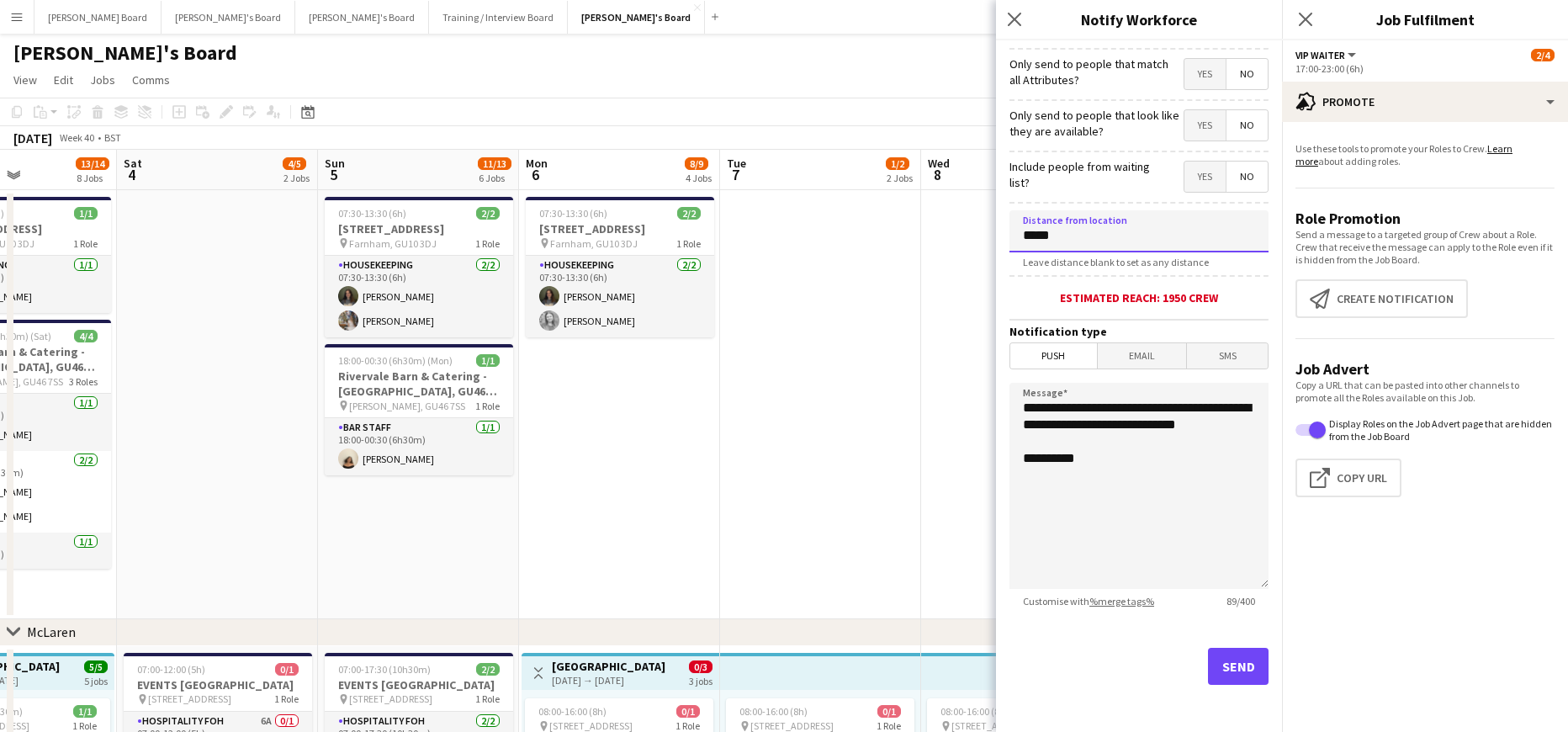
type input "*****"
click at [1223, 678] on button "Send" at bounding box center [1238, 666] width 60 height 37
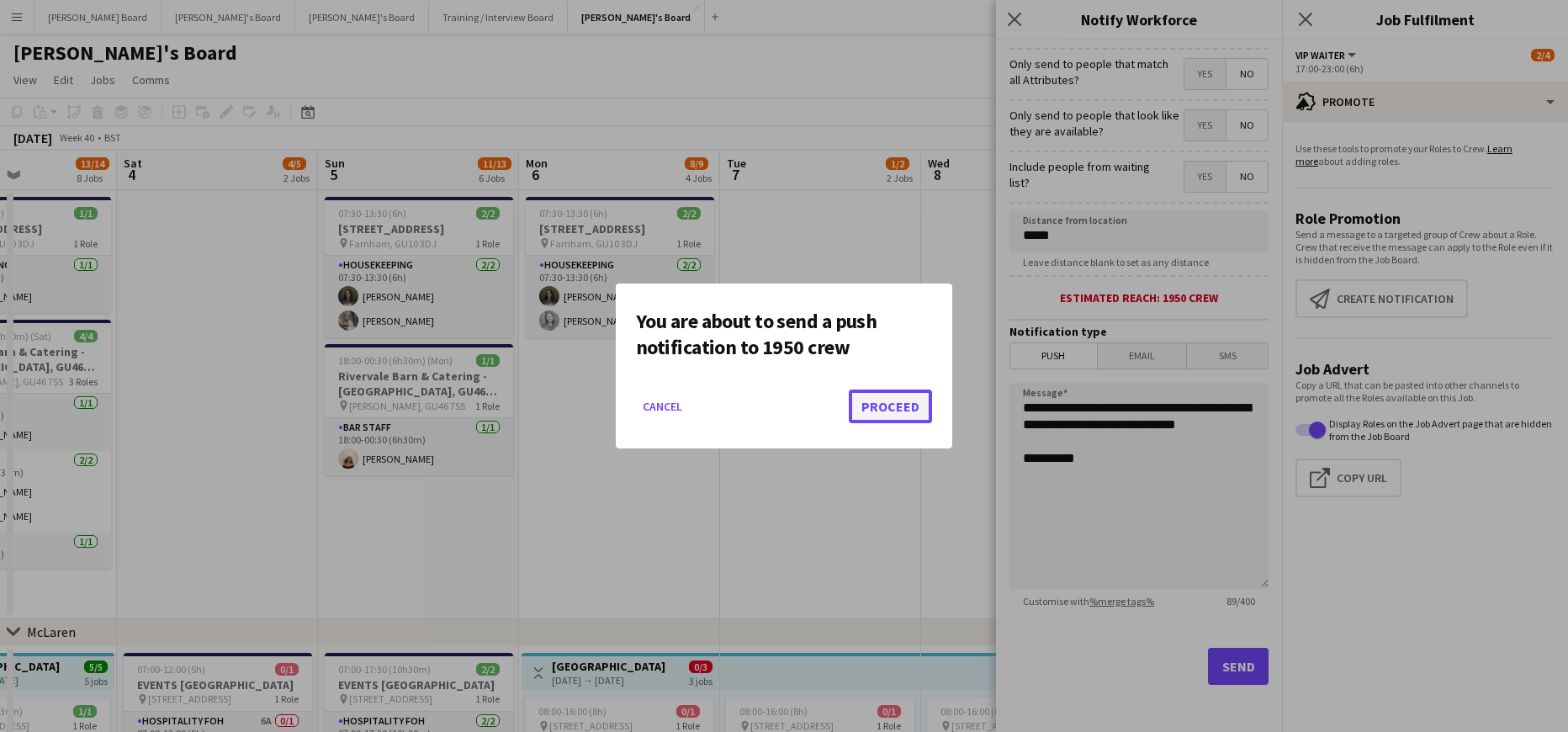
click at [912, 413] on button "Proceed" at bounding box center [891, 406] width 84 height 34
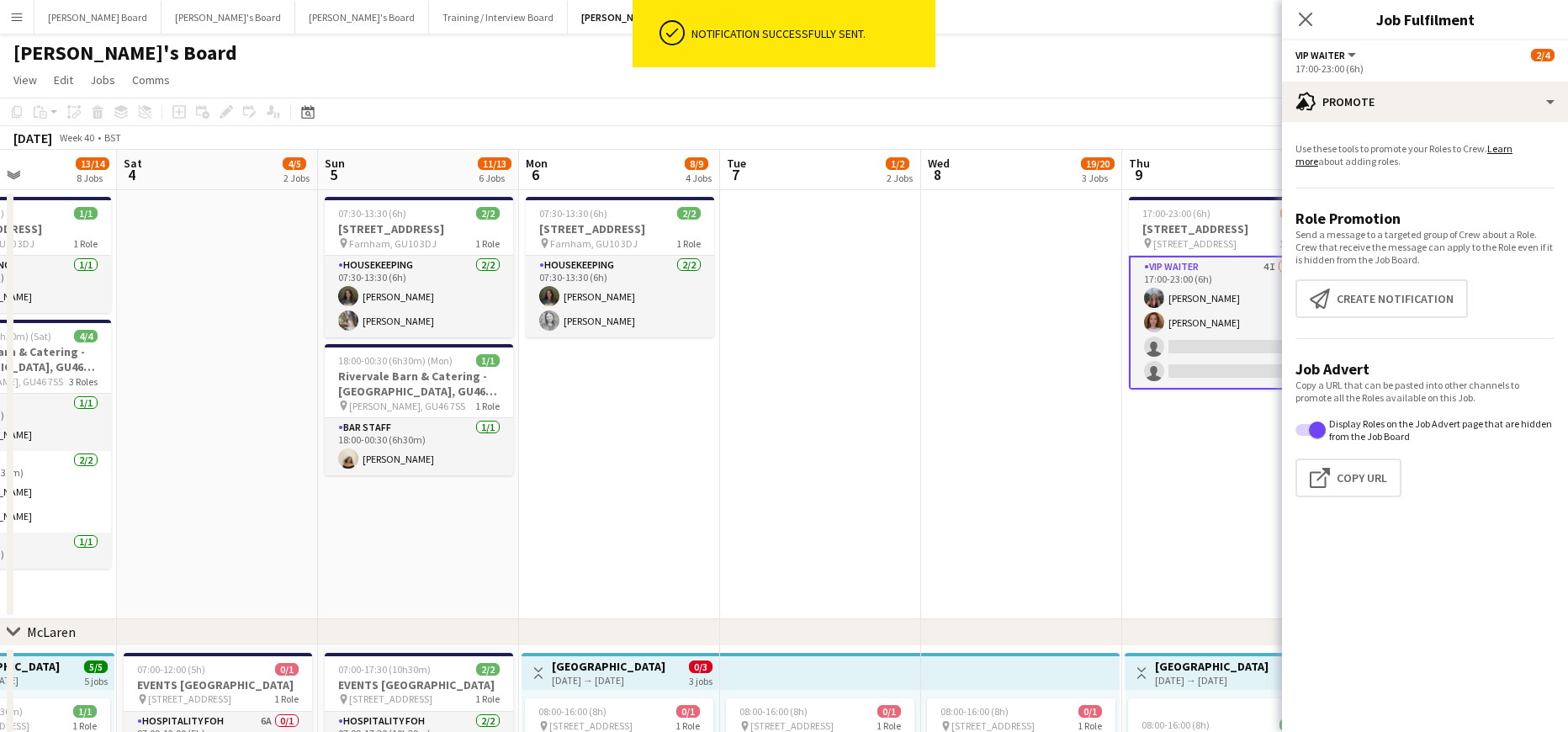
click at [910, 375] on app-date-cell at bounding box center [820, 404] width 201 height 429
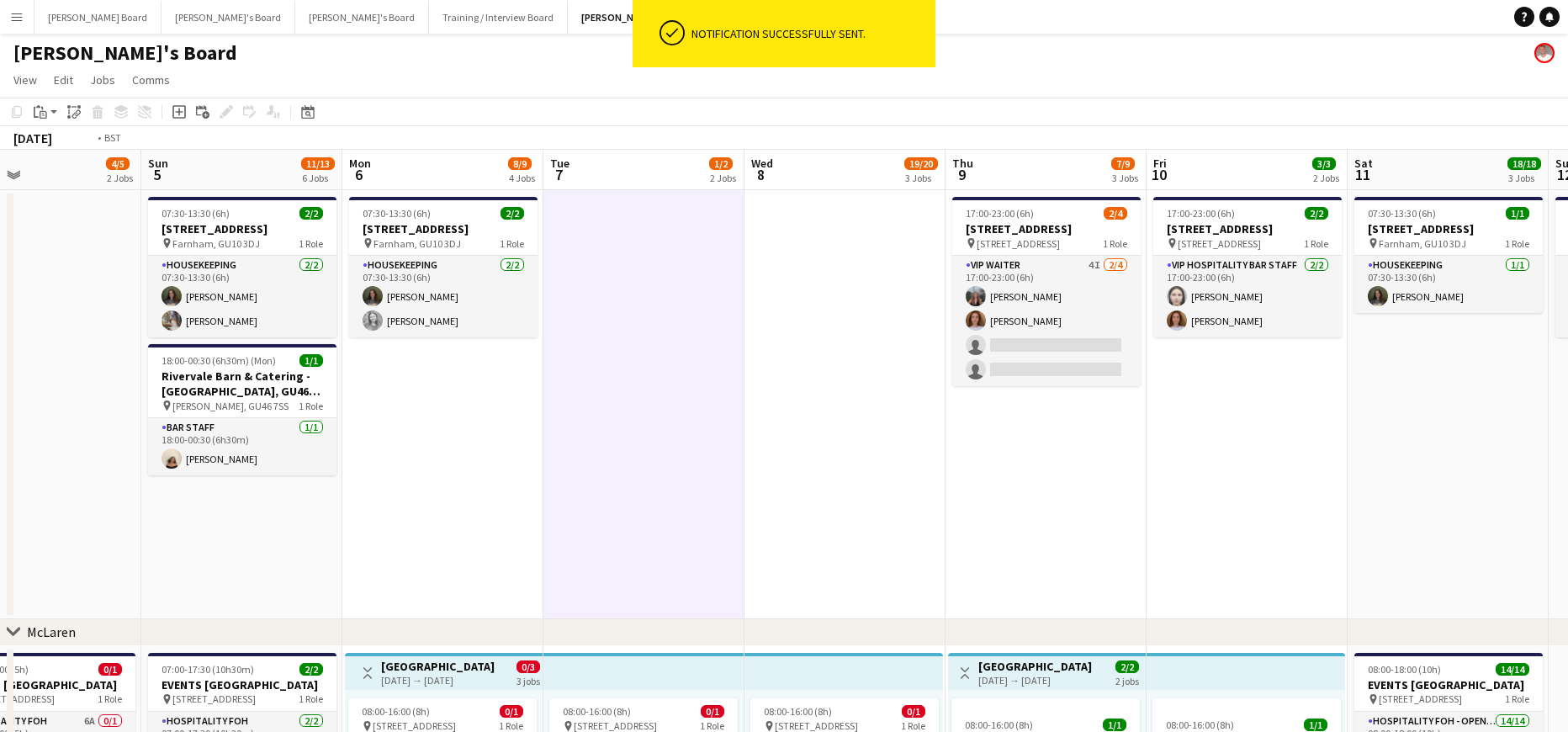
drag, startPoint x: 1208, startPoint y: 485, endPoint x: 1243, endPoint y: 549, distance: 72.9
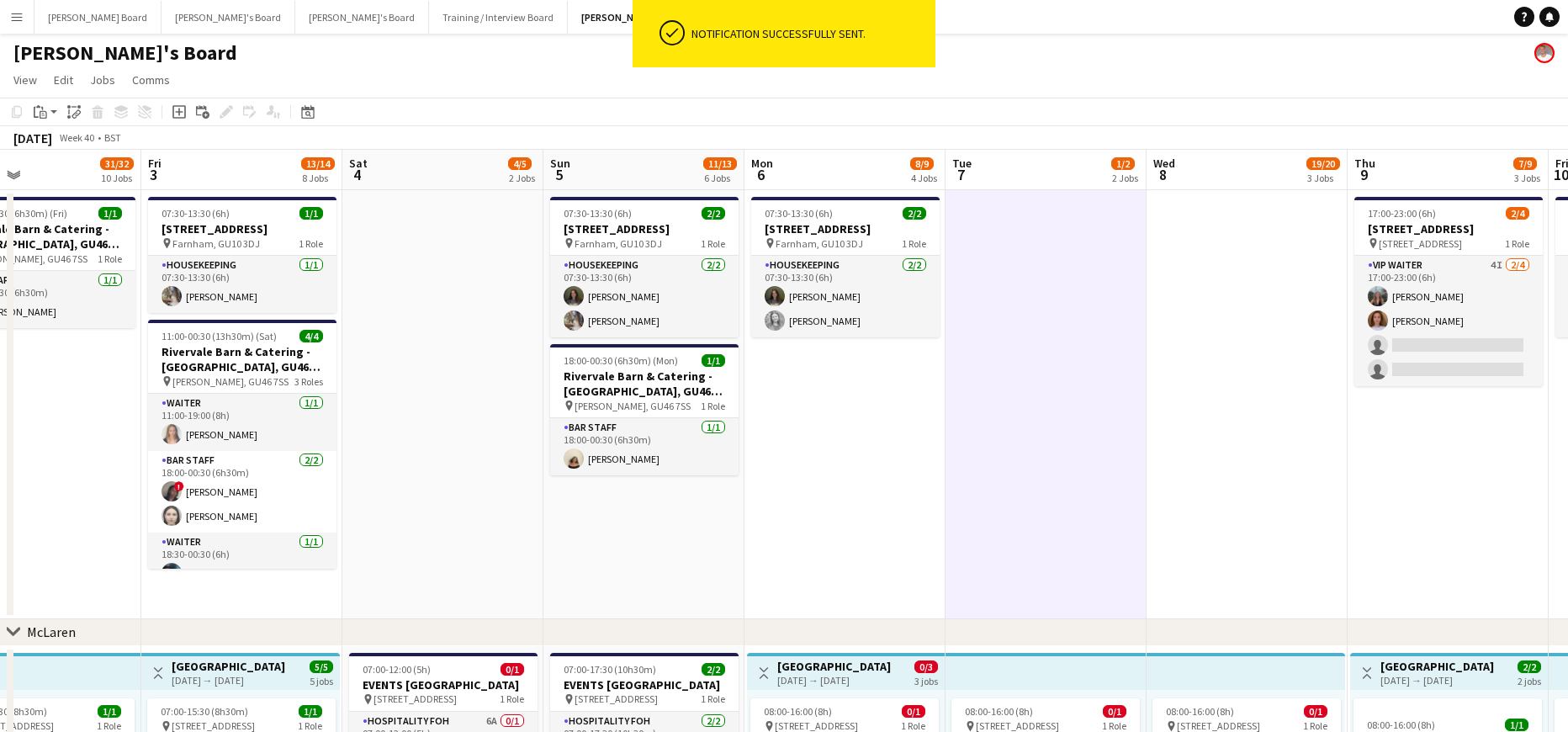
scroll to position [0, 445]
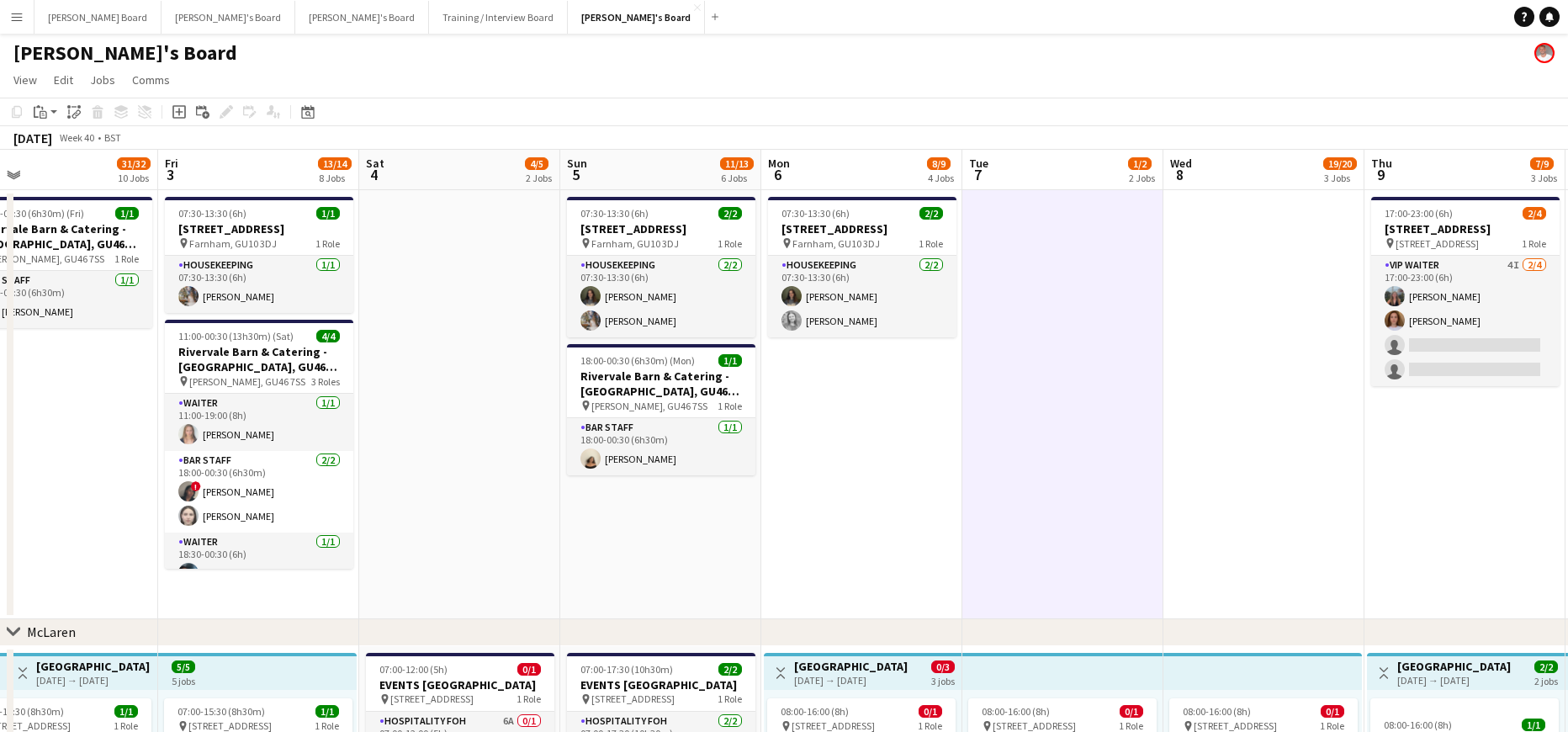
drag, startPoint x: 496, startPoint y: 448, endPoint x: 590, endPoint y: 435, distance: 94.9
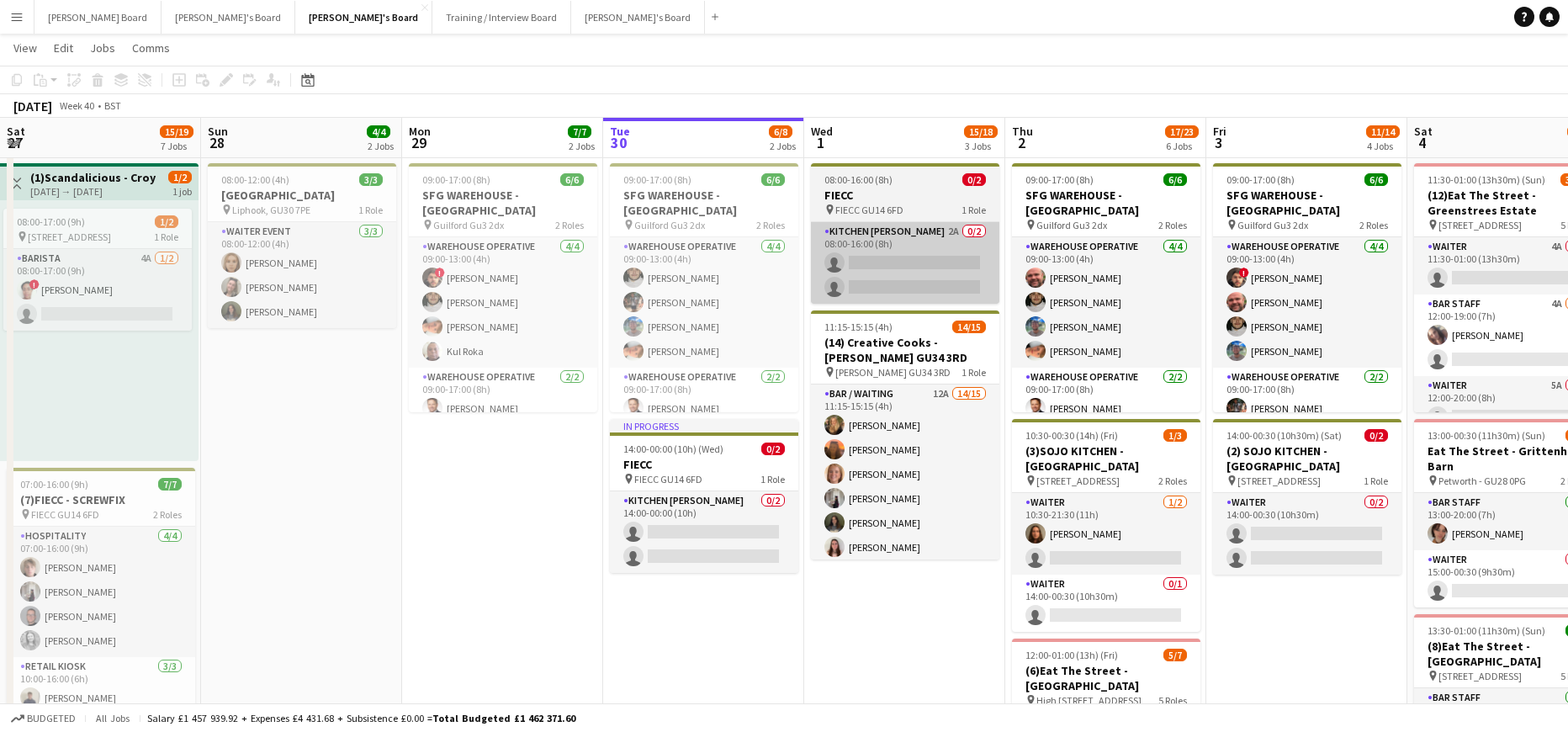
scroll to position [281, 0]
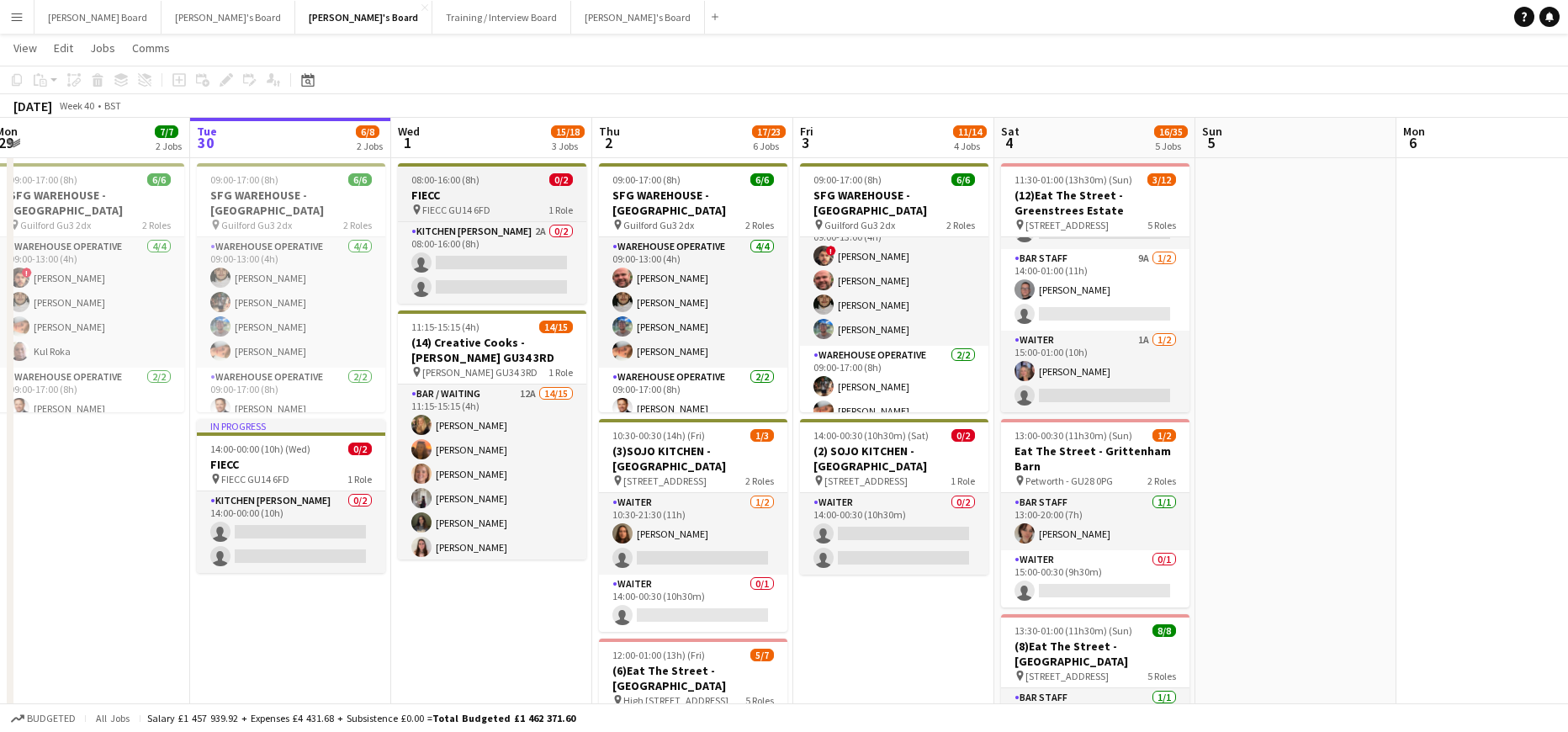
click at [457, 190] on h3 "FIECC" at bounding box center [493, 196] width 189 height 16
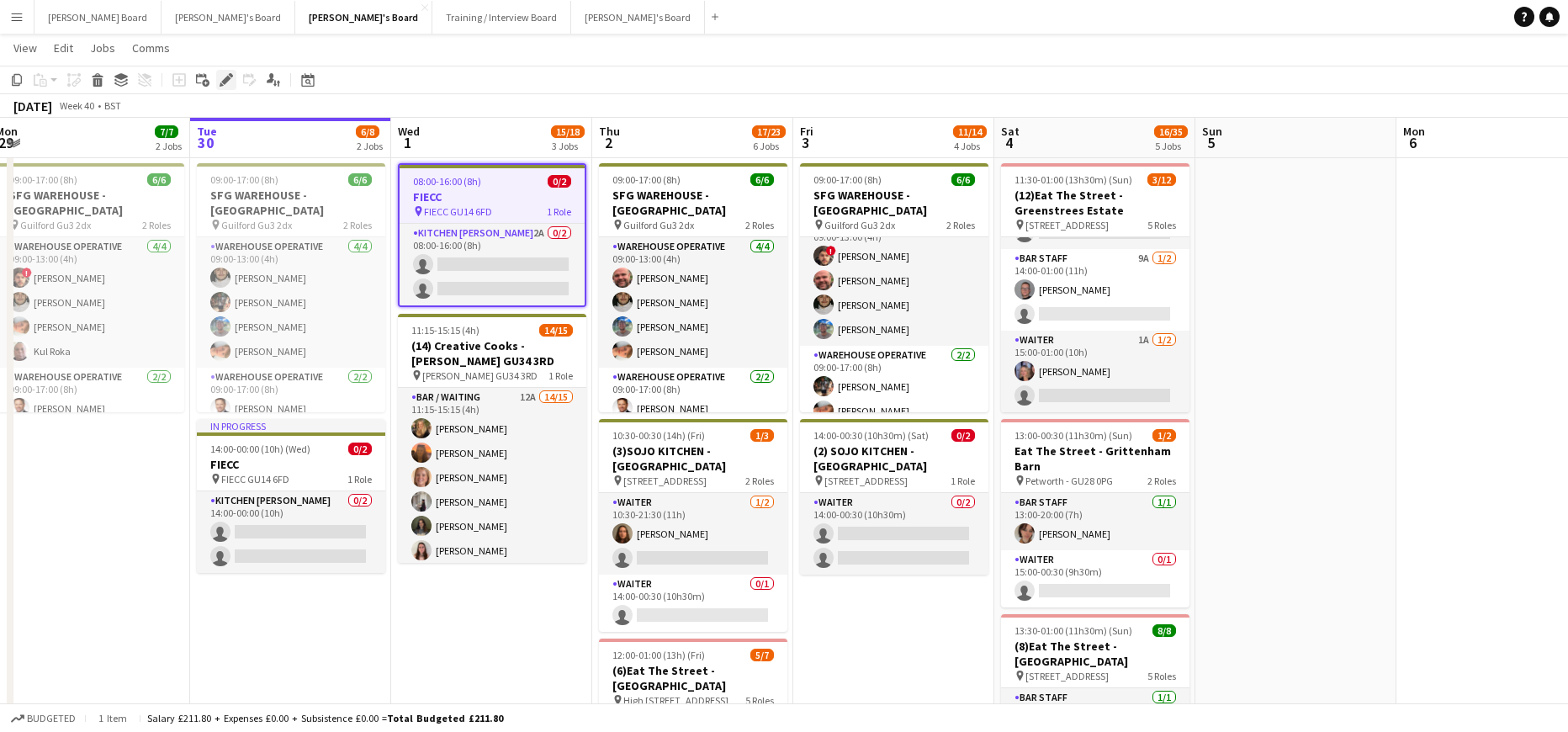
click at [221, 74] on icon "Edit" at bounding box center [226, 80] width 14 height 14
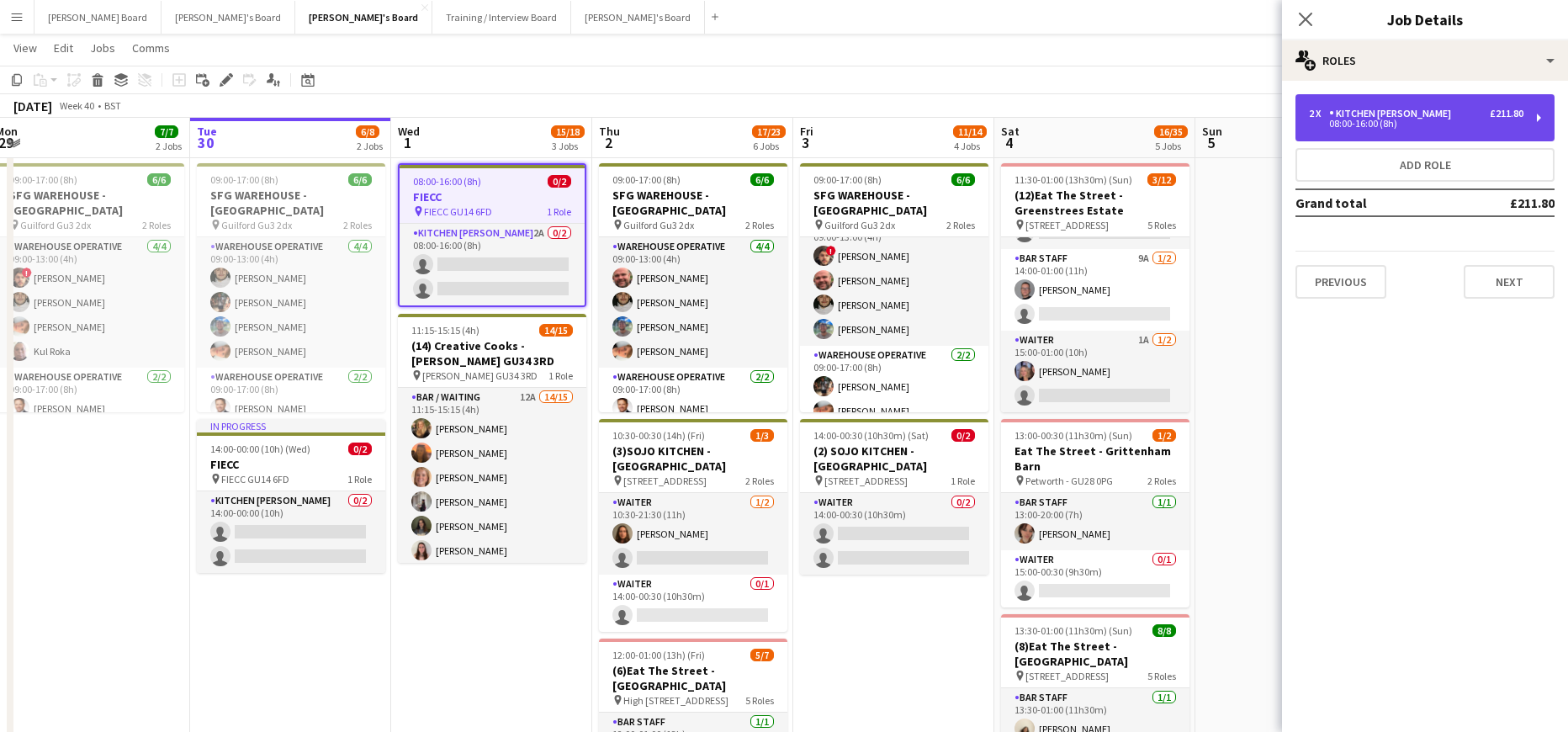
click at [1378, 121] on div "08:00-16:00 (8h)" at bounding box center [1416, 124] width 214 height 9
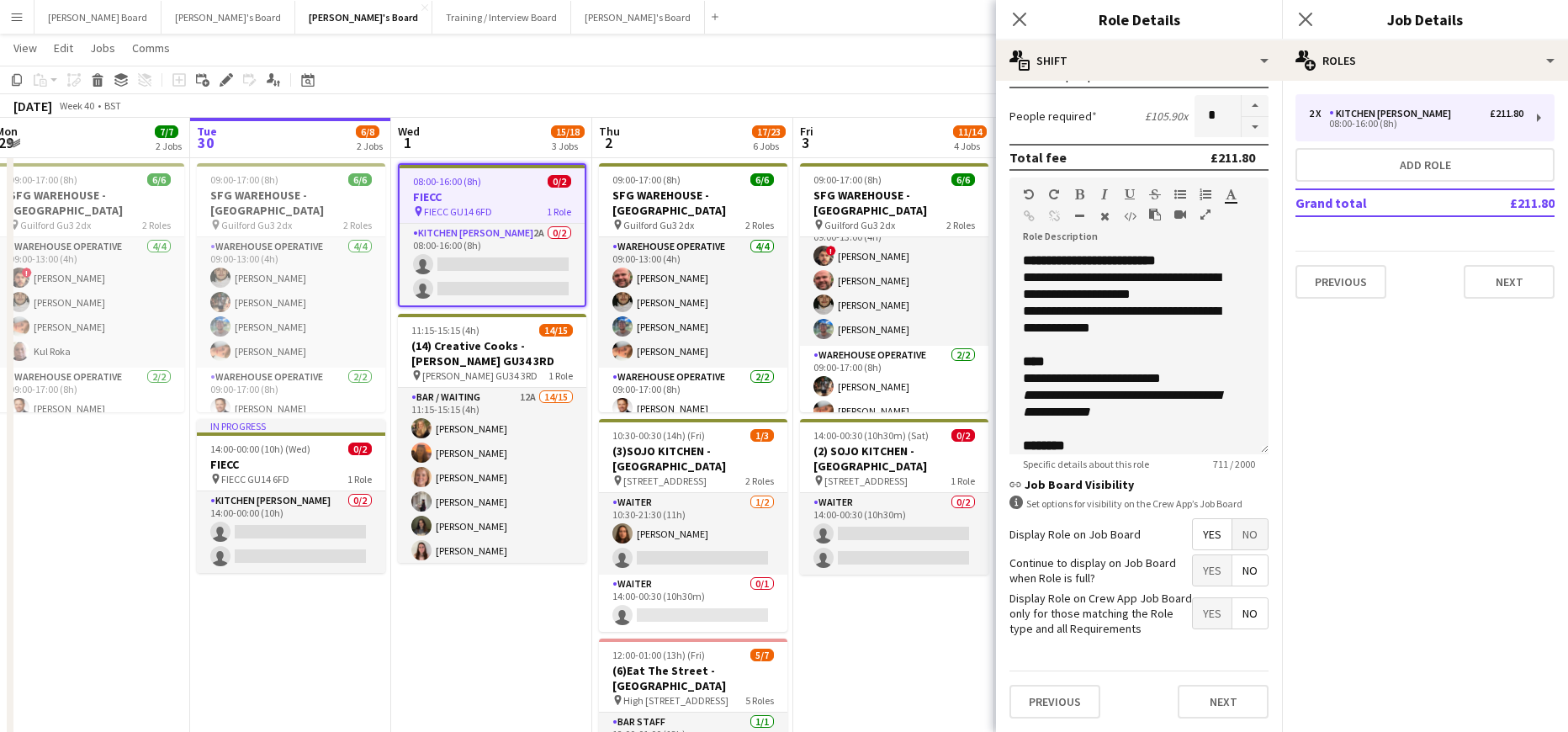
click at [1242, 540] on span "No" at bounding box center [1251, 533] width 35 height 30
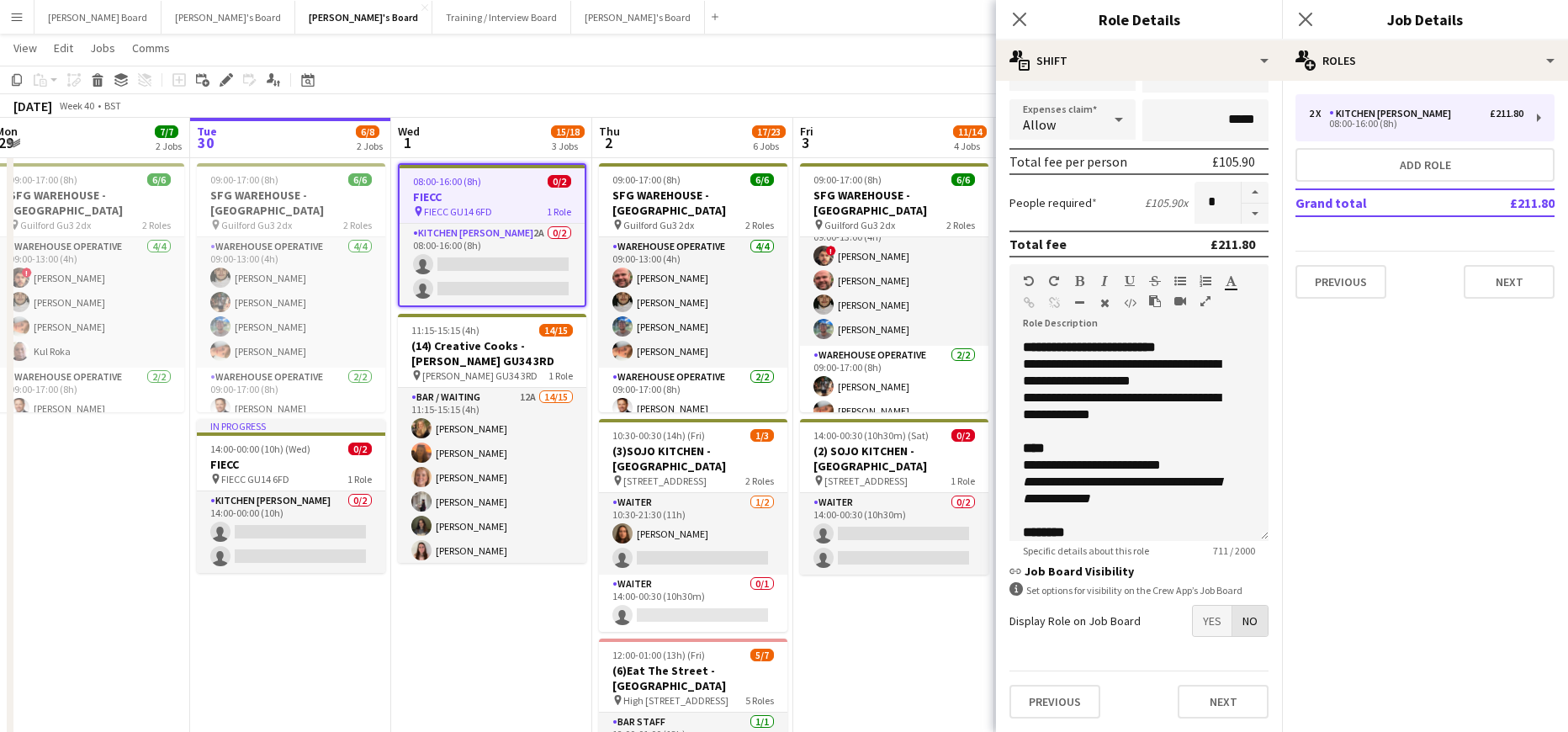
scroll to position [321, 0]
click at [941, 608] on app-date-cell "09:00-17:00 (8h) 6/6 SFG WAREHOUSE - GUILDFORD pin Guilford Gu3 2dx 2 Roles War…" at bounding box center [894, 584] width 201 height 1465
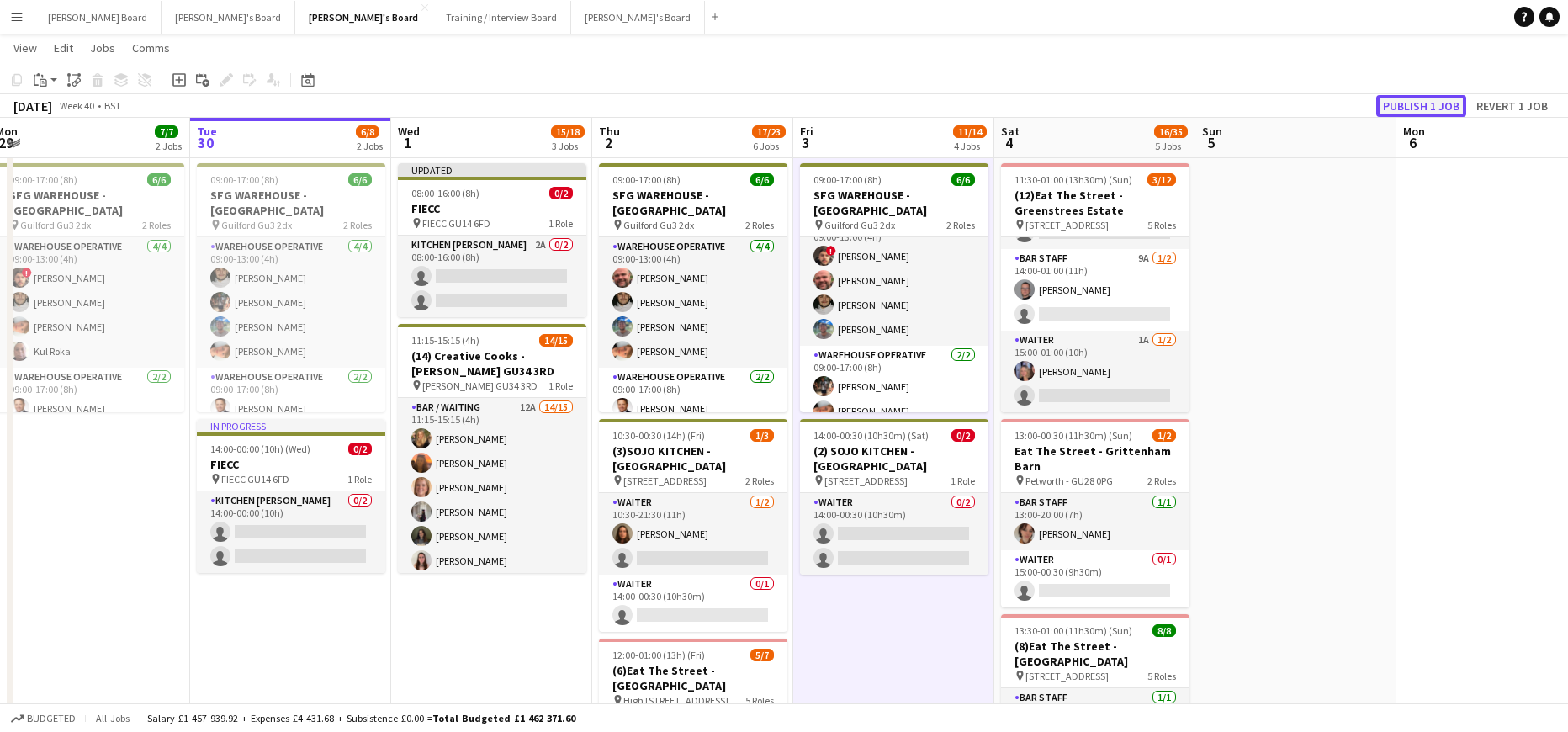
click at [1401, 104] on button "Publish 1 job" at bounding box center [1421, 106] width 90 height 21
